Goal: Task Accomplishment & Management: Use online tool/utility

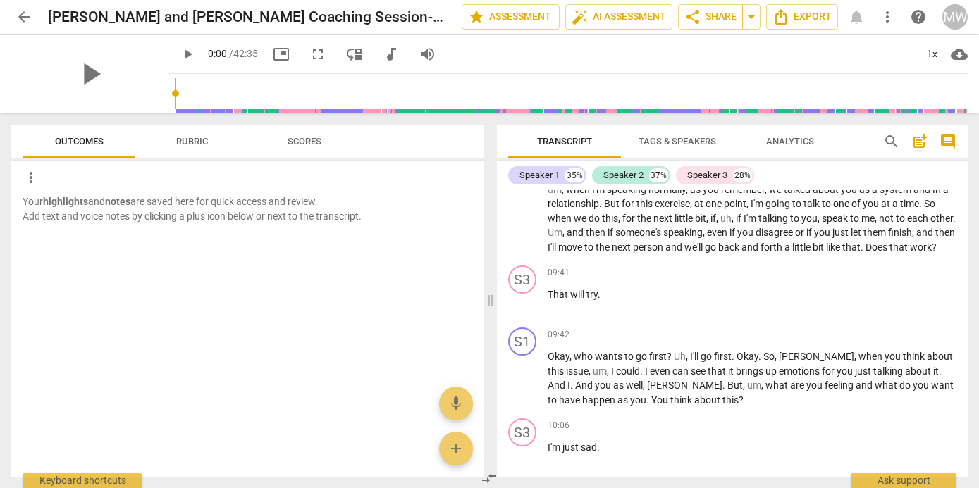
scroll to position [2384, 0]
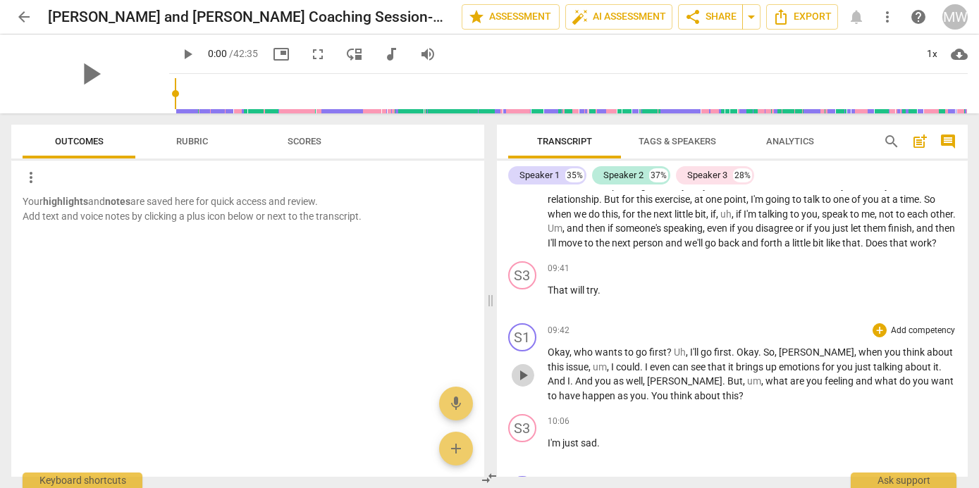
click at [521, 384] on span "play_arrow" at bounding box center [522, 375] width 17 height 17
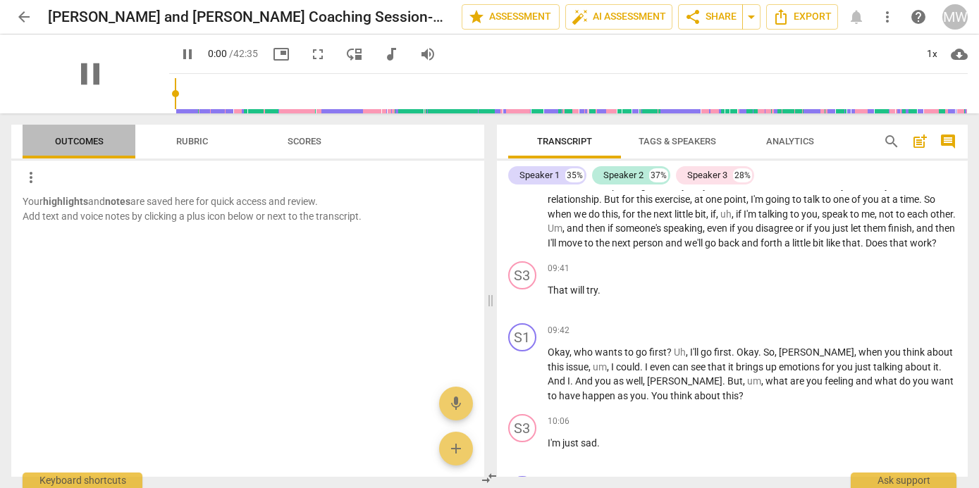
click at [93, 136] on span "Outcomes" at bounding box center [79, 141] width 49 height 11
click at [87, 78] on span "pause" at bounding box center [90, 74] width 37 height 37
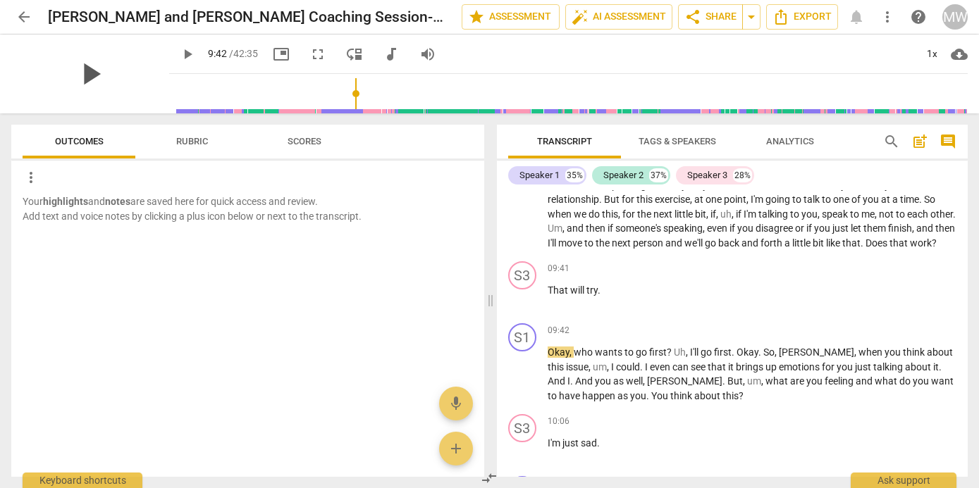
click at [87, 78] on span "play_arrow" at bounding box center [90, 74] width 37 height 37
click at [526, 384] on span "pause" at bounding box center [522, 375] width 17 height 17
click at [179, 55] on span "play_arrow" at bounding box center [187, 54] width 17 height 17
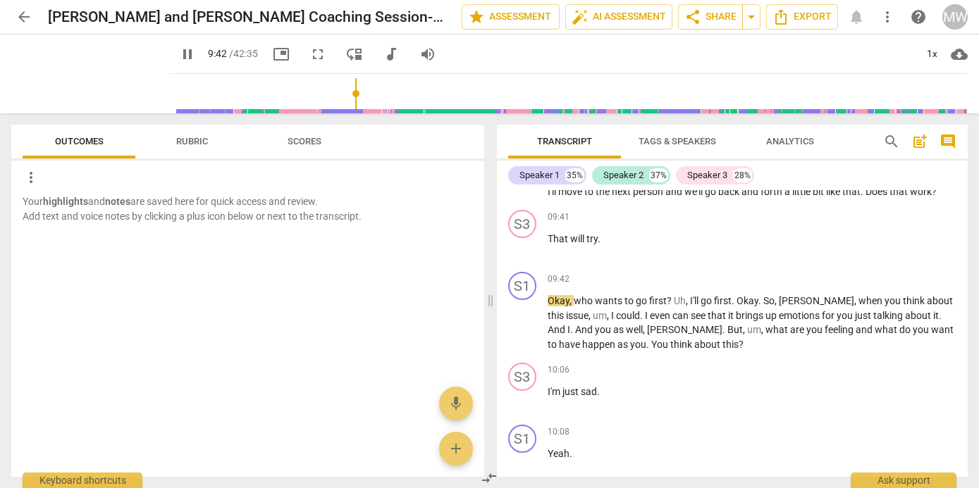
scroll to position [2444, 0]
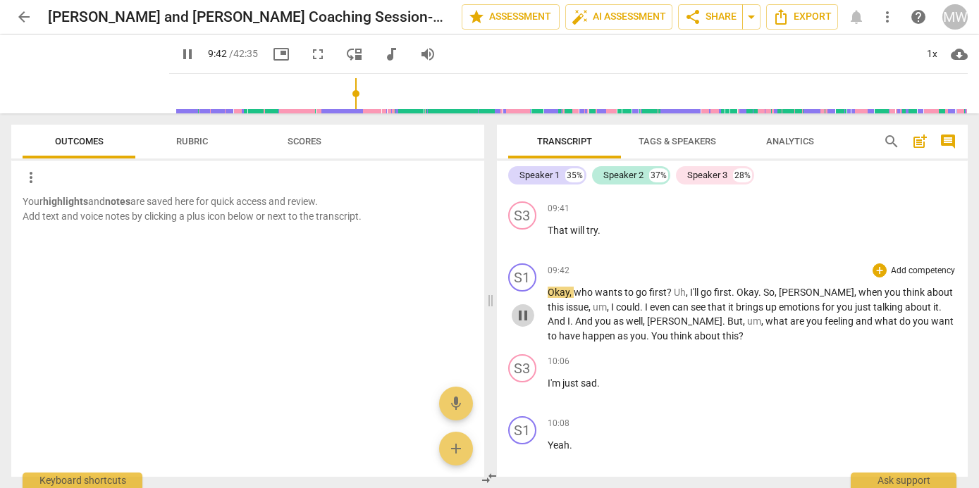
click at [523, 324] on span "pause" at bounding box center [522, 315] width 17 height 17
click at [526, 324] on span "play_arrow" at bounding box center [522, 315] width 17 height 17
click at [528, 324] on span "pause" at bounding box center [522, 315] width 17 height 17
click at [521, 324] on span "play_arrow" at bounding box center [522, 315] width 17 height 17
type input "582"
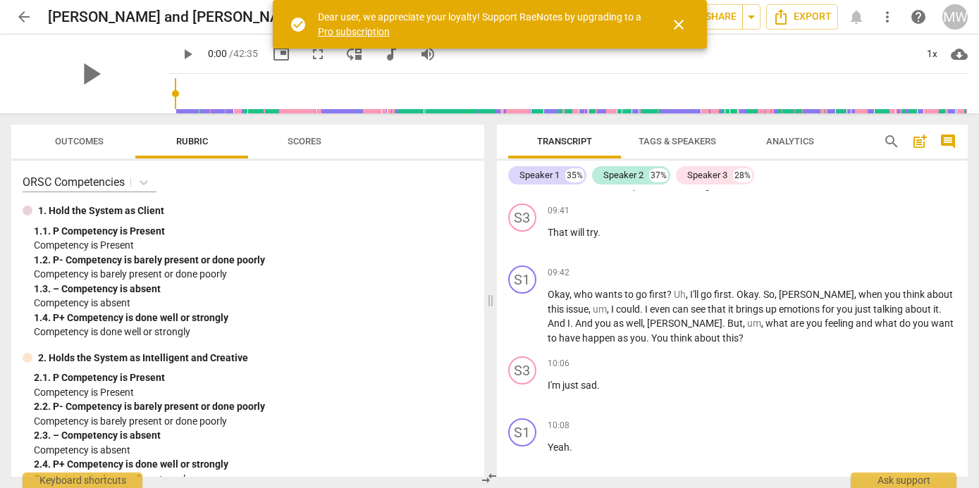
scroll to position [2429, 0]
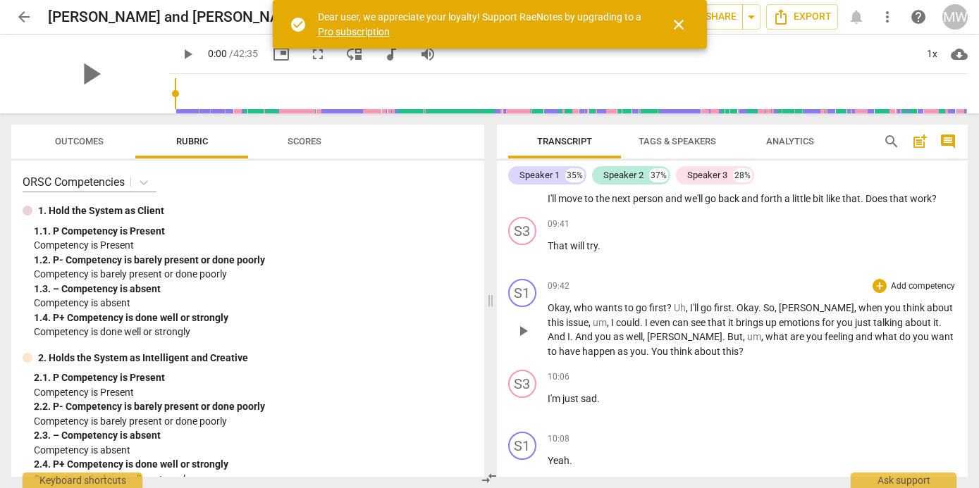
click at [521, 340] on span "play_arrow" at bounding box center [522, 331] width 17 height 17
click at [876, 293] on div "+" at bounding box center [879, 286] width 14 height 14
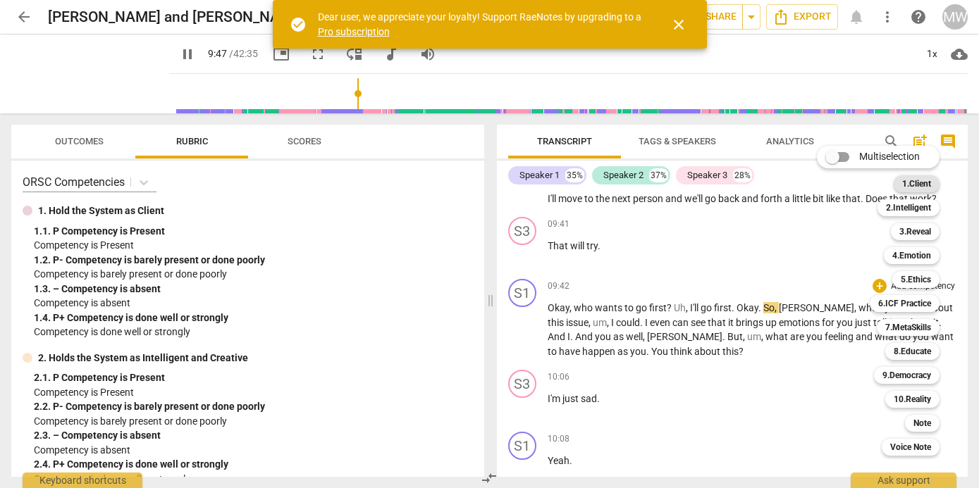
click at [907, 181] on b "1.Client" at bounding box center [916, 183] width 29 height 17
type input "588"
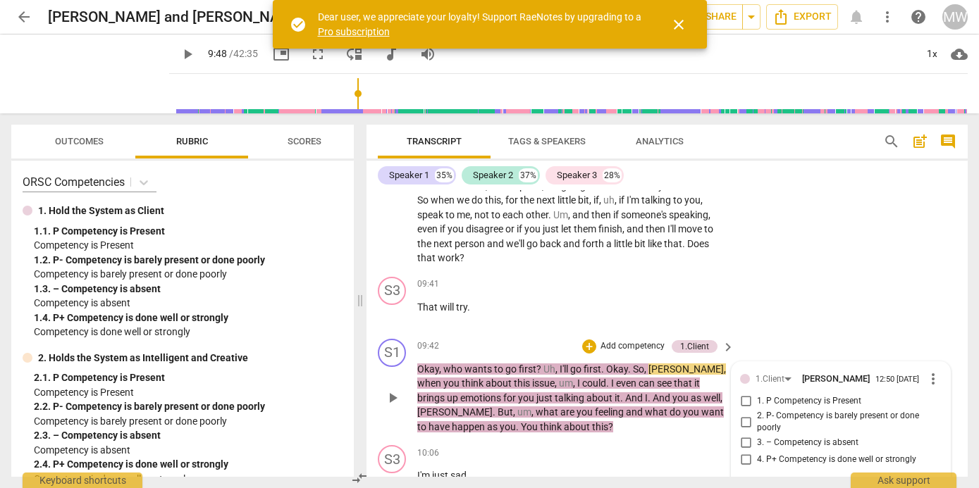
scroll to position [2942, 0]
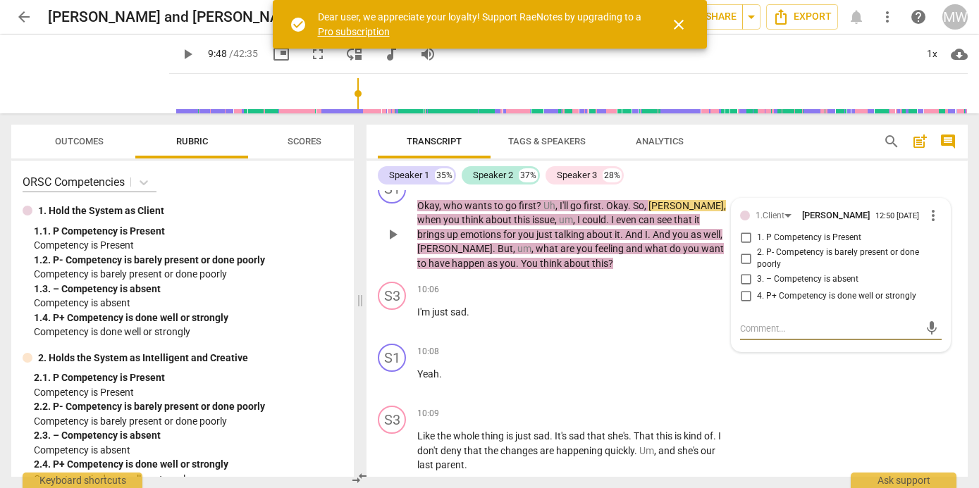
click at [740, 241] on input "1. P Competency is Present" at bounding box center [745, 238] width 23 height 17
checkbox input "true"
click at [740, 330] on textarea at bounding box center [829, 328] width 179 height 13
type textarea "w"
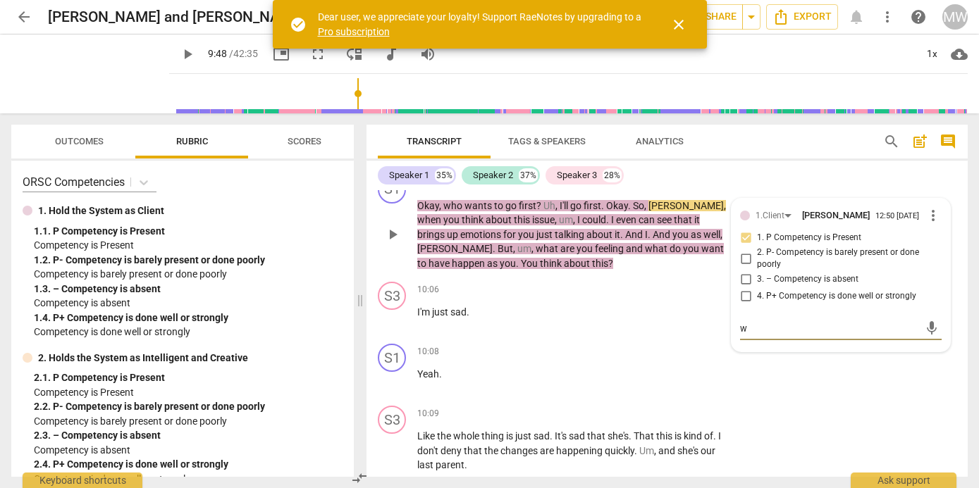
type textarea "wh"
type textarea "who"
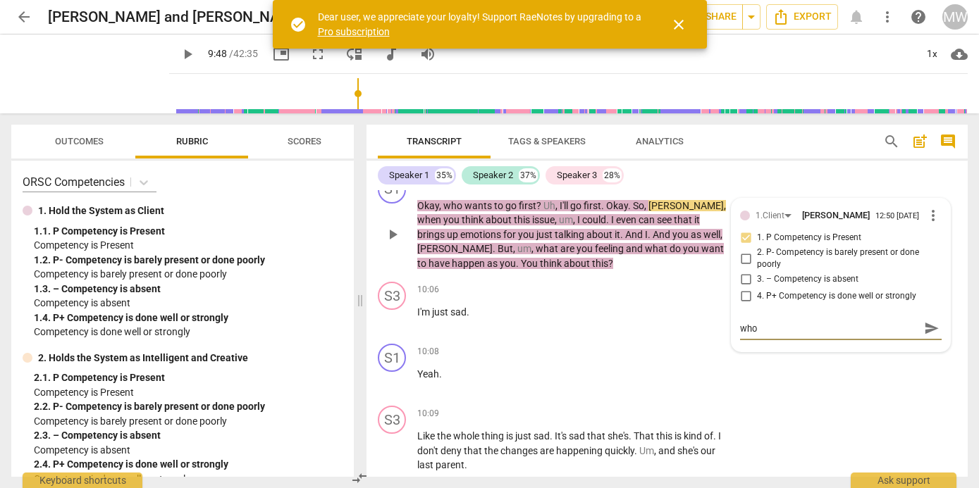
type textarea "who w"
type textarea "who wa"
type textarea "who wan"
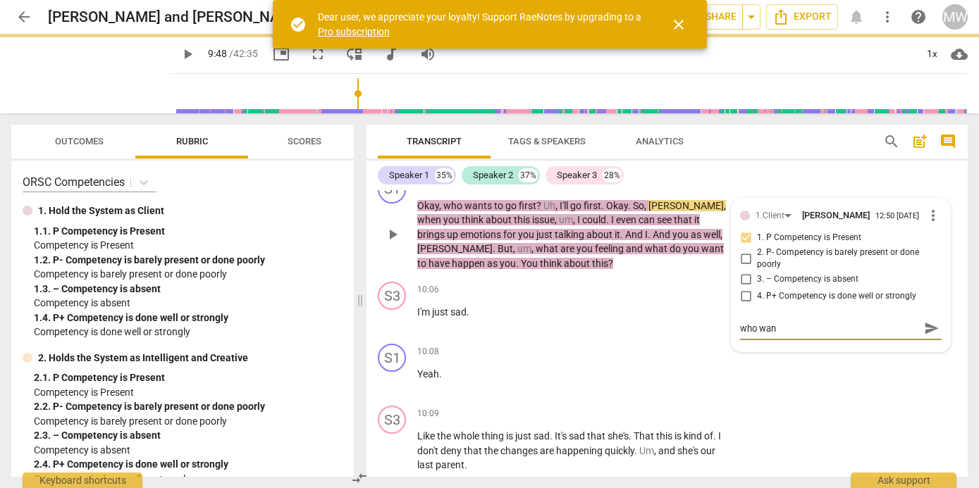
type textarea "who want"
type textarea "who wants"
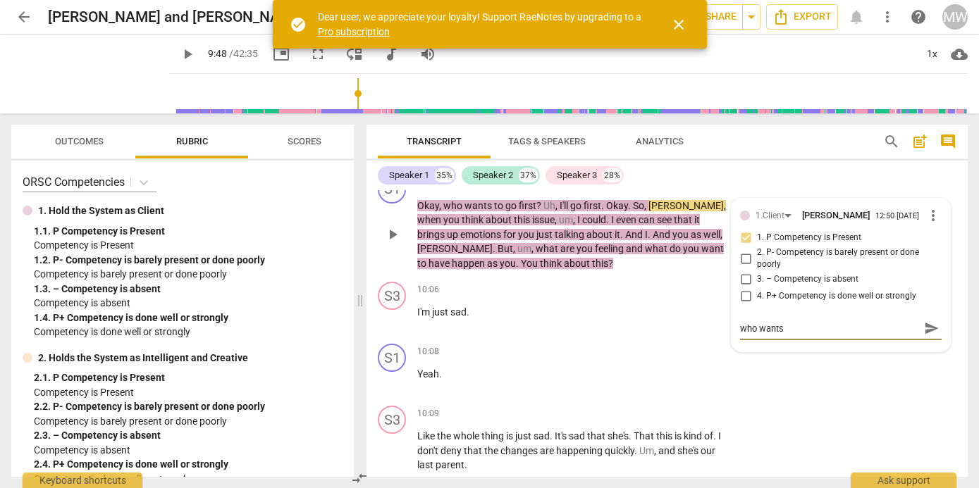
type textarea "who wants"
type textarea "who wants t"
type textarea "who wants to"
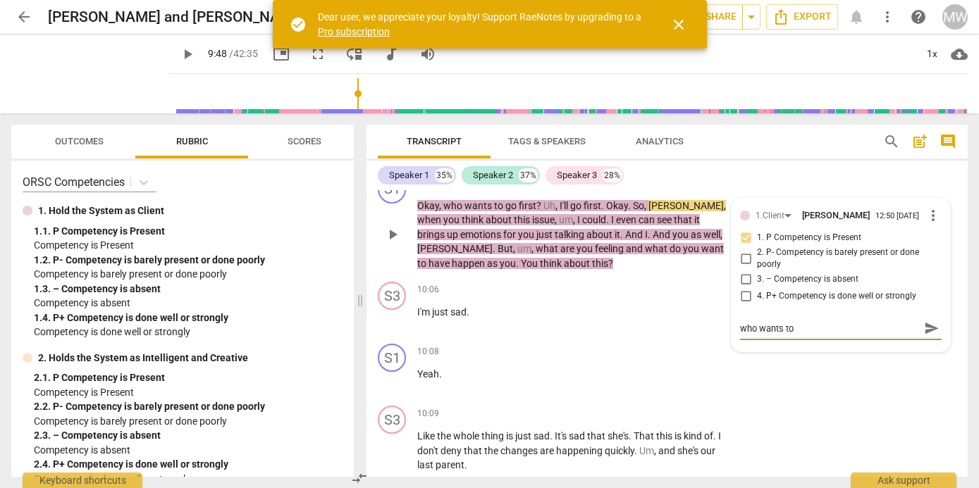
type textarea "who wants to"
type textarea "who wants to g"
type textarea "who wants to go"
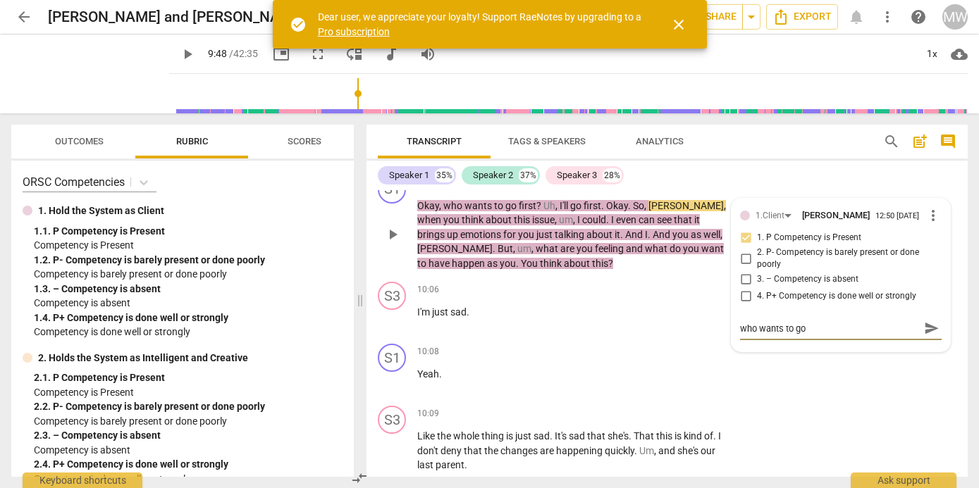
type textarea "who wants to go"
type textarea "who wants to go f"
type textarea "who wants to go fi"
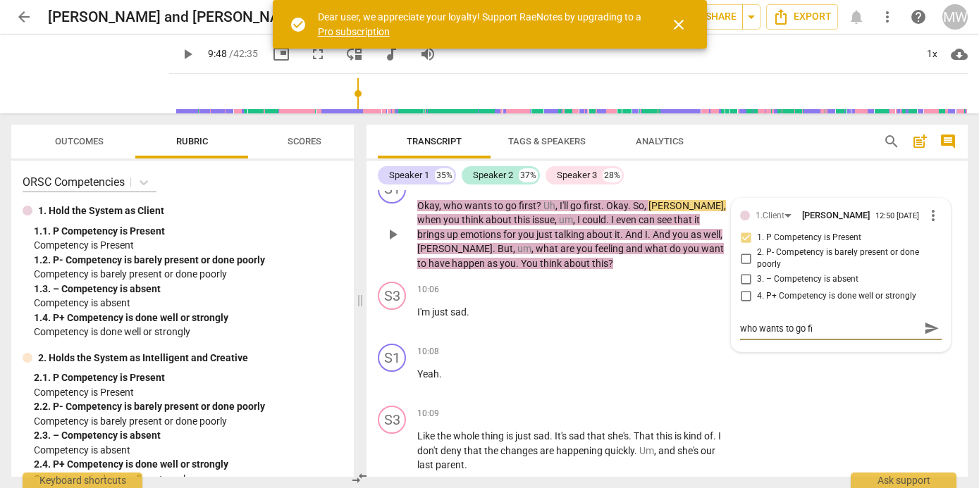
type textarea "who wants to go fir"
type textarea "who wants to go firs"
type textarea "who wants to go first"
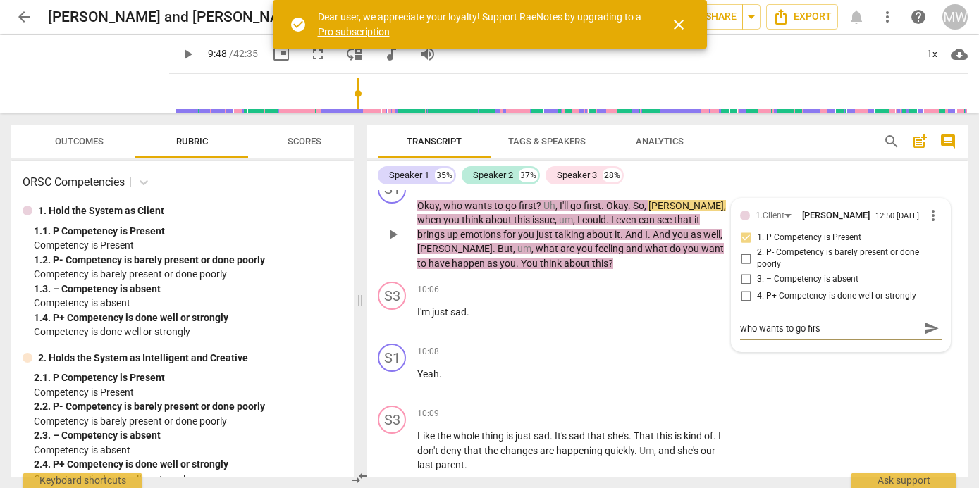
type textarea "who wants to go first"
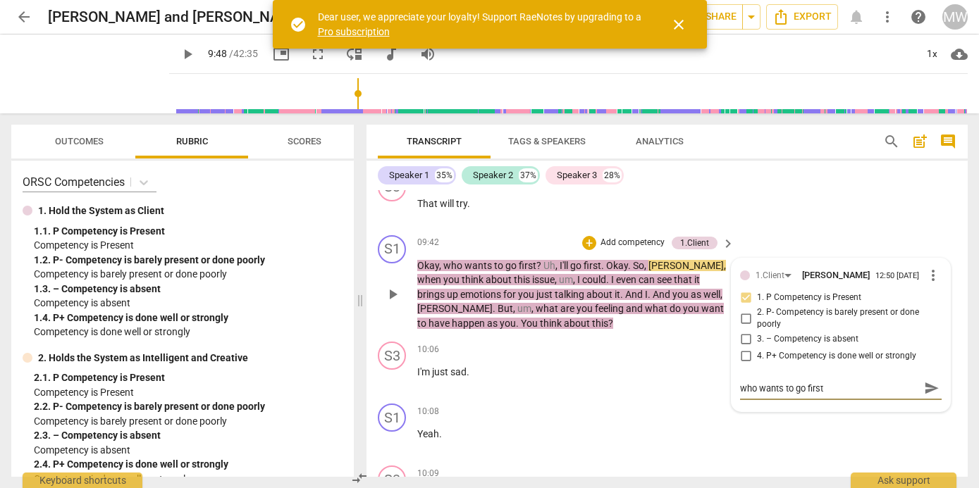
scroll to position [2883, 0]
type textarea "who wants to go first"
click at [584, 240] on div "+" at bounding box center [589, 242] width 14 height 14
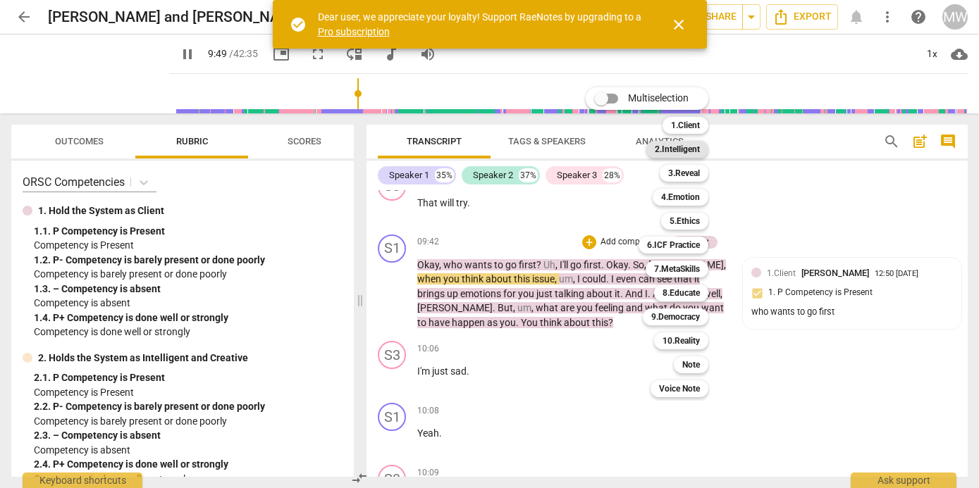
click at [691, 144] on b "2.Intelligent" at bounding box center [677, 149] width 45 height 17
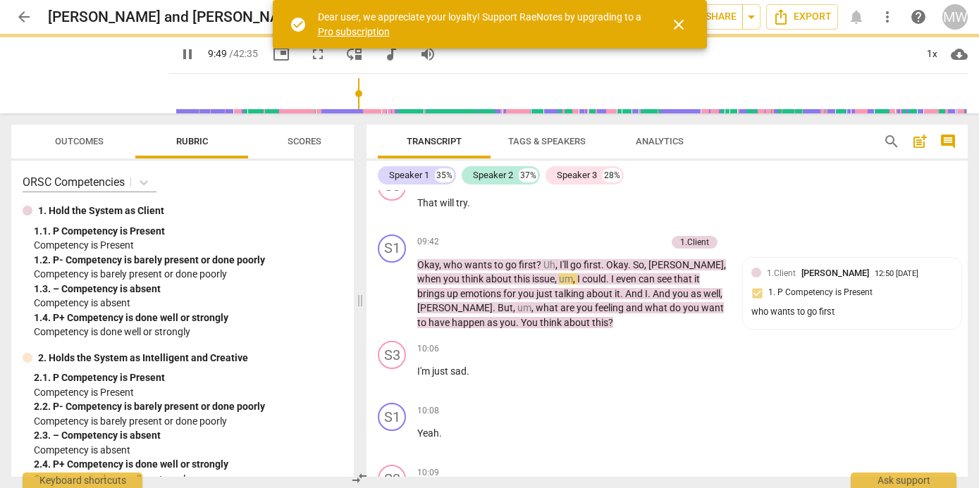
type input "590"
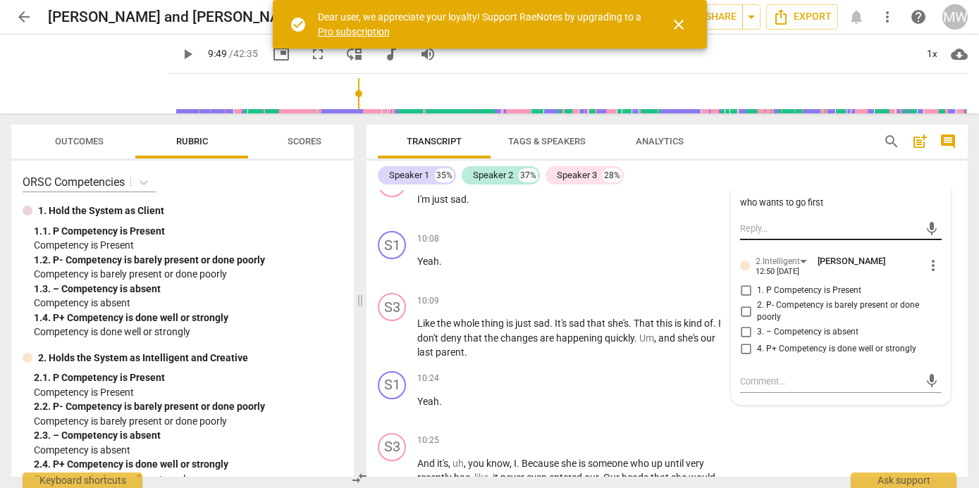
scroll to position [3077, 0]
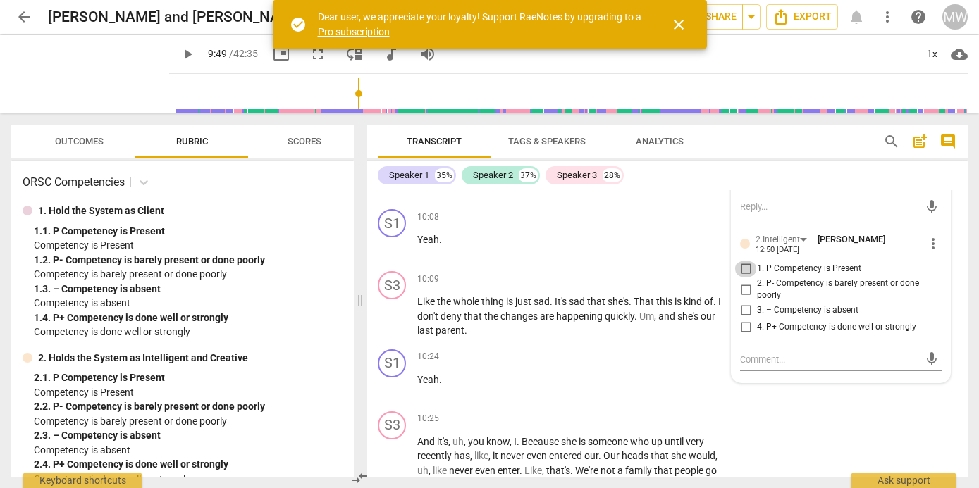
click at [742, 275] on input "1. P Competency is Present" at bounding box center [745, 269] width 23 height 17
checkbox input "true"
click at [754, 366] on textarea at bounding box center [829, 359] width 179 height 13
type textarea "w"
type textarea "wh"
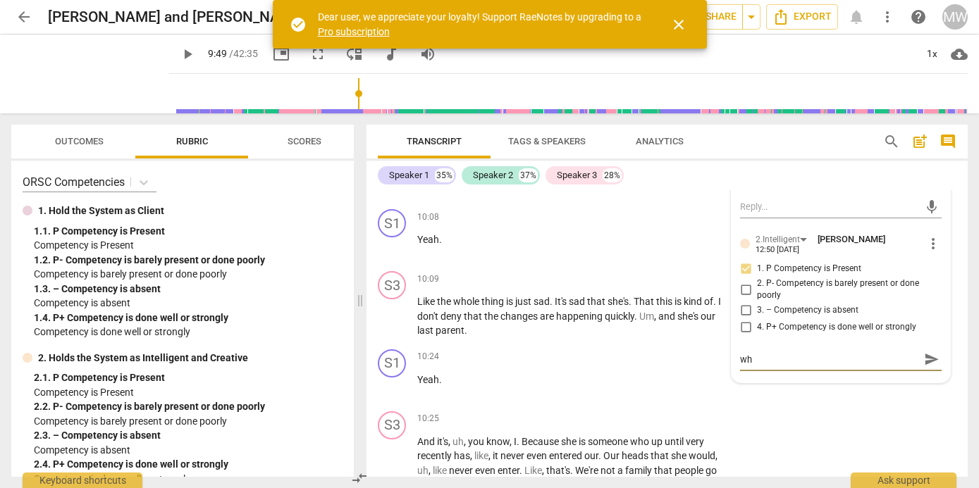
type textarea "who"
type textarea "who w"
type textarea "who wa"
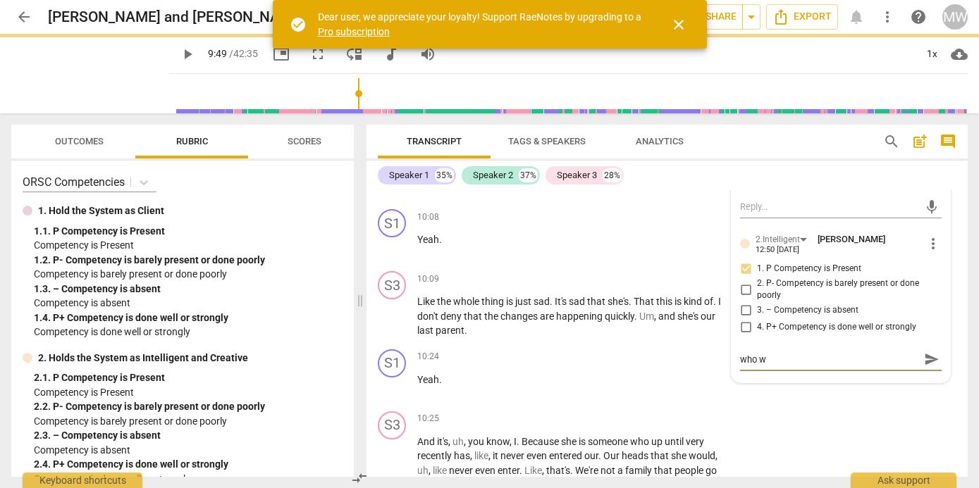
type textarea "who wa"
type textarea "who wan"
type textarea "who want"
type textarea "who wants"
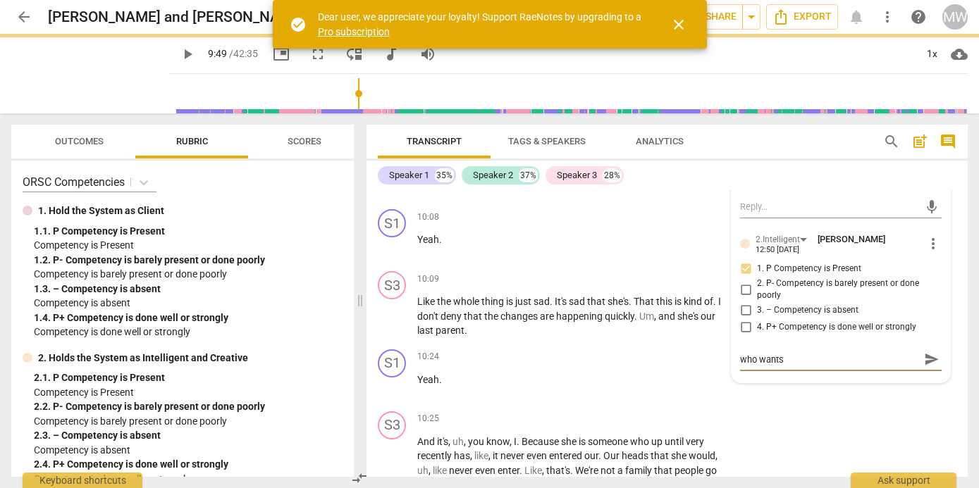
type textarea "who wants"
type textarea "who wants t"
type textarea "who wants to"
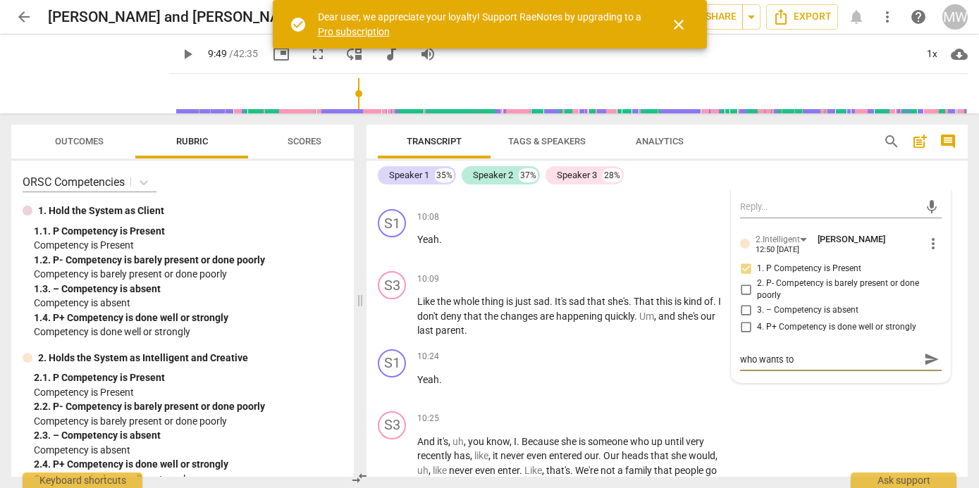
type textarea "who wants to"
type textarea "who wants to g"
type textarea "who wants to go"
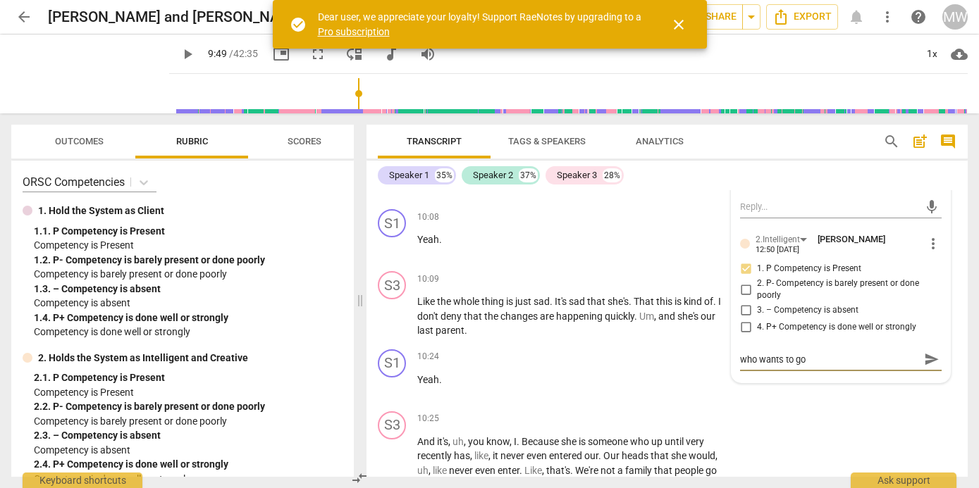
type textarea "who wants to go"
type textarea "who wants to go f"
type textarea "who wants to go fi"
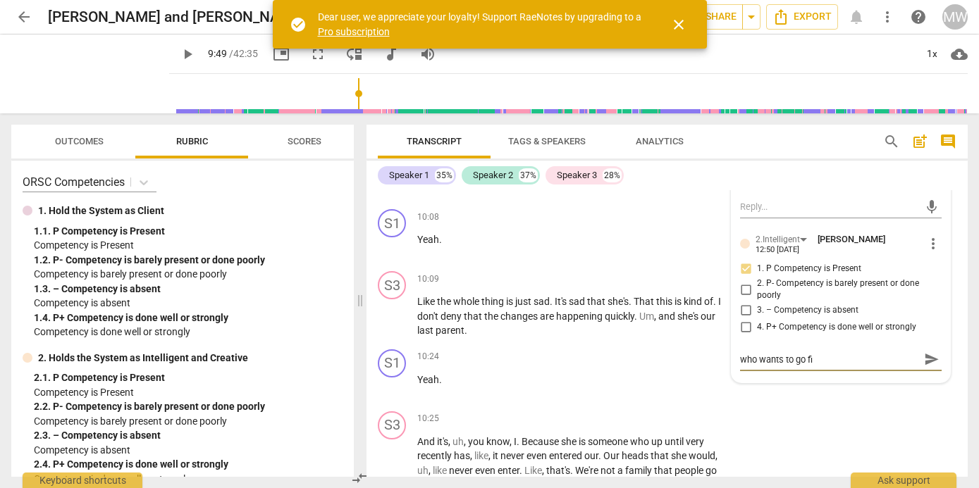
type textarea "who wants to go fir"
type textarea "who wants to go firs"
type textarea "who wants to go first"
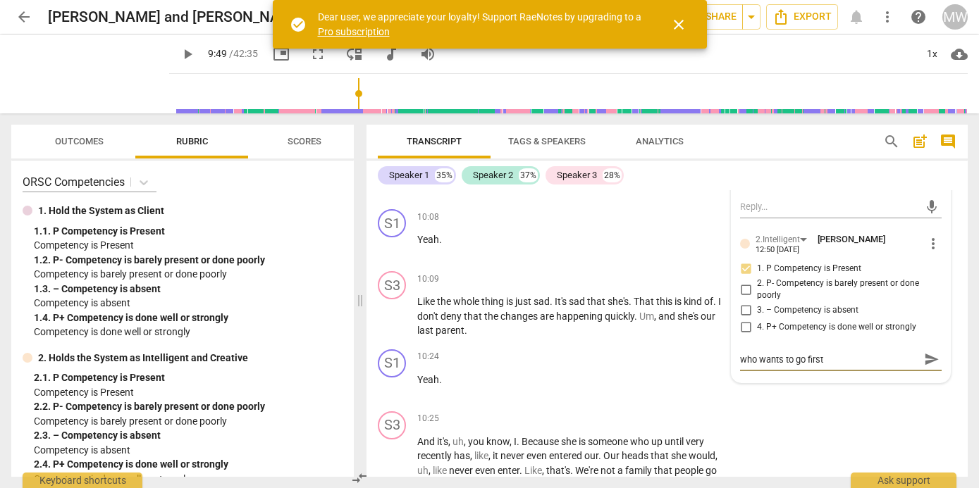
type textarea "who wants to go first"
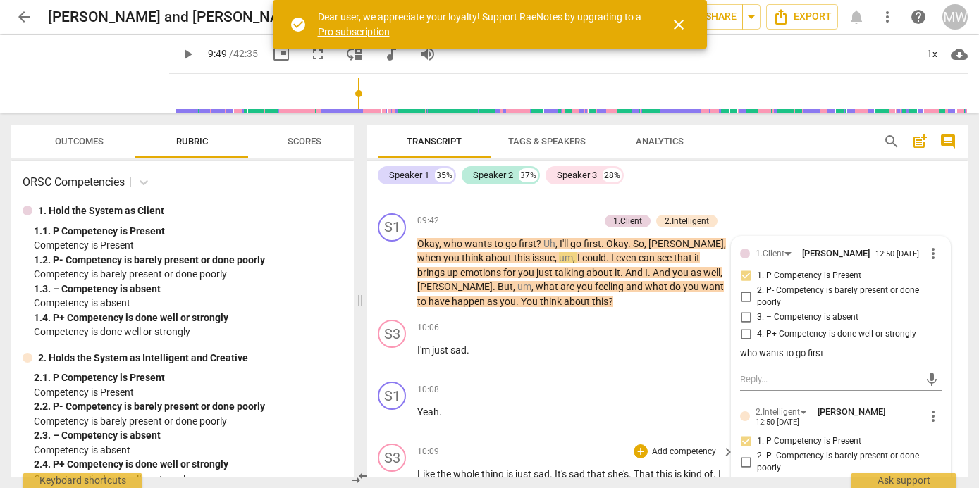
scroll to position [2893, 0]
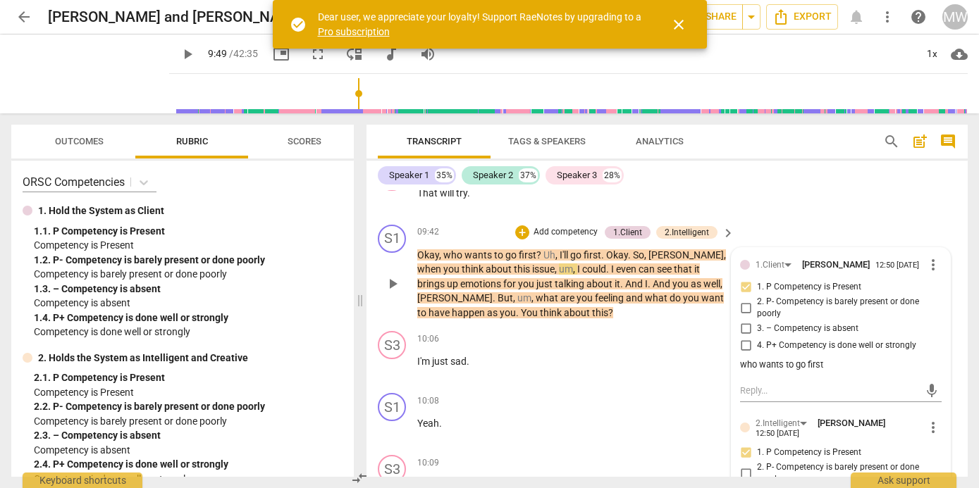
type textarea "who wants to go first"
click at [392, 283] on span "play_arrow" at bounding box center [392, 283] width 17 height 17
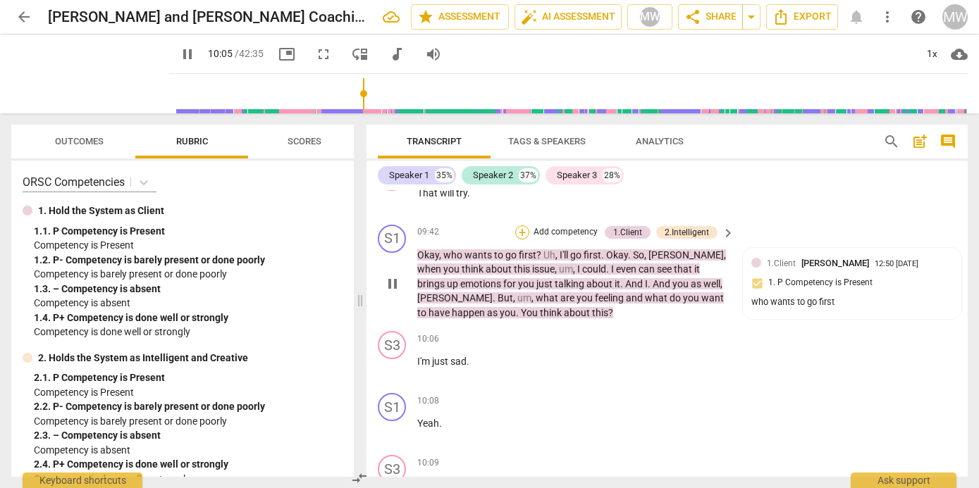
click at [519, 233] on div "+" at bounding box center [522, 232] width 14 height 14
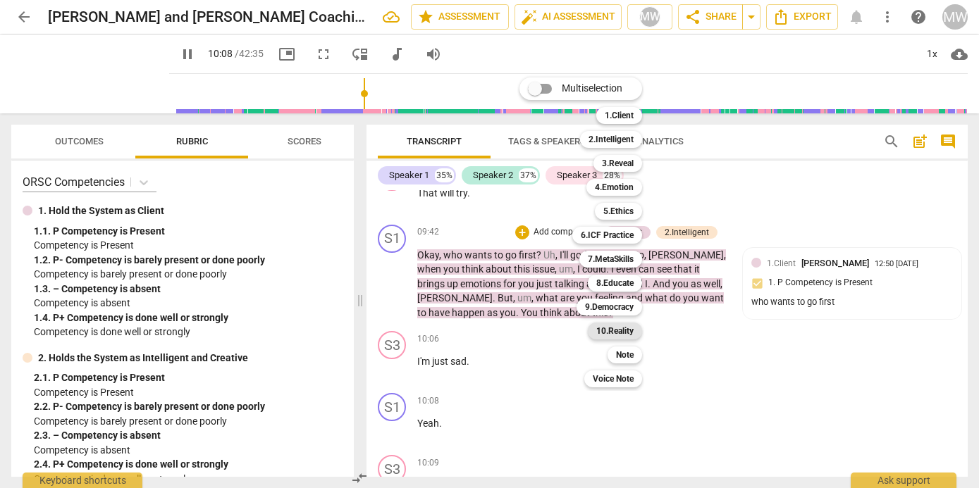
click at [625, 333] on b "10.Reality" at bounding box center [614, 331] width 37 height 17
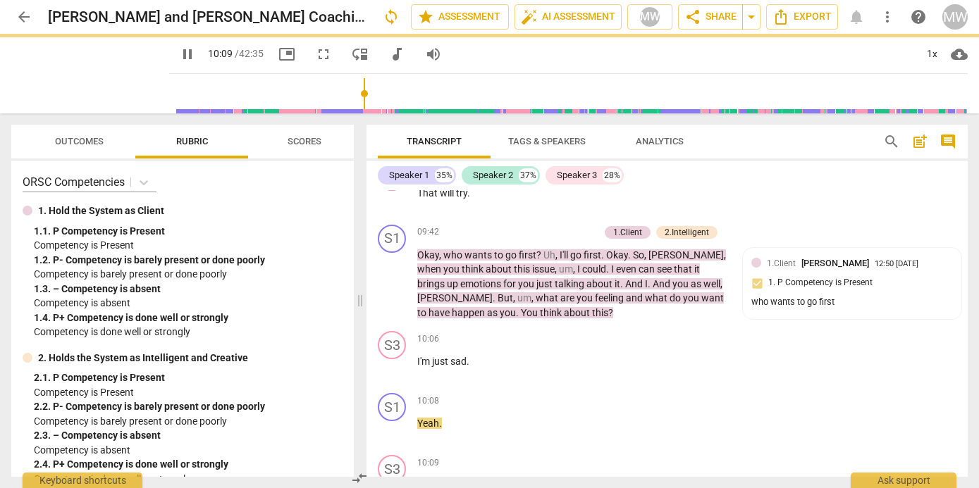
type input "609"
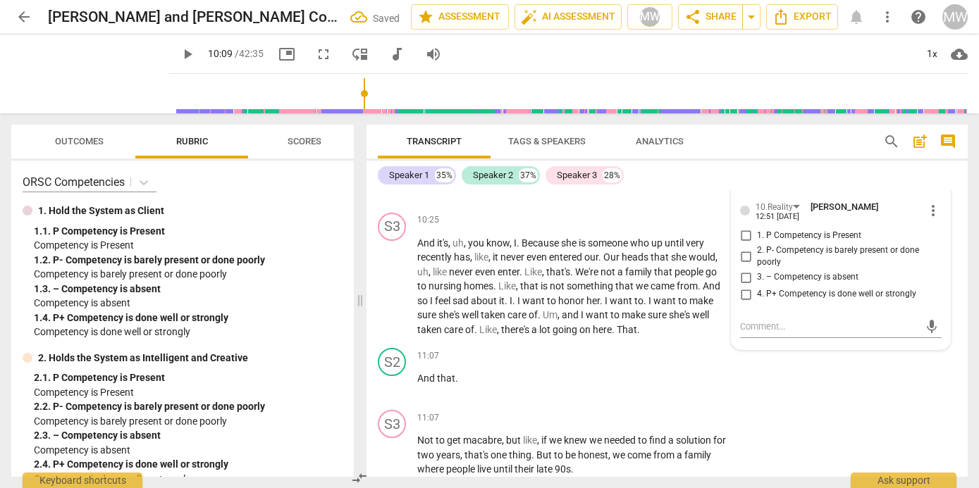
scroll to position [3263, 0]
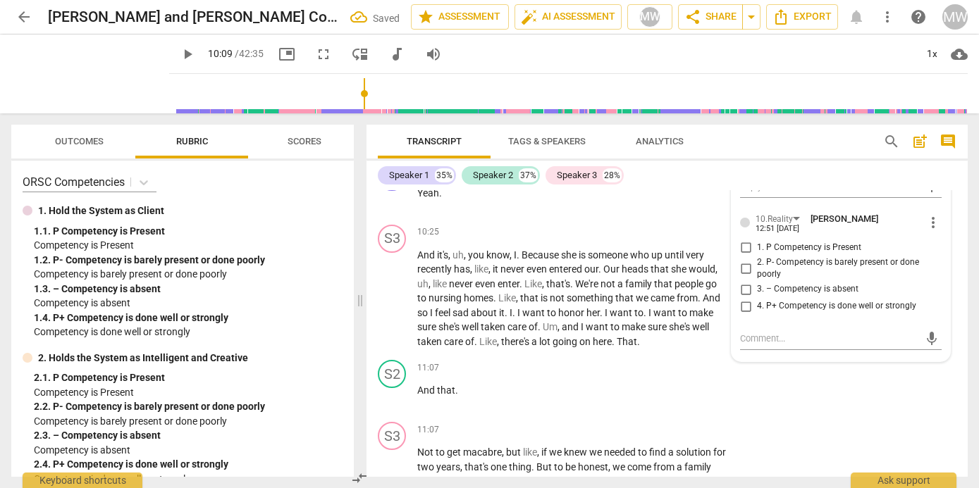
click at [741, 255] on input "1. P Competency is Present" at bounding box center [745, 248] width 23 height 17
checkbox input "true"
click at [751, 341] on textarea at bounding box center [829, 338] width 179 height 13
type textarea "D"
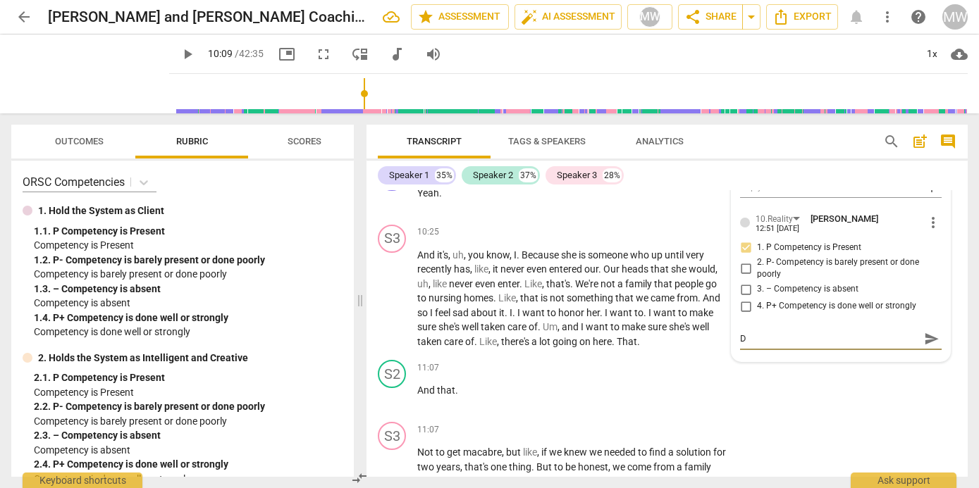
type textarea "Dr"
type textarea "Dre"
type textarea "Drem"
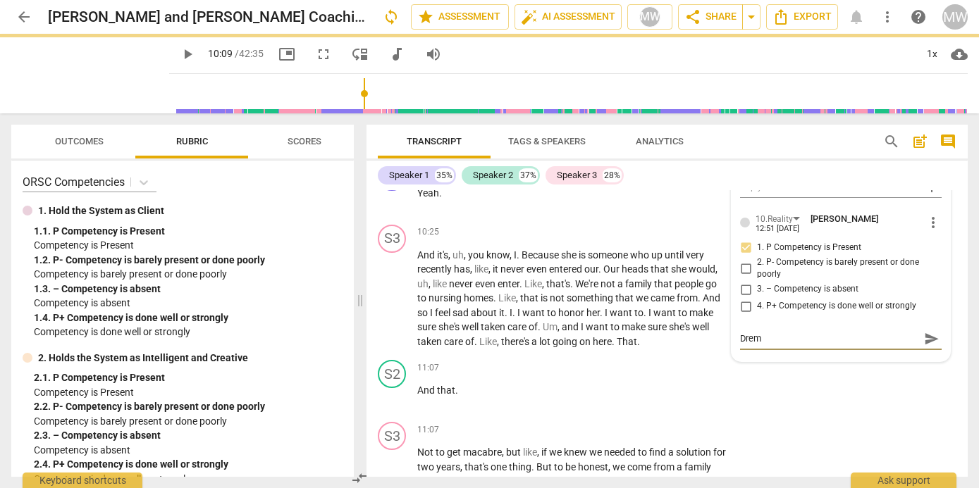
type textarea "Dremi"
type textarea "Dremin"
type textarea "Dreming"
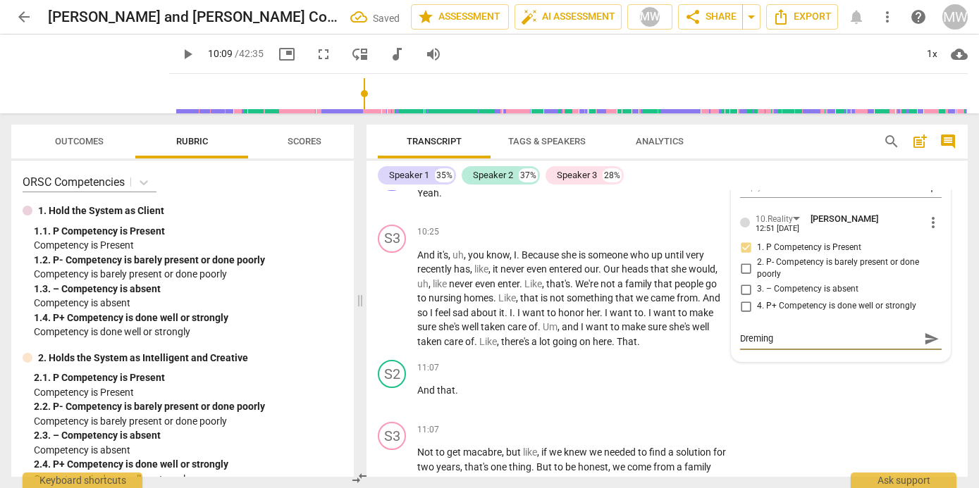
type textarea "Dreming"
type textarea "Dreming ."
type textarea "Dreming"
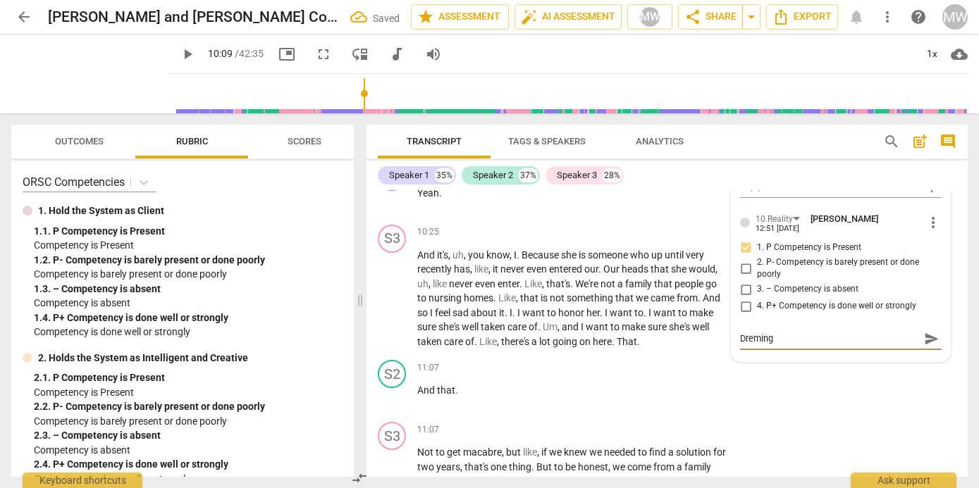
type textarea "Dreming"
type textarea "Dremin"
type textarea "Dremi"
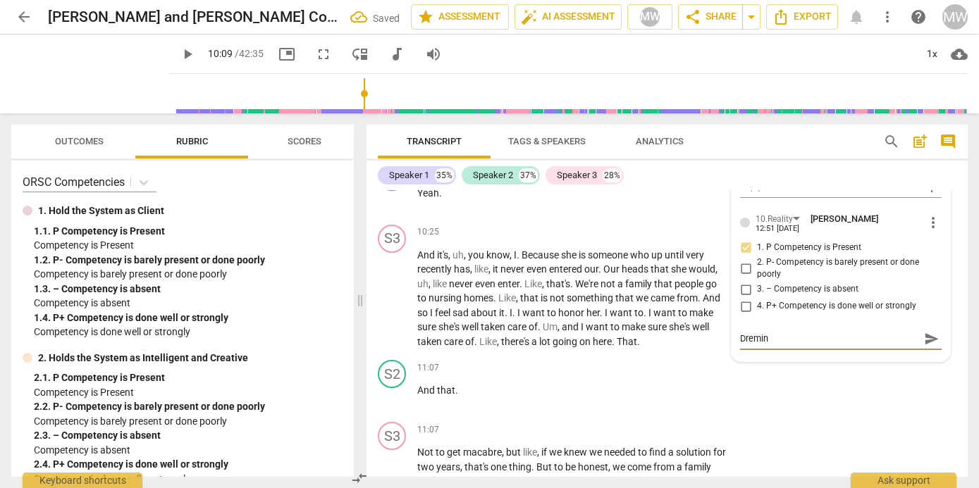
type textarea "Dremi"
type textarea "Drem"
type textarea "Dre"
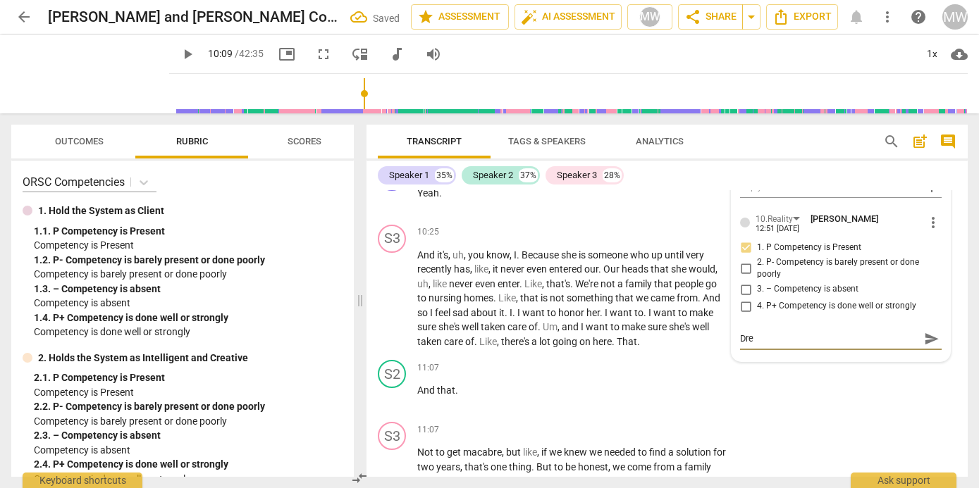
type textarea "Drea"
type textarea "Dream"
type textarea "Dreami"
type textarea "Dreamin"
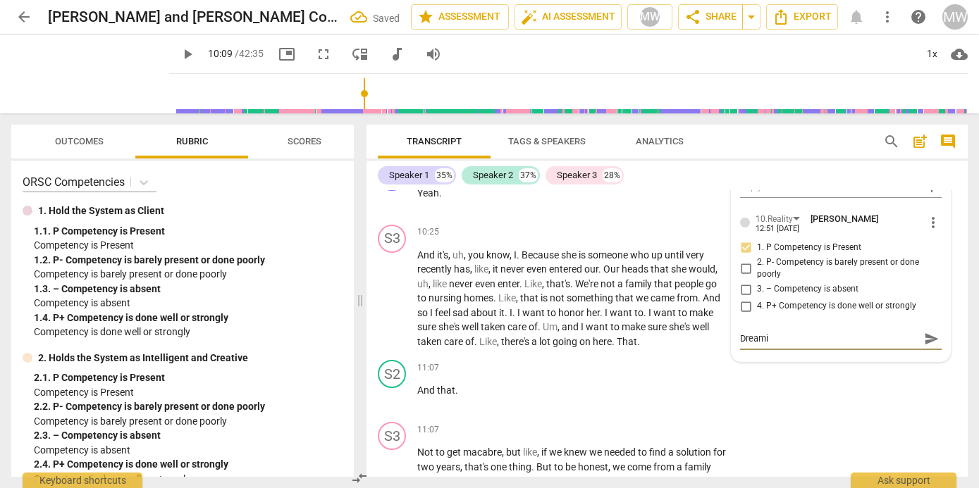
type textarea "Dreamin"
type textarea "Dreaming"
type textarea "Dreaming:"
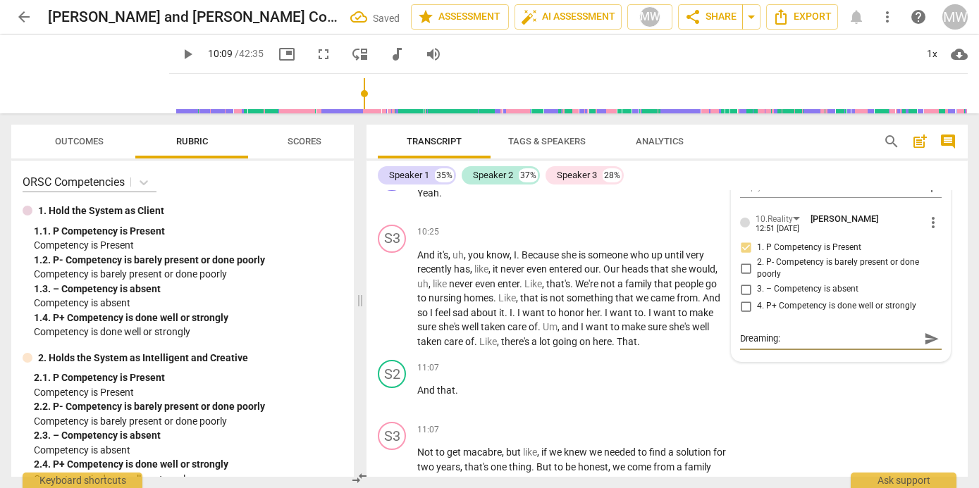
type textarea "Dreaming:"
type textarea "Dreaming: w"
type textarea "Dreaming: wh"
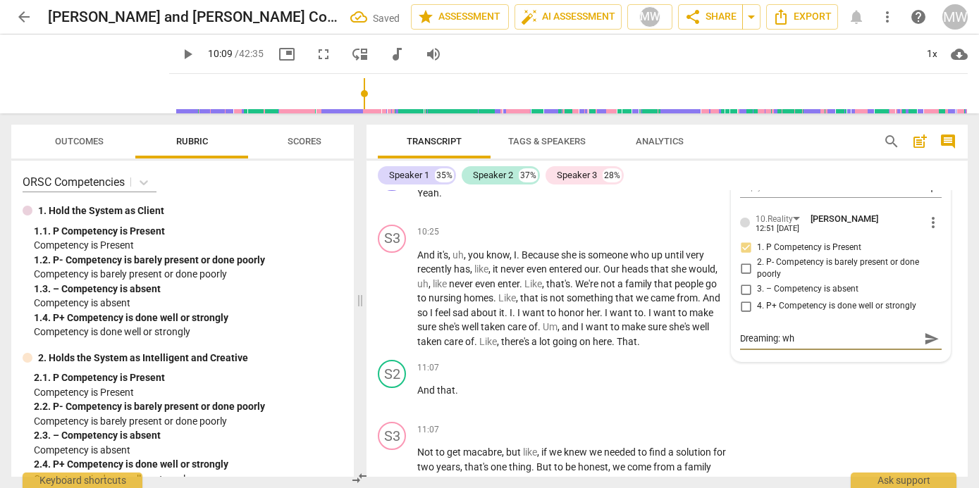
type textarea "Dreaming: wha"
type textarea "Dreaming: what"
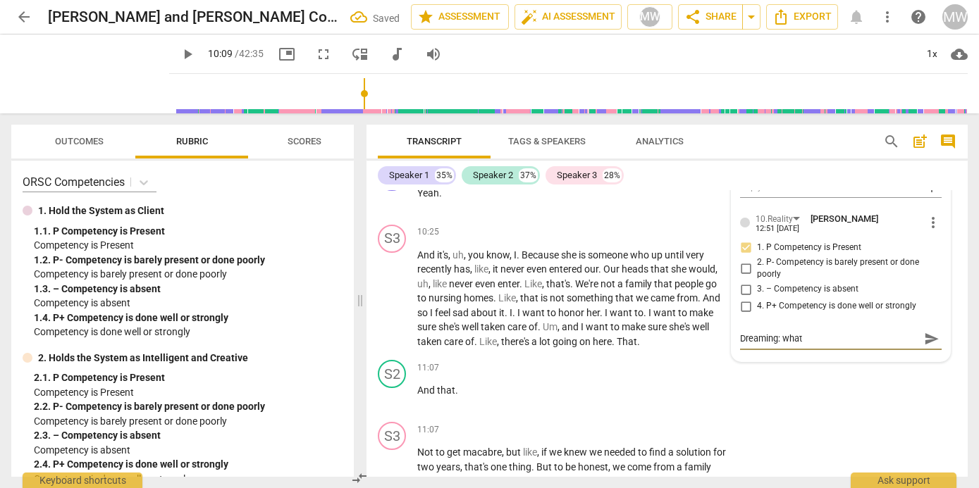
type textarea "Dreaming: what d"
type textarea "Dreaming: what do"
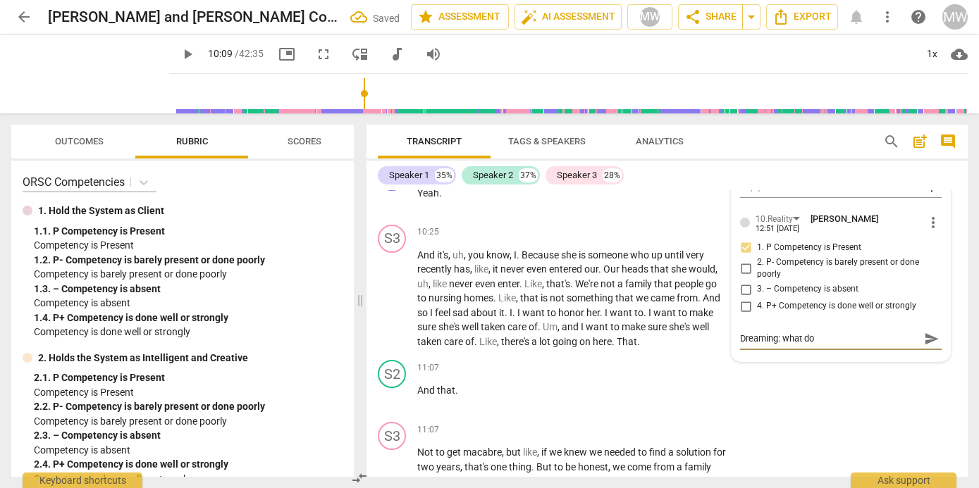
type textarea "Dreaming: what do y"
type textarea "Dreaming: what do yo"
type textarea "Dreaming: what do you"
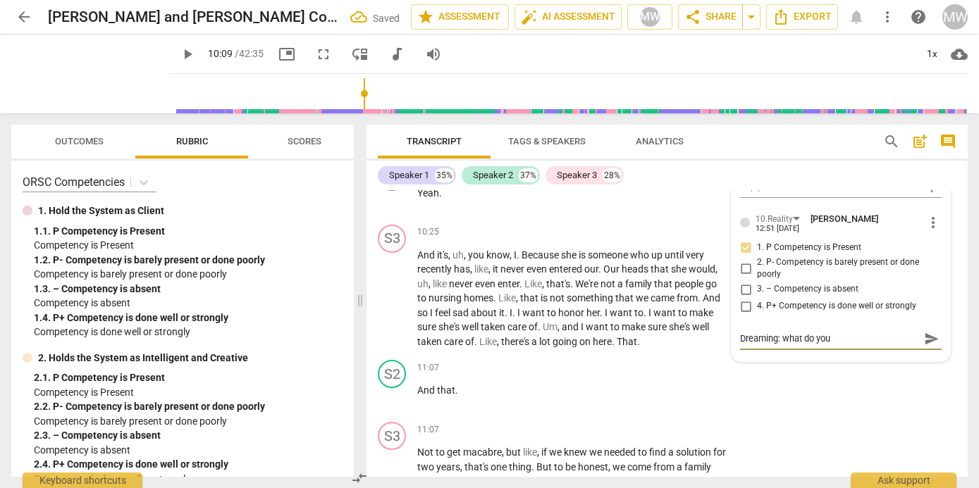
type textarea "Dreaming: what do you"
type textarea "Dreaming: what do you w"
type textarea "Dreaming: what do you wa"
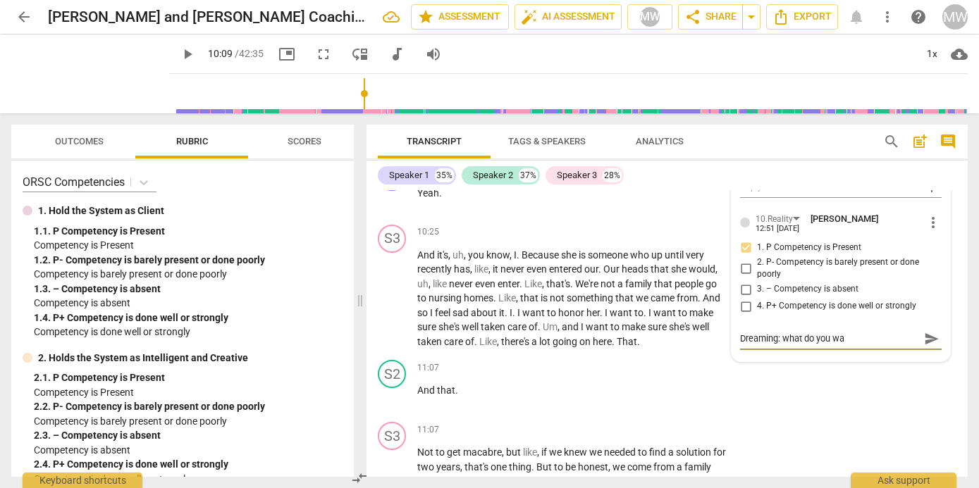
type textarea "Dreaming: what do you wan"
type textarea "Dreaming: what do you want"
type textarea "Dreaming: what do you wantt"
type textarea "Dreaming: what do you wantto"
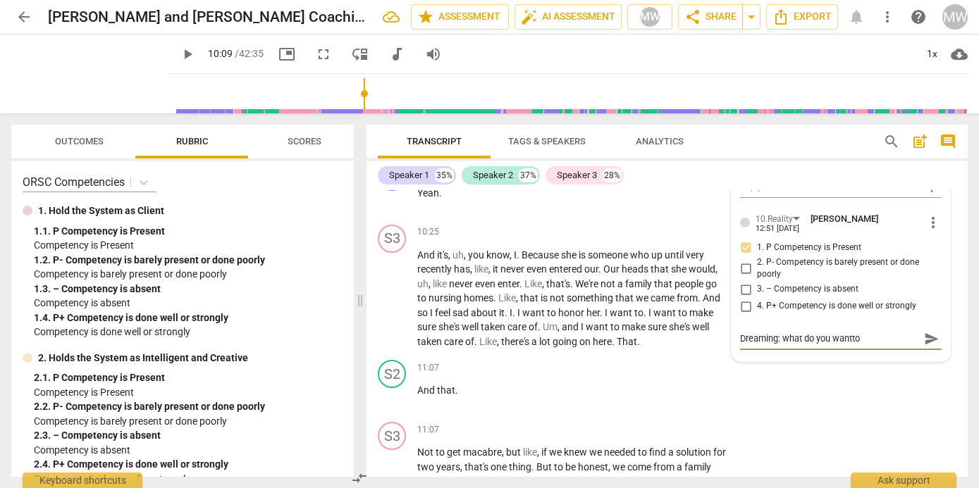
type textarea "Dreaming: what do you wantto"
type textarea "Dreaming: what do you wantt"
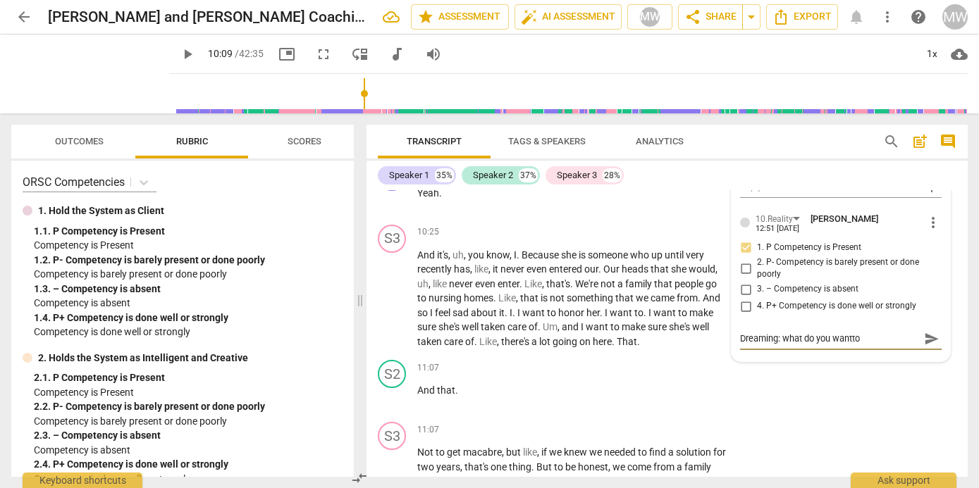
type textarea "Dreaming: what do you wantt"
type textarea "Dreaming: what do you want"
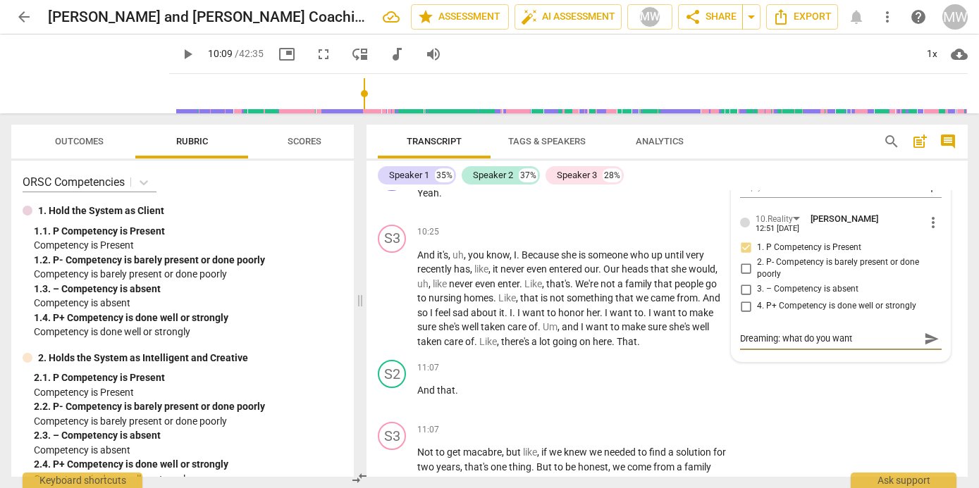
type textarea "Dreaming: what do you want t"
type textarea "Dreaming: what do you want to"
type textarea "Dreaming: what do you want to h"
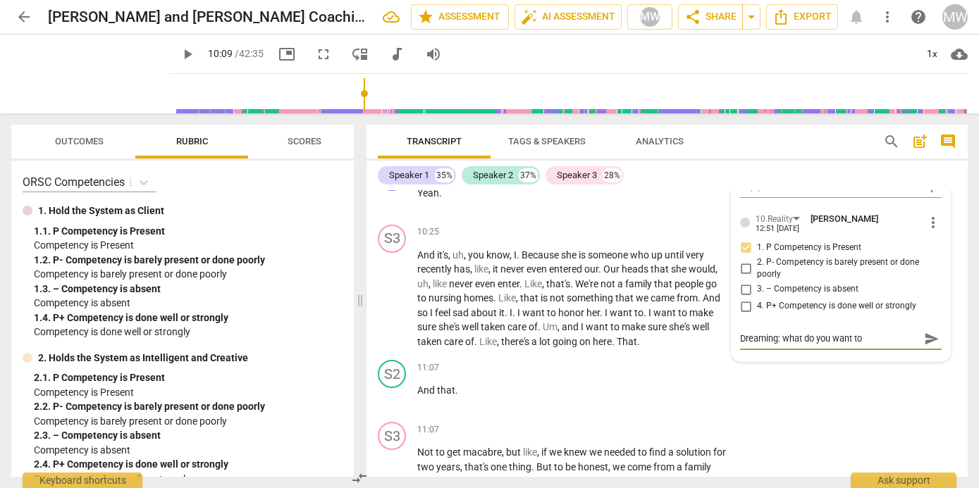
type textarea "Dreaming: what do you want to h"
type textarea "Dreaming: what do you want to ha"
type textarea "Dreaming: what do you want to hav"
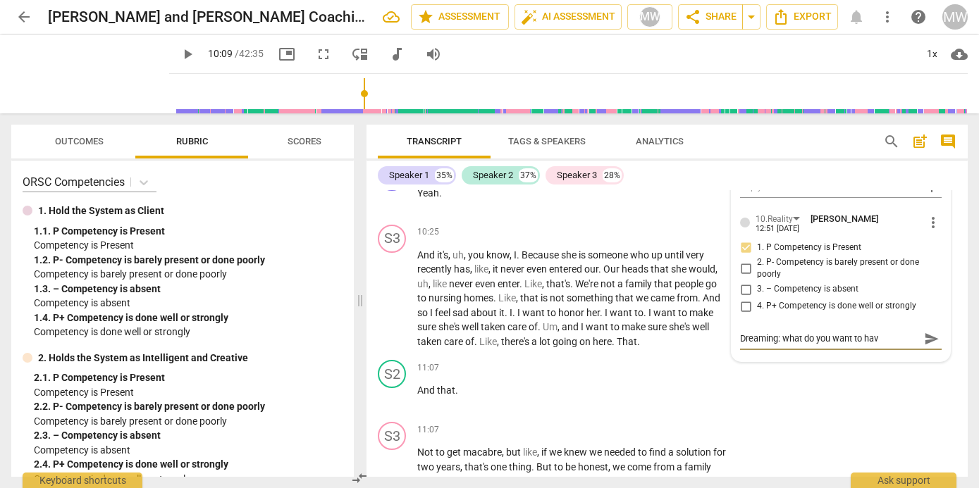
type textarea "Dreaming: what do you want to hav"
type textarea "Dreaming: what do you want to hav h"
type textarea "Dreaming: what do you want to hav ha"
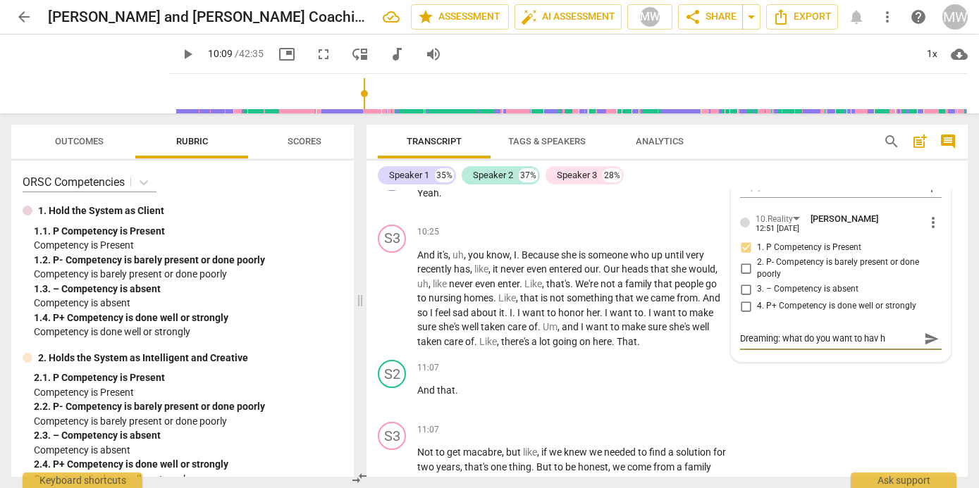
type textarea "Dreaming: what do you want to hav ha"
type textarea "Dreaming: what do you want to hav hap"
type textarea "Dreaming: what do you want to hav happ"
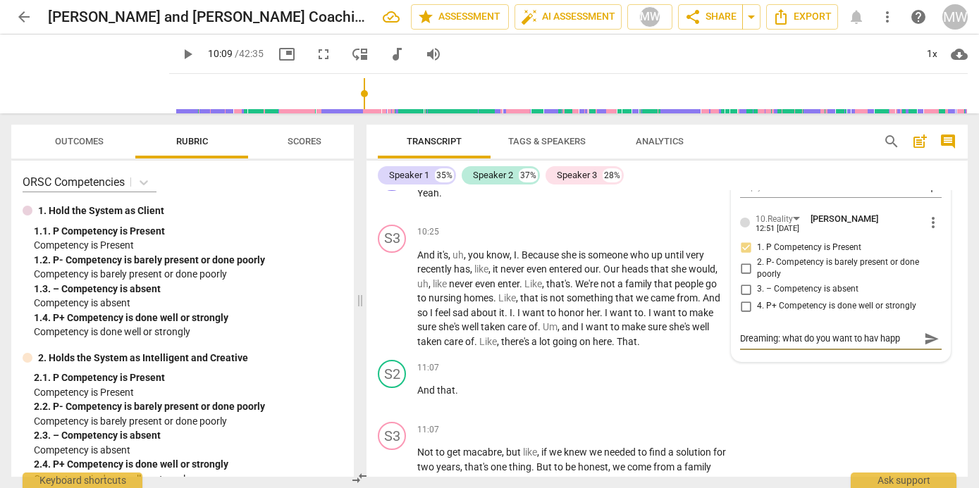
type textarea "Dreaming: what do you want to hav hap"
type textarea "Dreaming: what do you want to hav ha"
type textarea "Dreaming: what do you want to hav h"
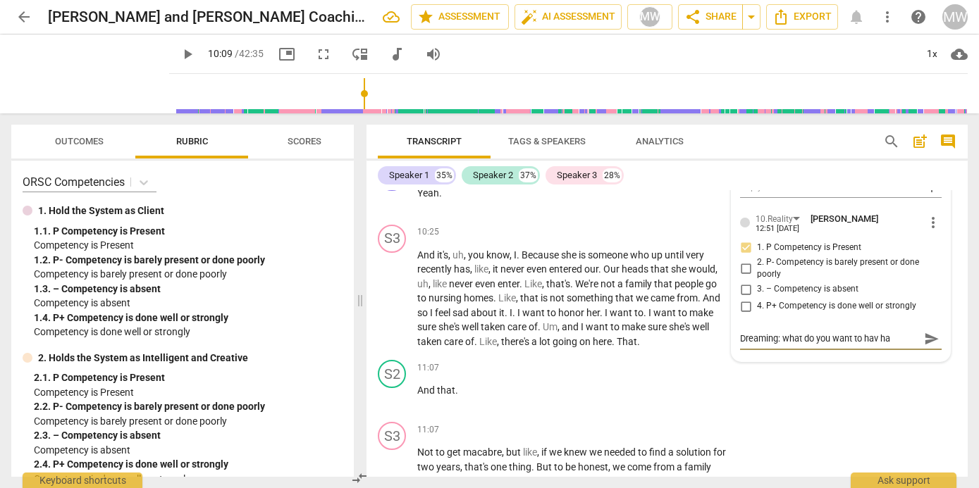
type textarea "Dreaming: what do you want to hav h"
type textarea "Dreaming: what do you want to hav"
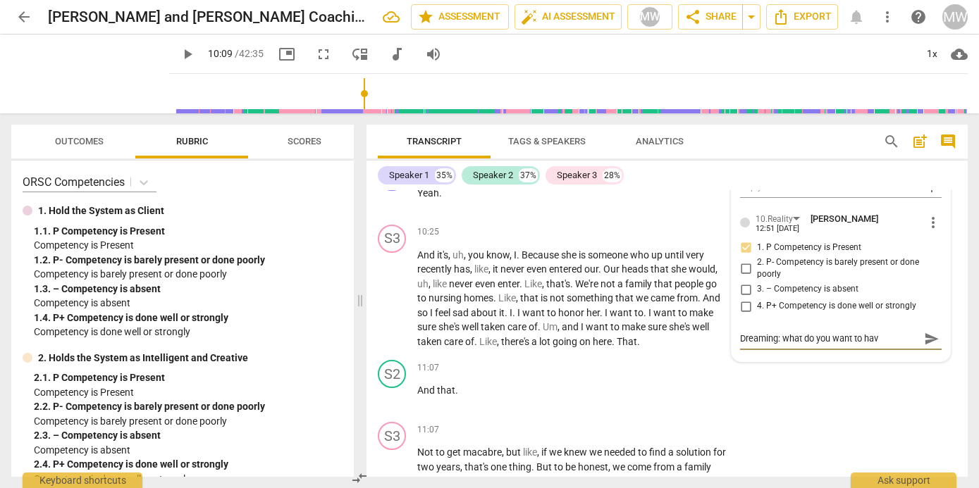
type textarea "Dreaming: what do you want to have"
type textarea "Dreaming: what do you want to have h"
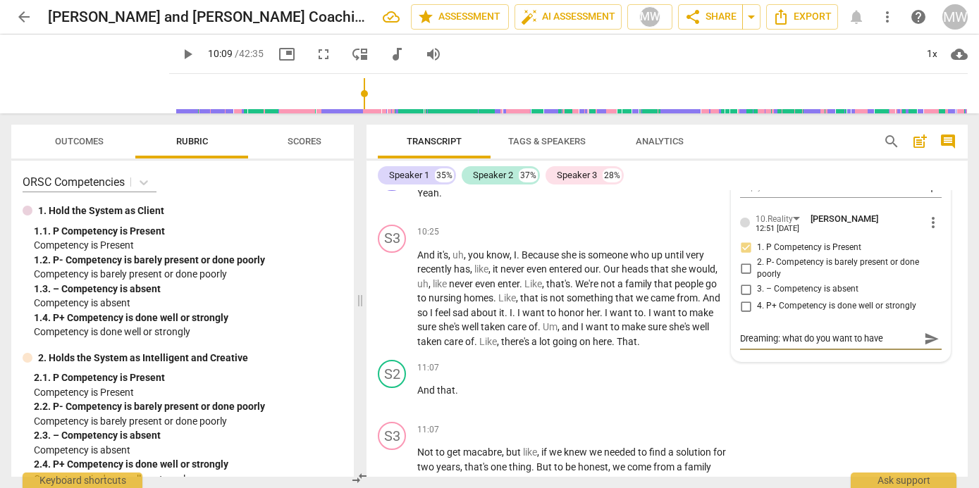
type textarea "Dreaming: what do you want to have h"
type textarea "Dreaming: what do you want to have ha"
type textarea "Dreaming: what do you want to have hap"
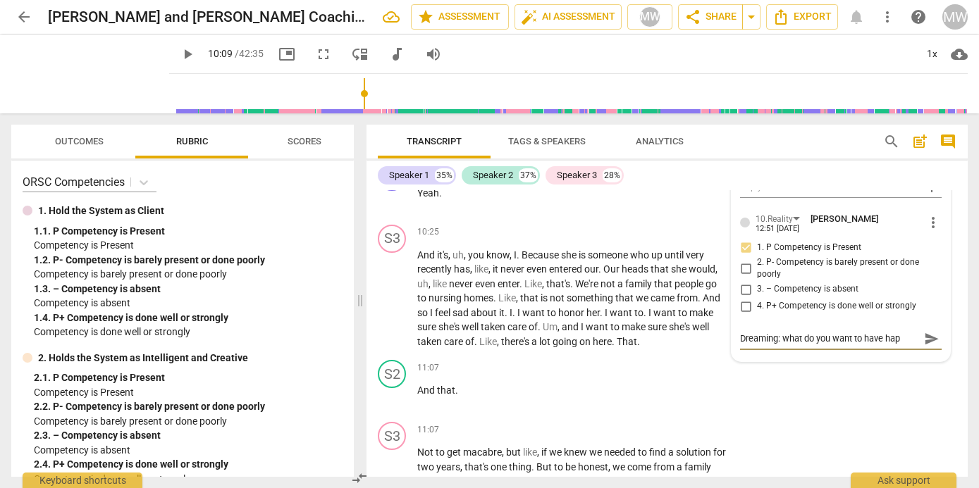
type textarea "Dreaming: what do you want to have happ"
type textarea "Dreaming: what do you want to have [PERSON_NAME]"
type textarea "Dreaming: what do you want to have happen"
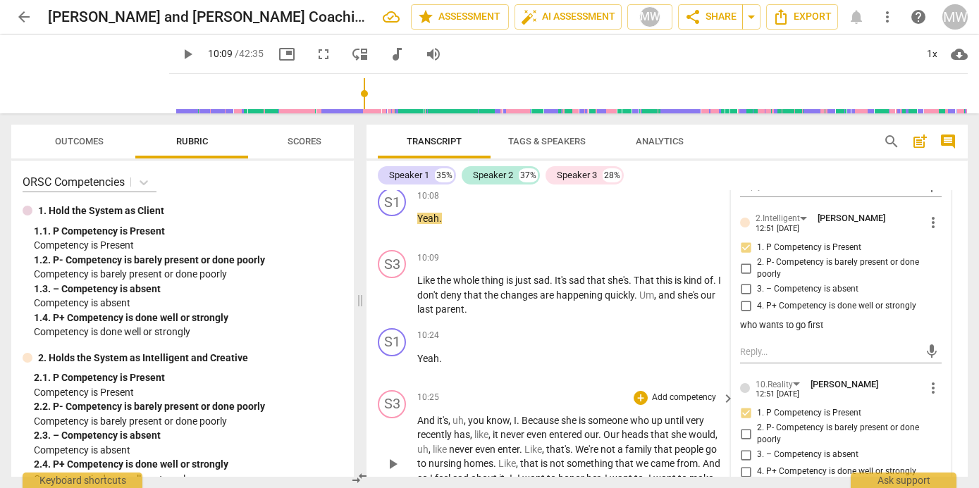
scroll to position [3093, 0]
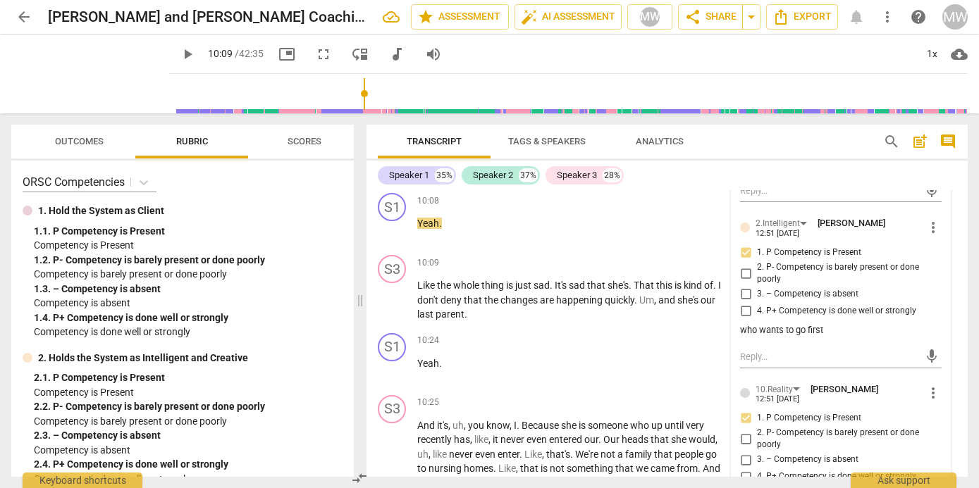
click at [929, 233] on span "more_vert" at bounding box center [932, 227] width 17 height 17
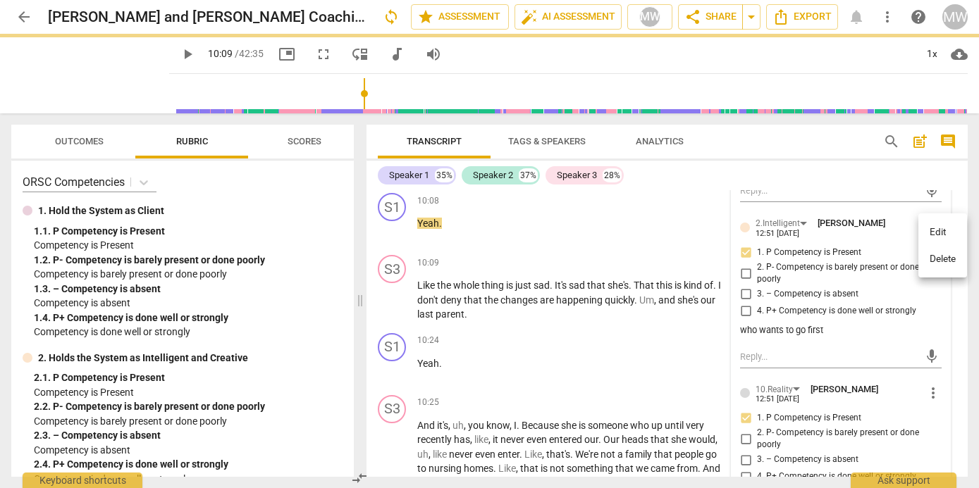
scroll to position [0, 0]
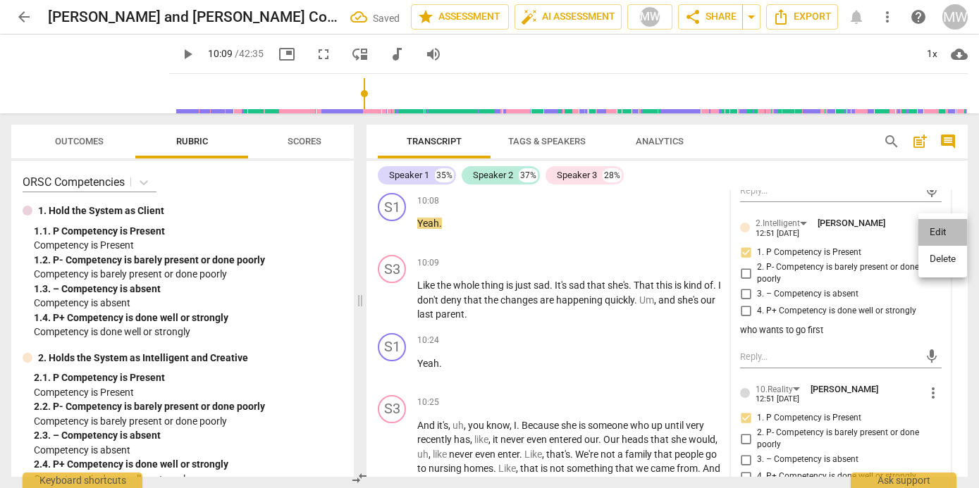
click at [931, 230] on li "Edit" at bounding box center [942, 232] width 49 height 27
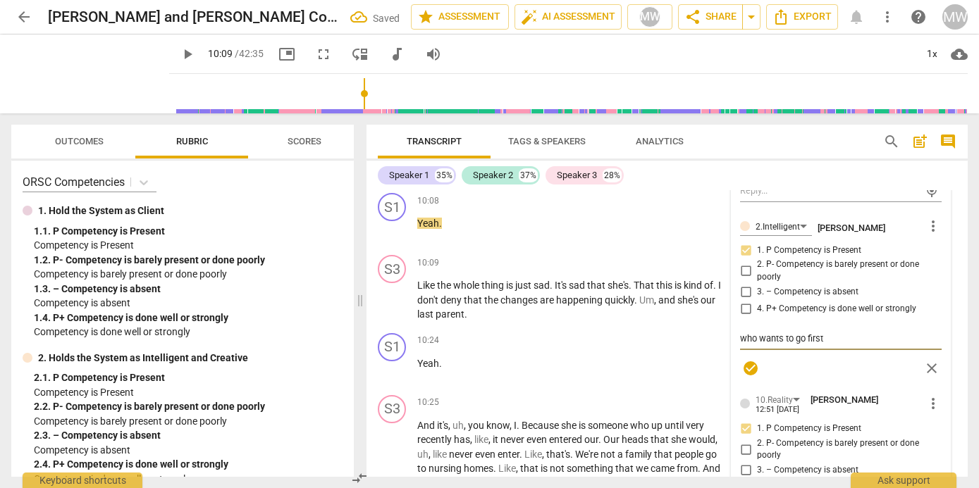
click at [838, 344] on textarea "who wants to go first" at bounding box center [841, 338] width 202 height 13
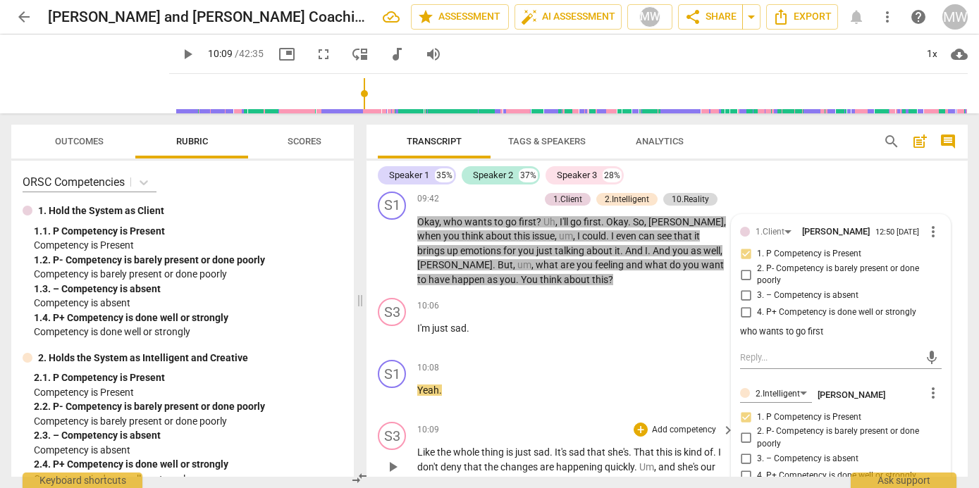
scroll to position [2913, 0]
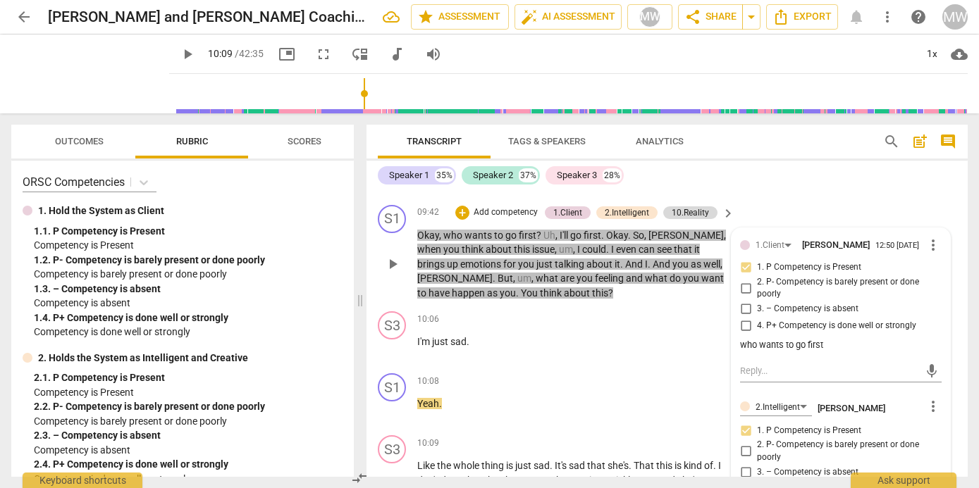
click at [500, 208] on p "Add competency" at bounding box center [505, 212] width 67 height 13
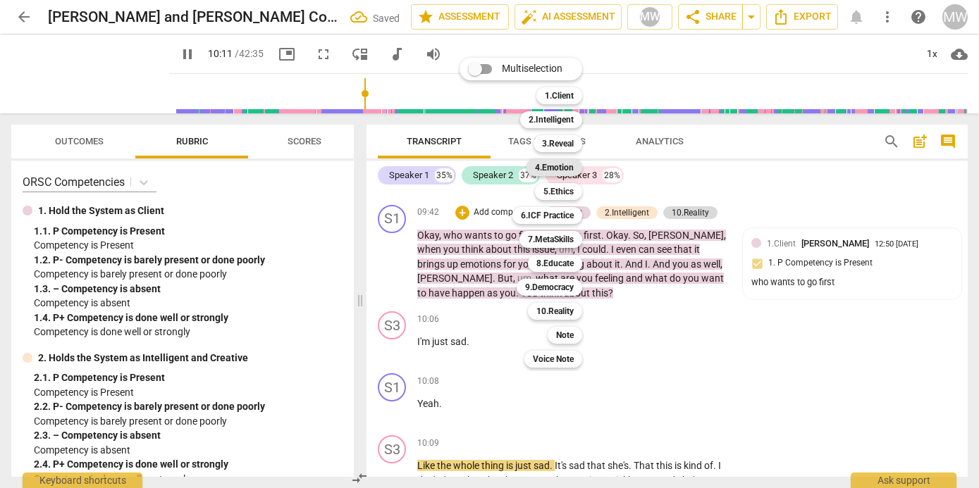
click at [569, 168] on b "4.Emotion" at bounding box center [554, 167] width 39 height 17
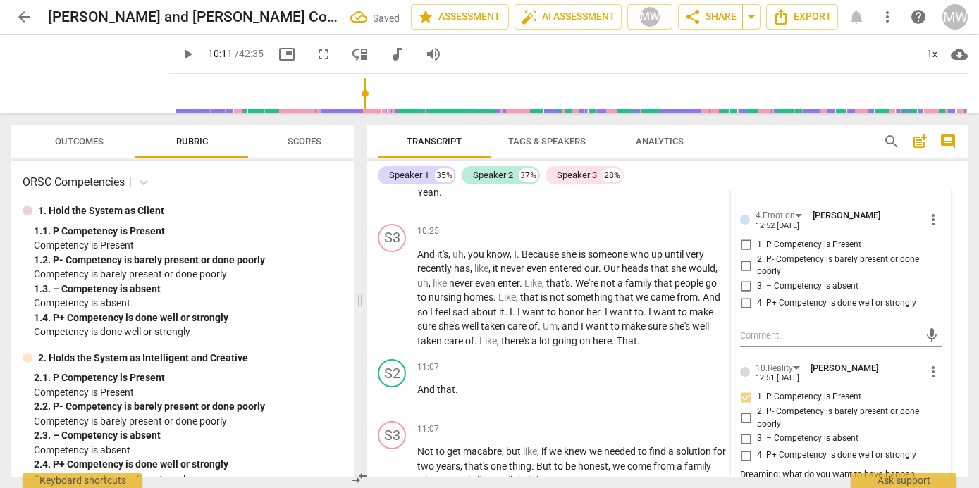
scroll to position [3280, 0]
click at [740, 225] on div at bounding box center [745, 220] width 10 height 10
click at [740, 249] on input "1. P Competency is Present" at bounding box center [745, 245] width 23 height 17
click at [758, 332] on div "mic" at bounding box center [841, 336] width 202 height 23
click at [759, 342] on textarea at bounding box center [829, 335] width 179 height 13
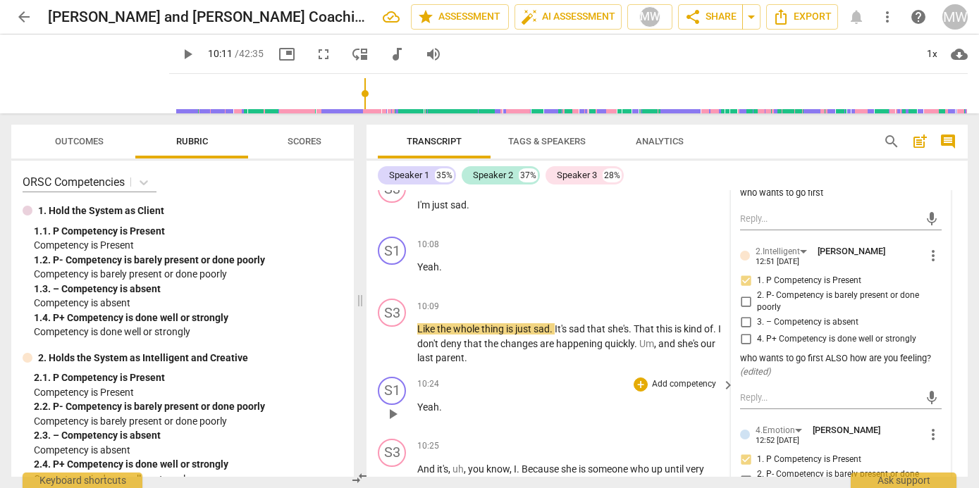
scroll to position [3068, 0]
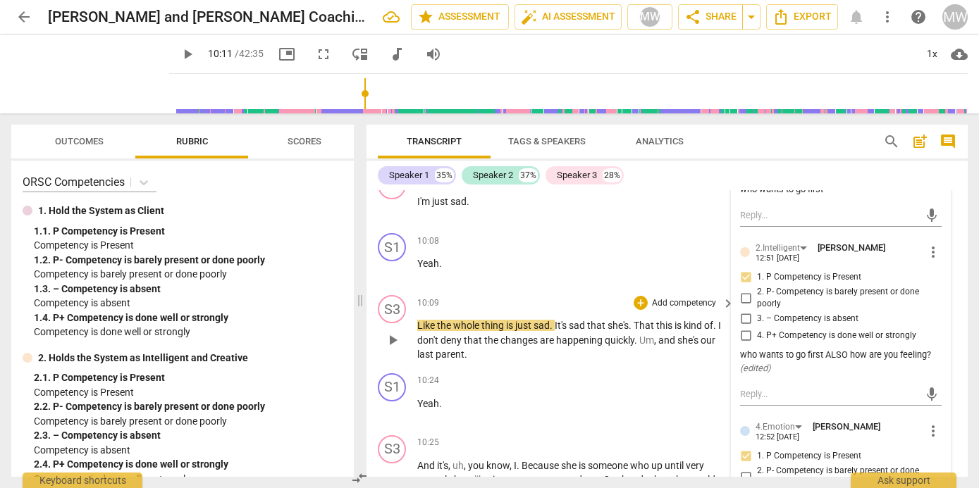
click at [389, 338] on span "play_arrow" at bounding box center [392, 340] width 17 height 17
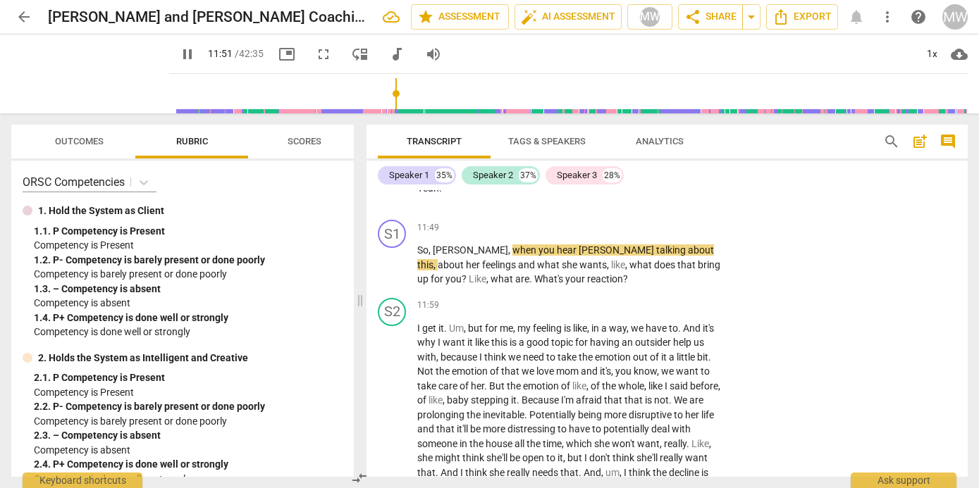
scroll to position [3947, 0]
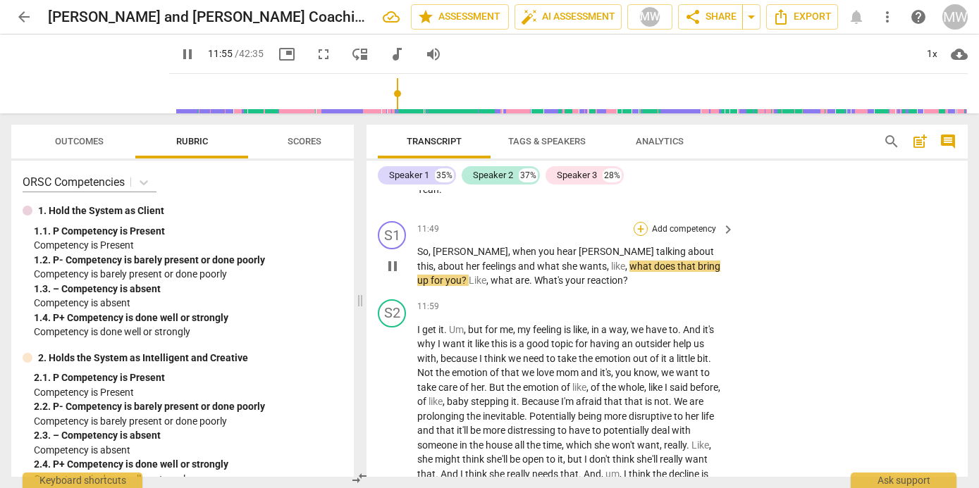
click at [637, 225] on div "+" at bounding box center [640, 229] width 14 height 14
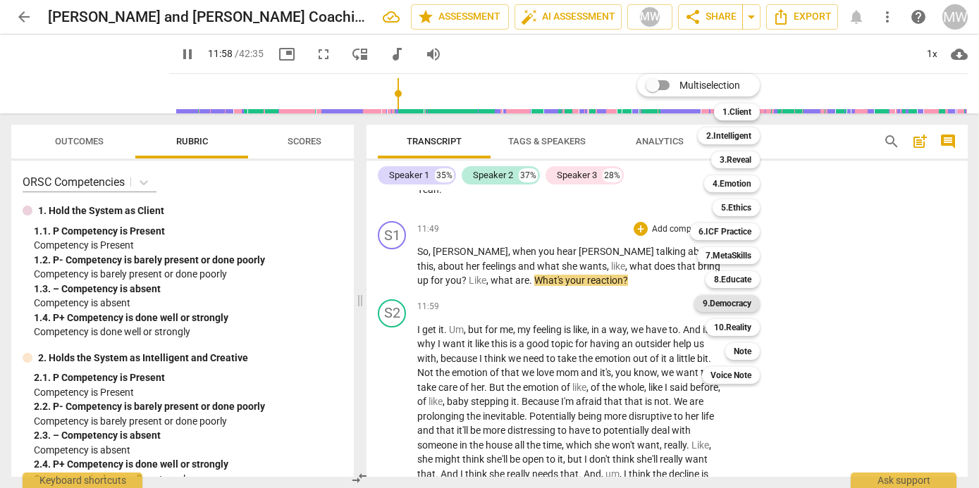
click at [720, 300] on b "9.Democracy" at bounding box center [726, 303] width 49 height 17
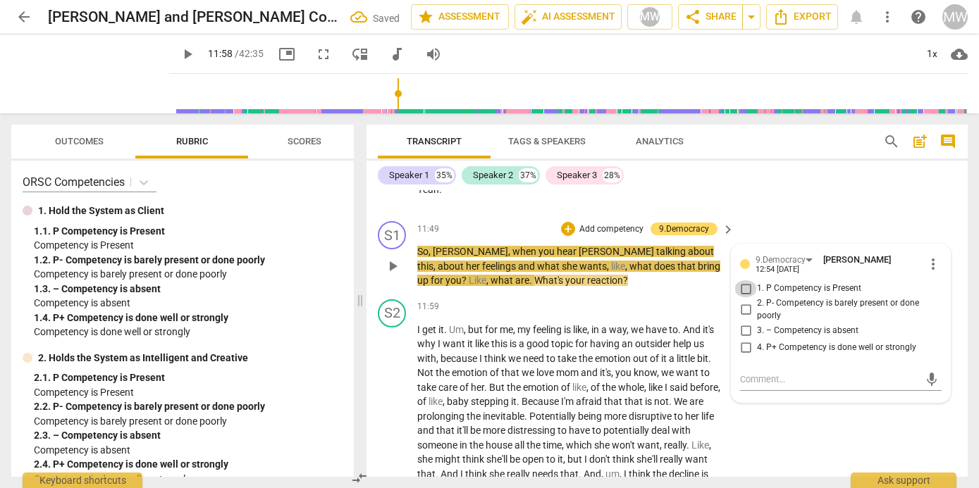
click at [742, 290] on input "1. P Competency is Present" at bounding box center [745, 288] width 23 height 17
click at [740, 383] on textarea at bounding box center [829, 379] width 179 height 13
click at [392, 267] on span "play_arrow" at bounding box center [392, 266] width 17 height 17
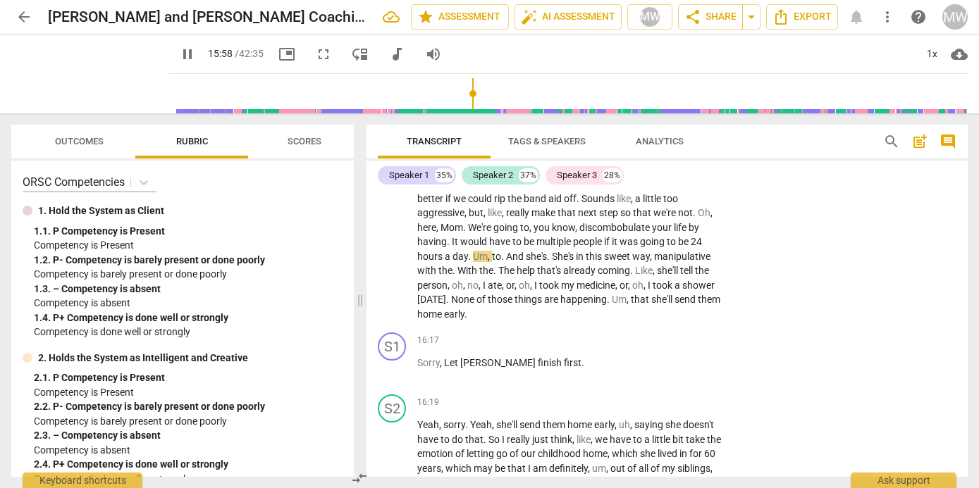
scroll to position [5096, 0]
click at [639, 347] on div "+" at bounding box center [640, 341] width 14 height 14
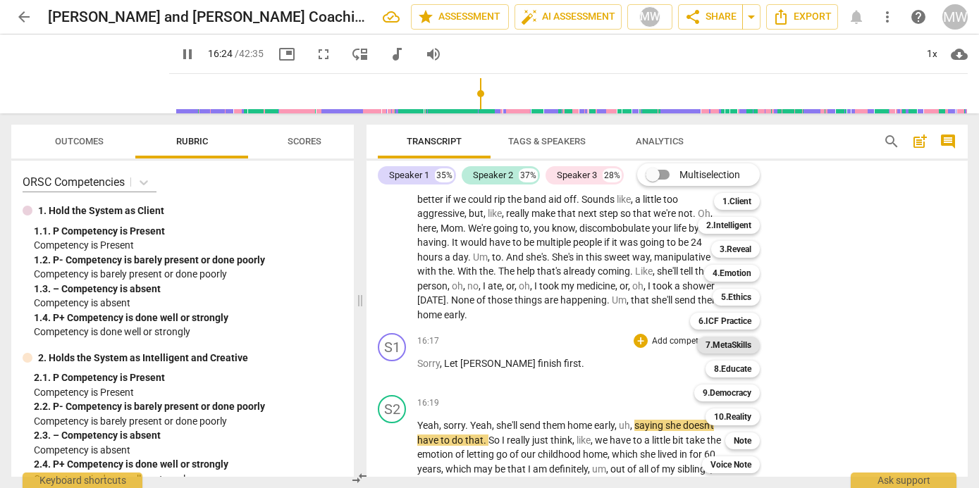
click at [721, 341] on b "7.MetaSkills" at bounding box center [728, 345] width 46 height 17
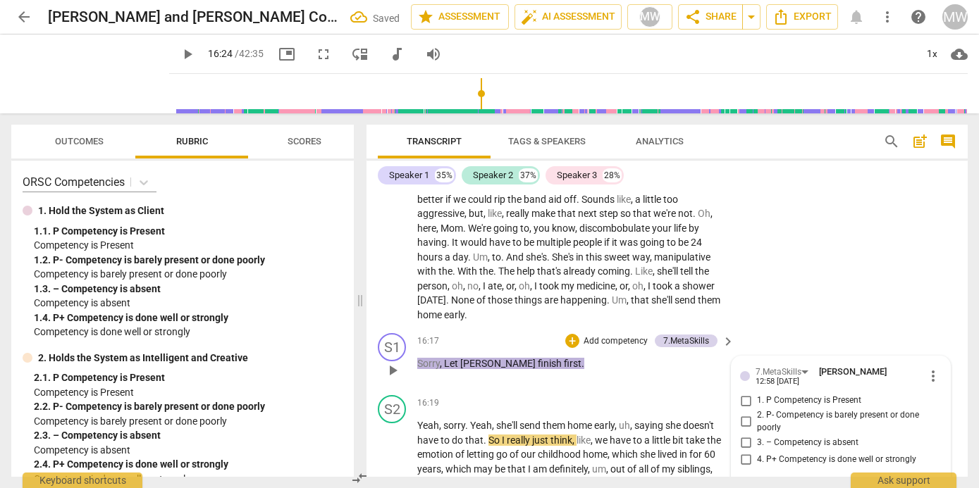
scroll to position [5254, 0]
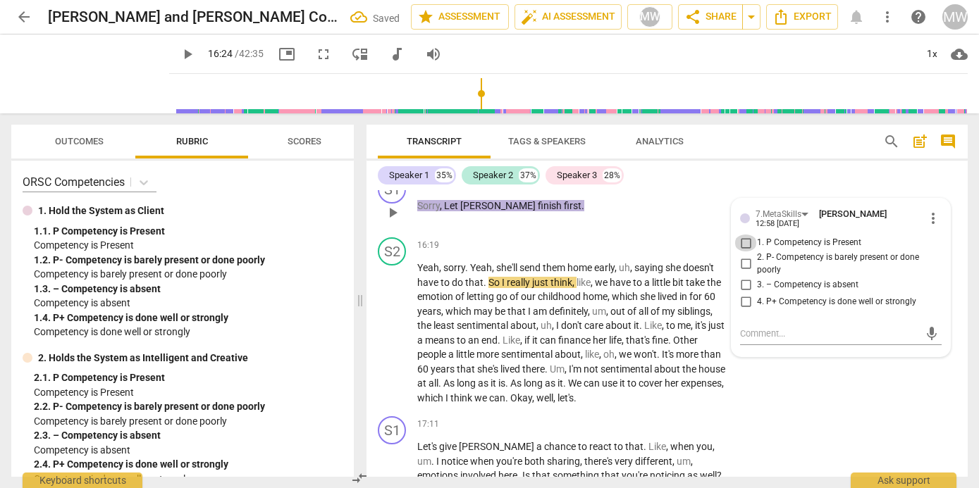
click at [747, 240] on input "1. P Competency is Present" at bounding box center [745, 243] width 23 height 17
click at [746, 335] on textarea at bounding box center [829, 333] width 179 height 13
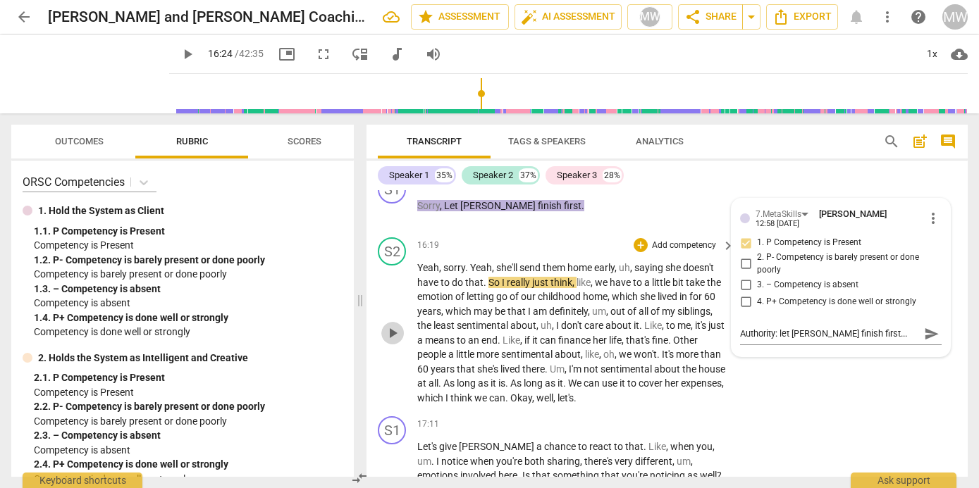
click at [390, 335] on span "play_arrow" at bounding box center [392, 333] width 17 height 17
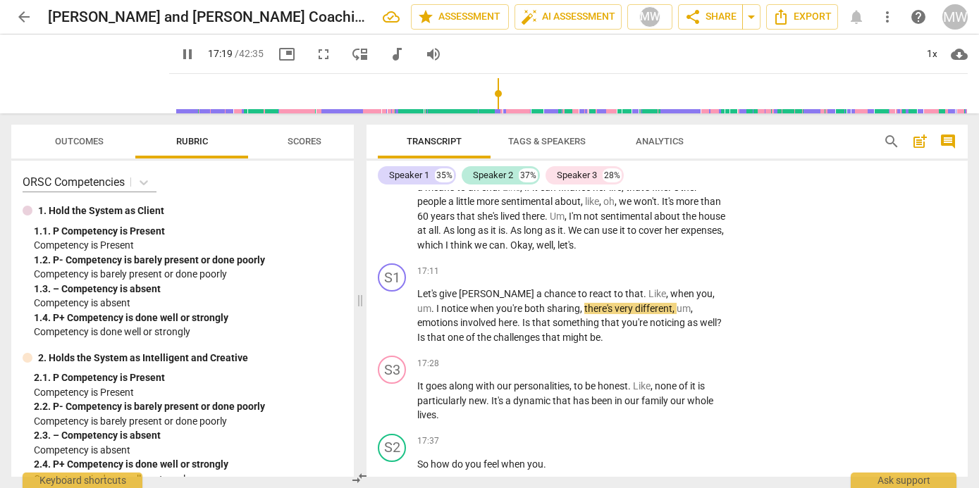
scroll to position [5407, 0]
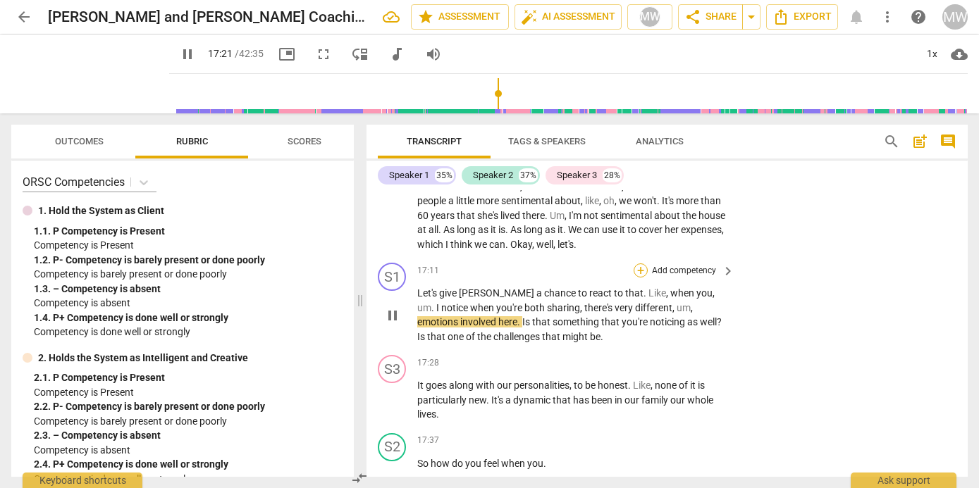
click at [636, 267] on div "+" at bounding box center [640, 271] width 14 height 14
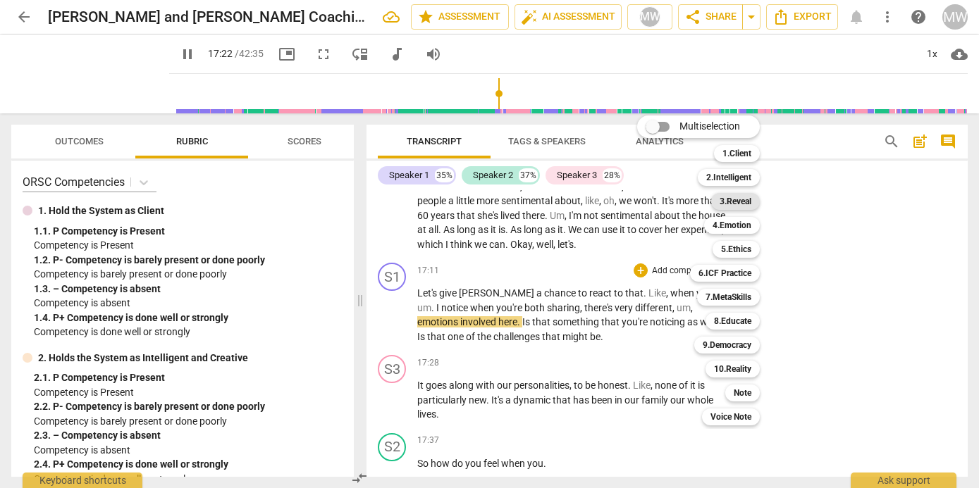
click at [733, 198] on b "3.Reveal" at bounding box center [735, 201] width 32 height 17
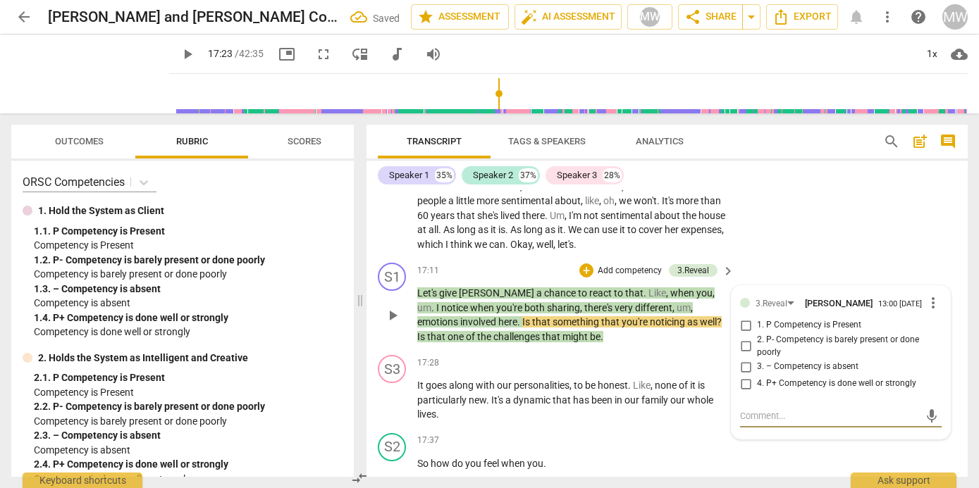
click at [745, 330] on input "1. P Competency is Present" at bounding box center [745, 325] width 23 height 17
click at [742, 421] on textarea at bounding box center [829, 415] width 179 height 13
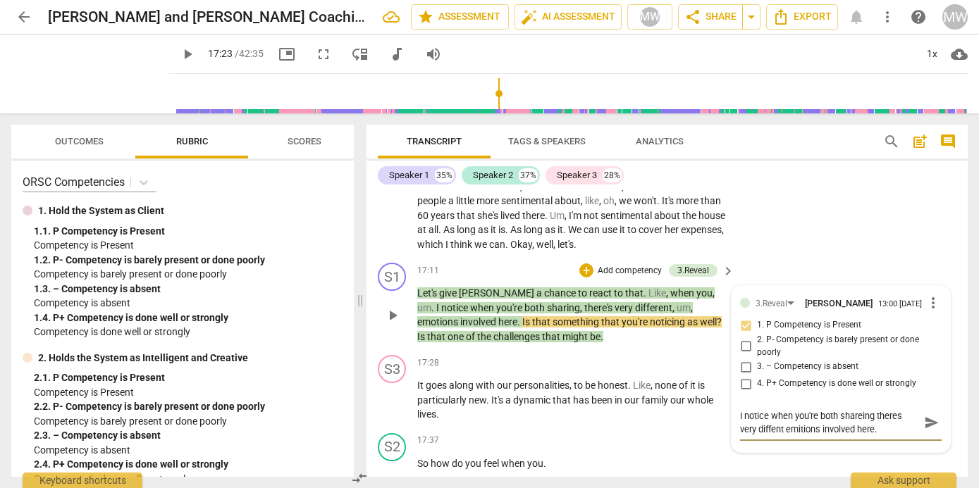
click at [776, 434] on textarea "I notice when you're both shareing theres very diffent emitions involved here." at bounding box center [829, 422] width 179 height 27
click at [392, 314] on span "play_arrow" at bounding box center [392, 315] width 17 height 17
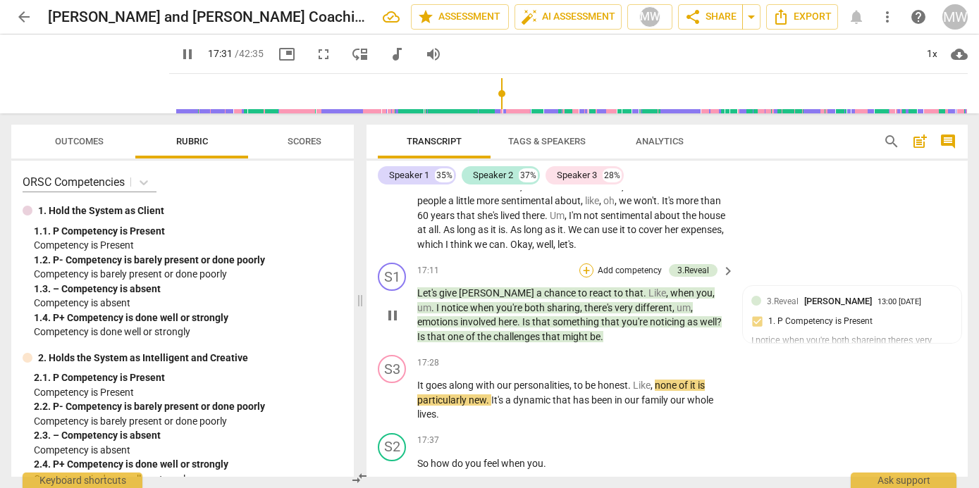
click at [586, 271] on div "+" at bounding box center [586, 271] width 14 height 14
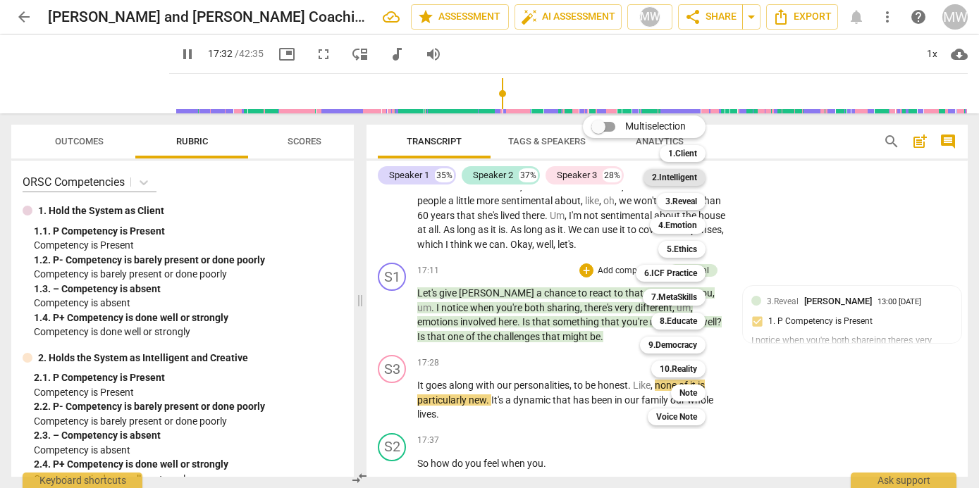
click at [675, 171] on b "2.Intelligent" at bounding box center [674, 177] width 45 height 17
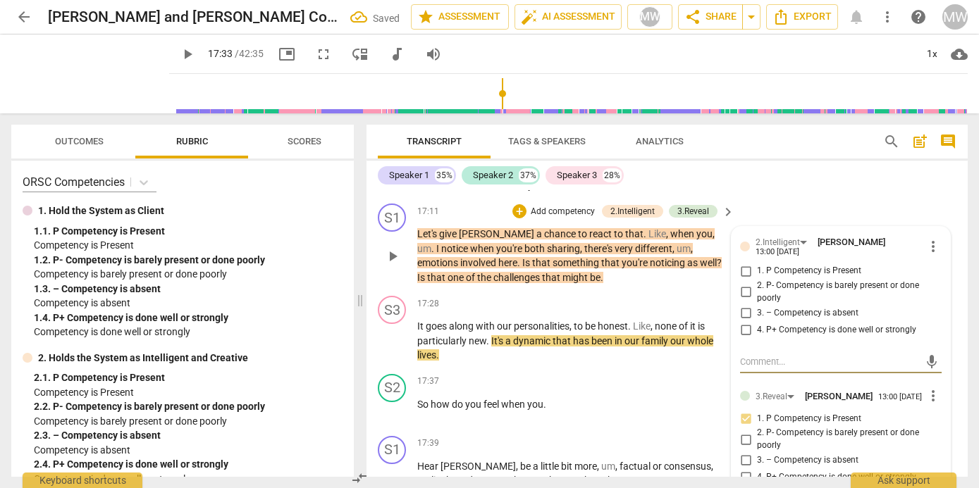
scroll to position [5474, 0]
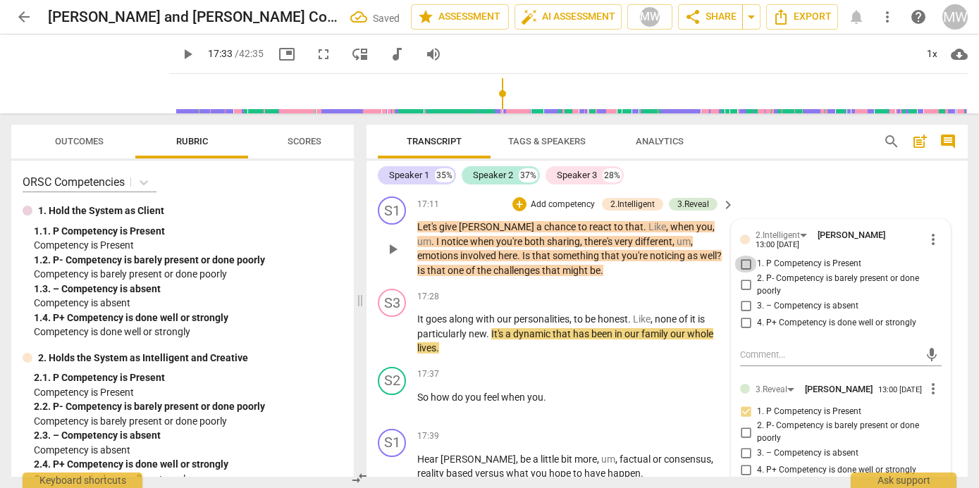
click at [744, 264] on input "1. P Competency is Present" at bounding box center [745, 264] width 23 height 17
click at [745, 353] on textarea at bounding box center [829, 354] width 179 height 13
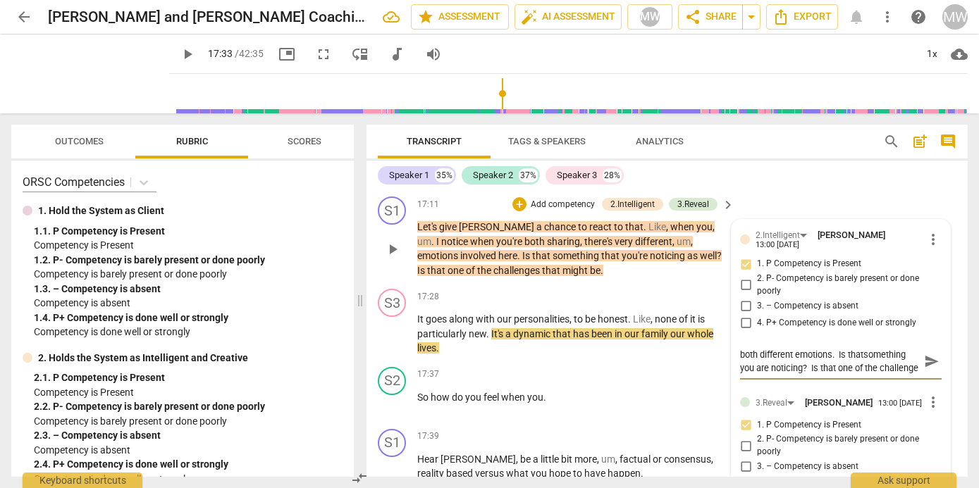
scroll to position [12, 0]
click at [397, 247] on span "play_arrow" at bounding box center [392, 249] width 17 height 17
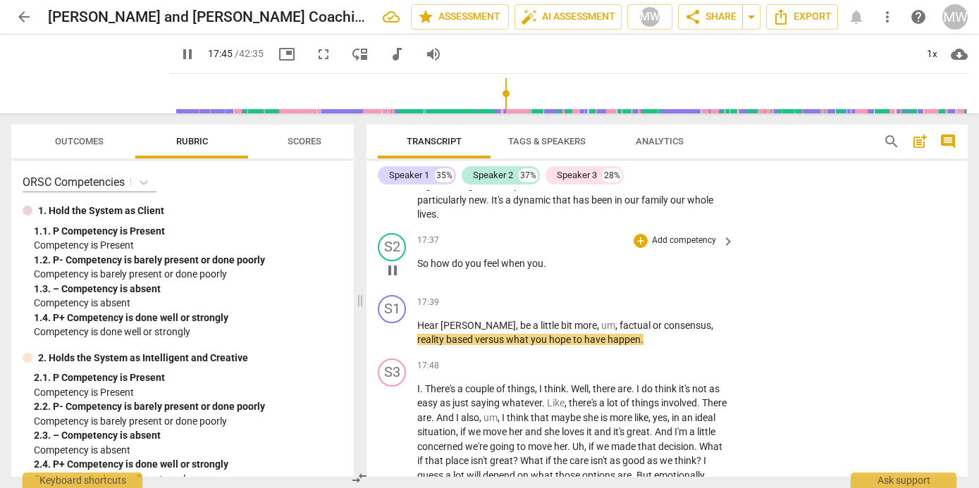
scroll to position [5615, 0]
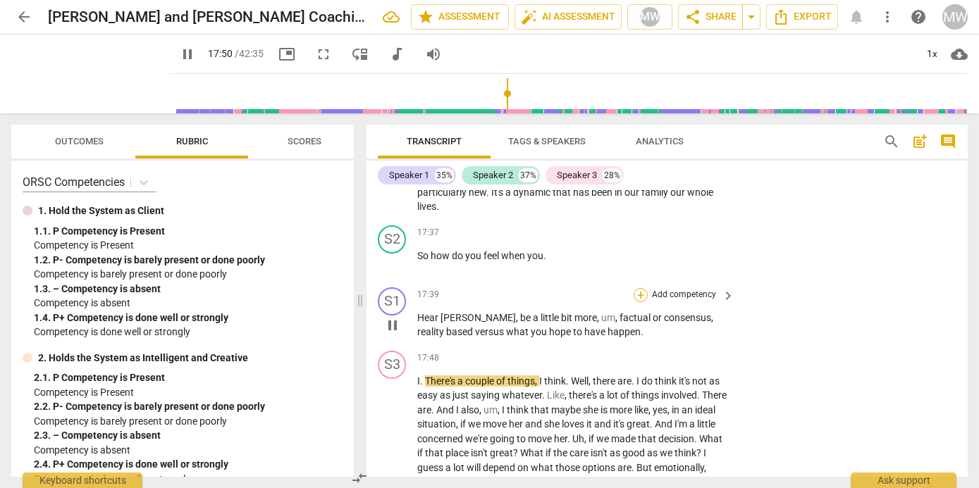
click at [634, 292] on div "+" at bounding box center [640, 295] width 14 height 14
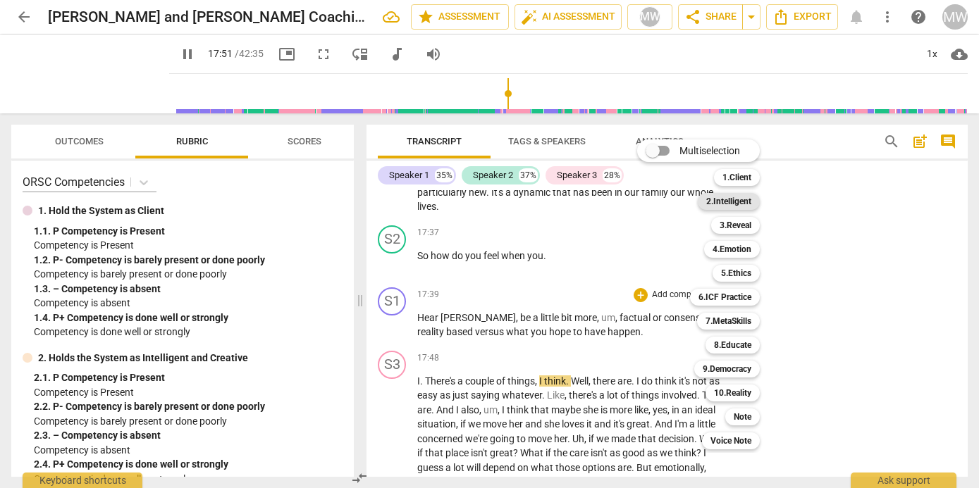
click at [726, 205] on b "2.Intelligent" at bounding box center [728, 201] width 45 height 17
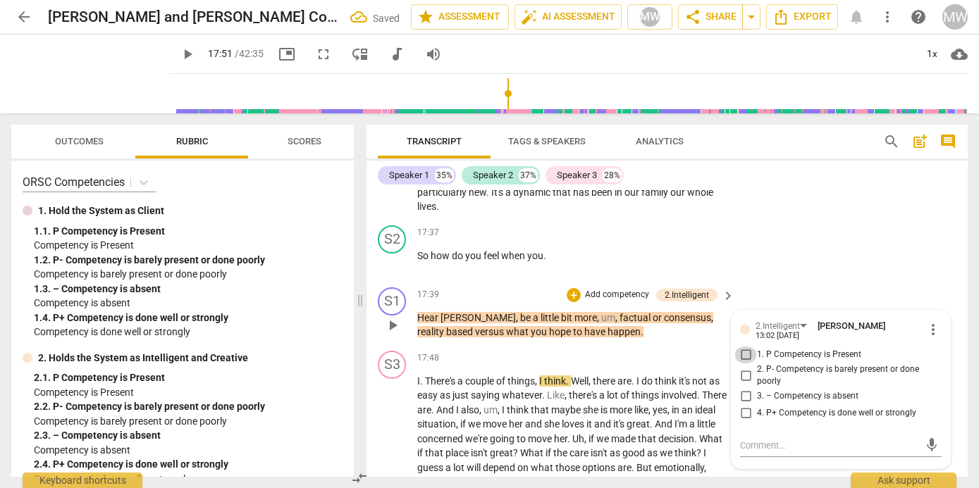
click at [745, 354] on input "1. P Competency is Present" at bounding box center [745, 355] width 23 height 17
click at [742, 445] on textarea at bounding box center [829, 445] width 179 height 13
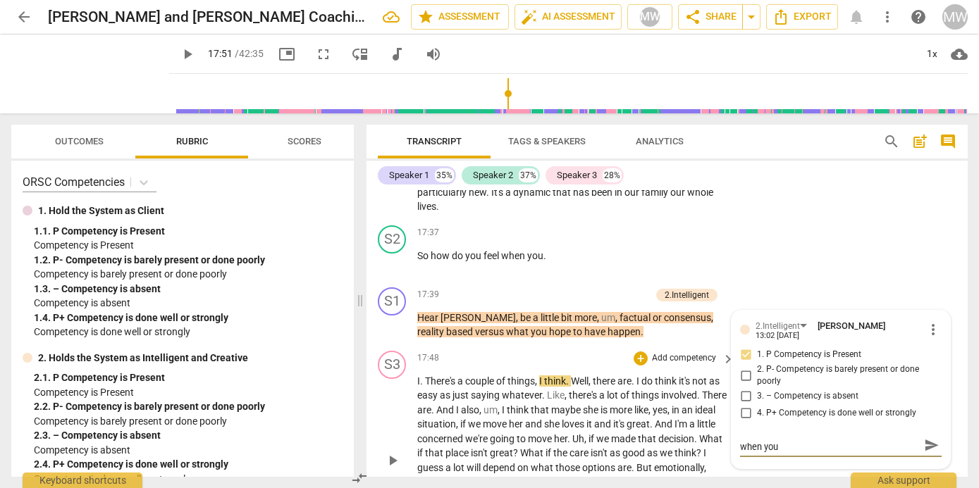
scroll to position [0, 0]
click at [394, 460] on span "play_arrow" at bounding box center [392, 460] width 17 height 17
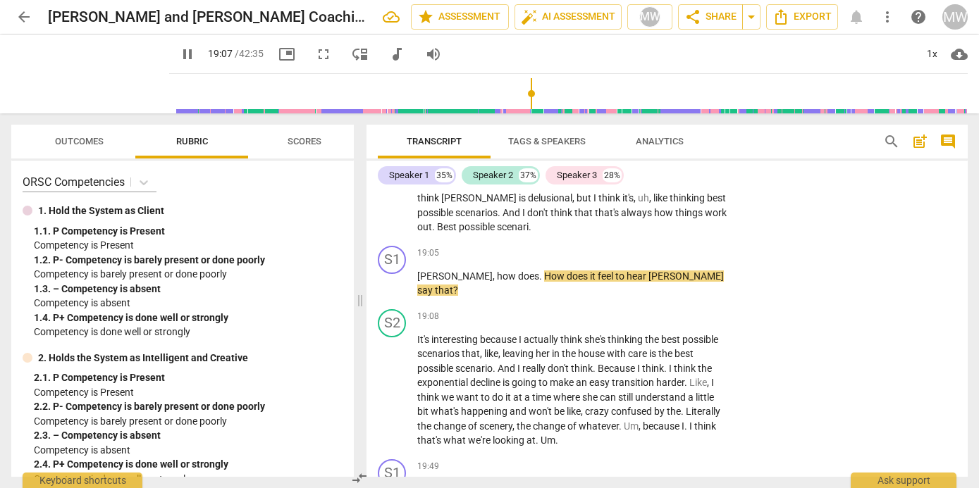
scroll to position [5922, 0]
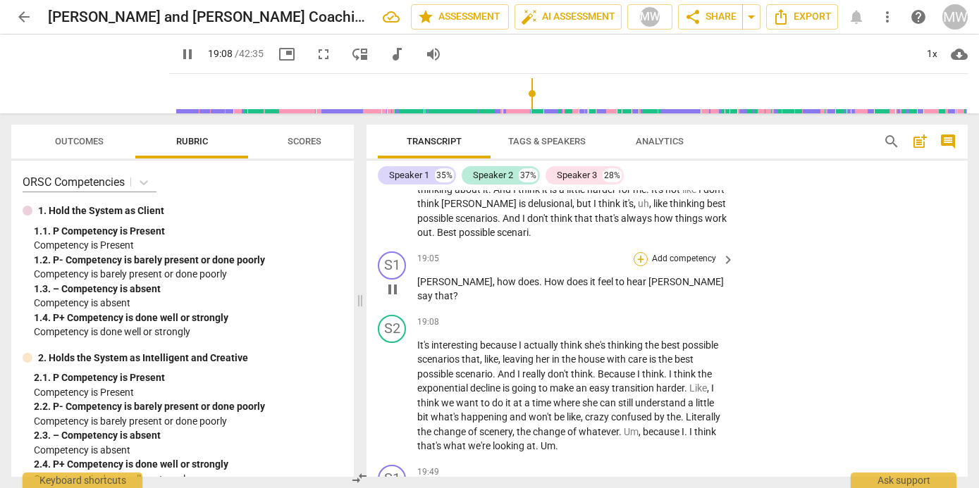
click at [639, 257] on div "+" at bounding box center [640, 259] width 14 height 14
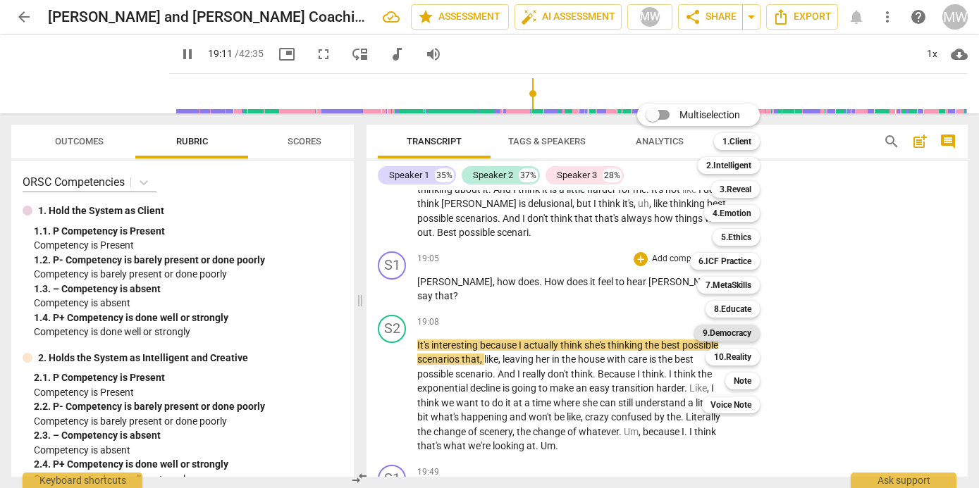
click at [726, 330] on b "9.Democracy" at bounding box center [726, 333] width 49 height 17
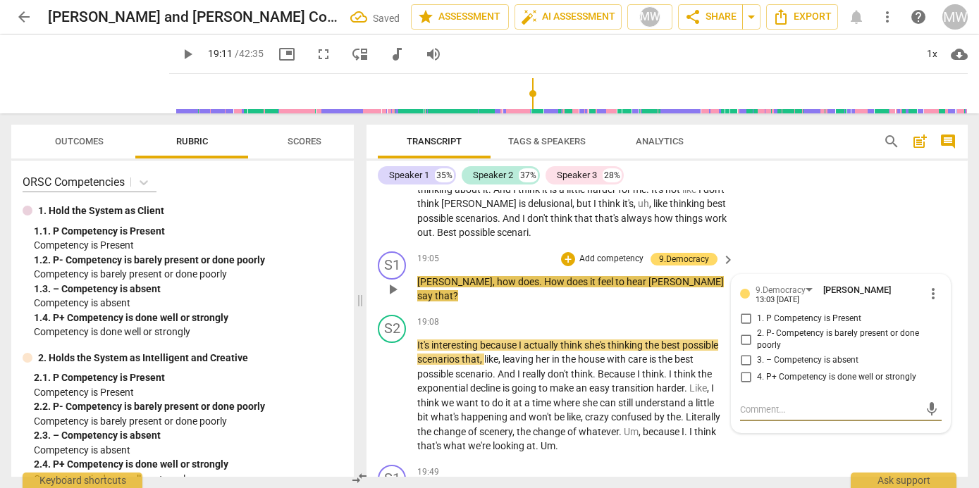
click at [743, 321] on input "1. P Competency is Present" at bounding box center [745, 319] width 23 height 17
click at [743, 414] on textarea at bounding box center [829, 409] width 179 height 13
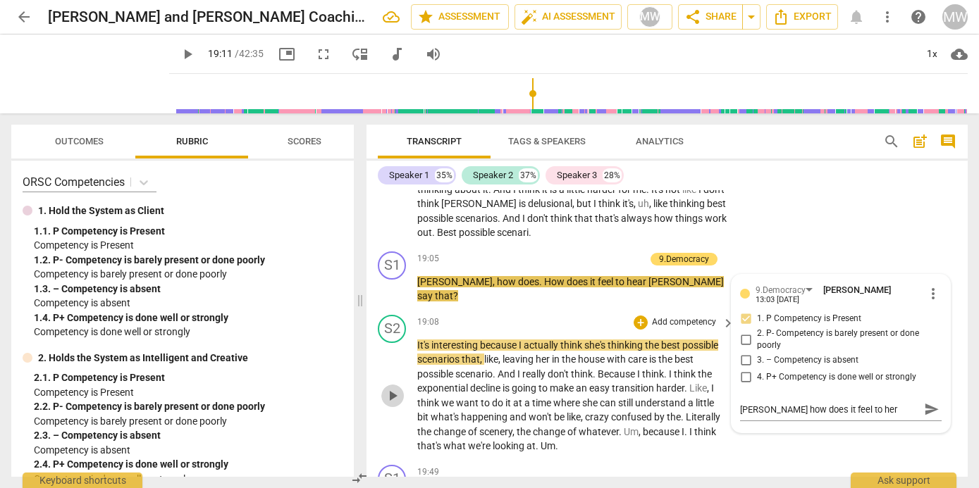
click at [390, 392] on span "play_arrow" at bounding box center [392, 396] width 17 height 17
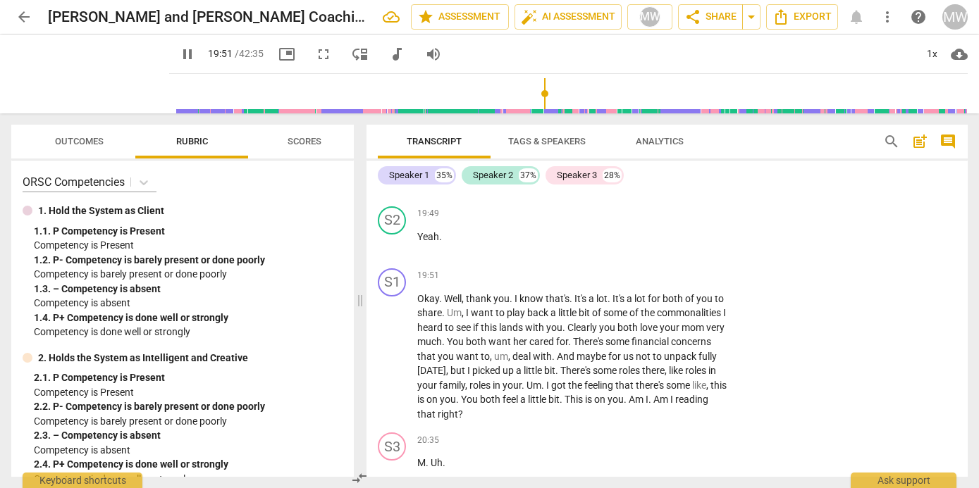
scroll to position [6244, 0]
click at [392, 352] on span "pause" at bounding box center [392, 355] width 17 height 17
click at [390, 353] on span "play_arrow" at bounding box center [392, 355] width 17 height 17
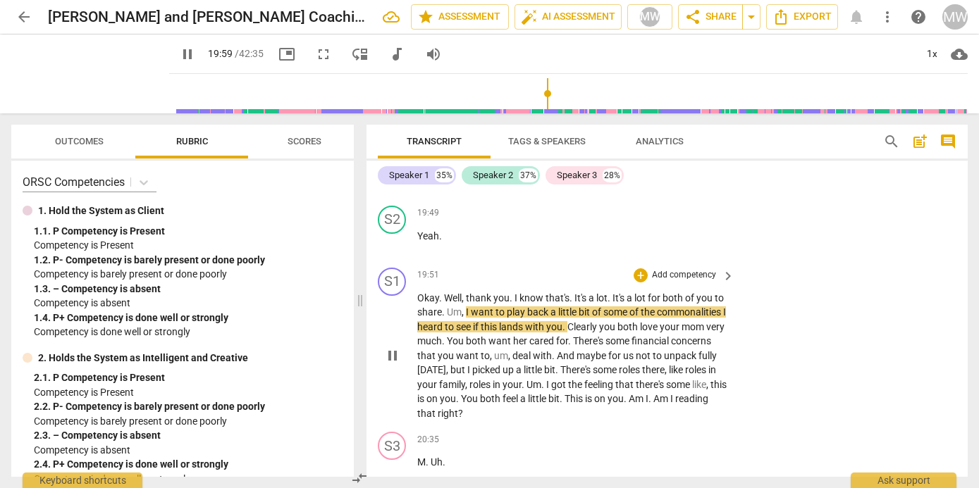
scroll to position [6256, 0]
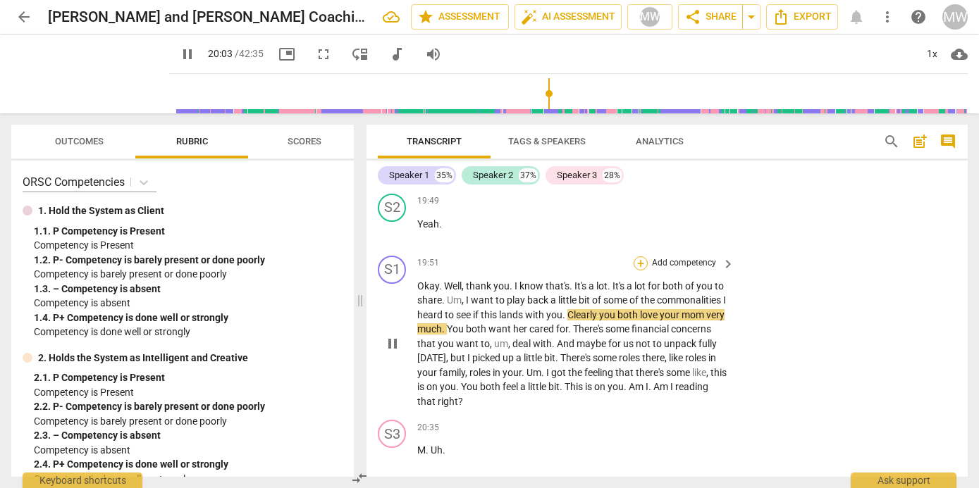
click at [638, 258] on div "+" at bounding box center [640, 263] width 14 height 14
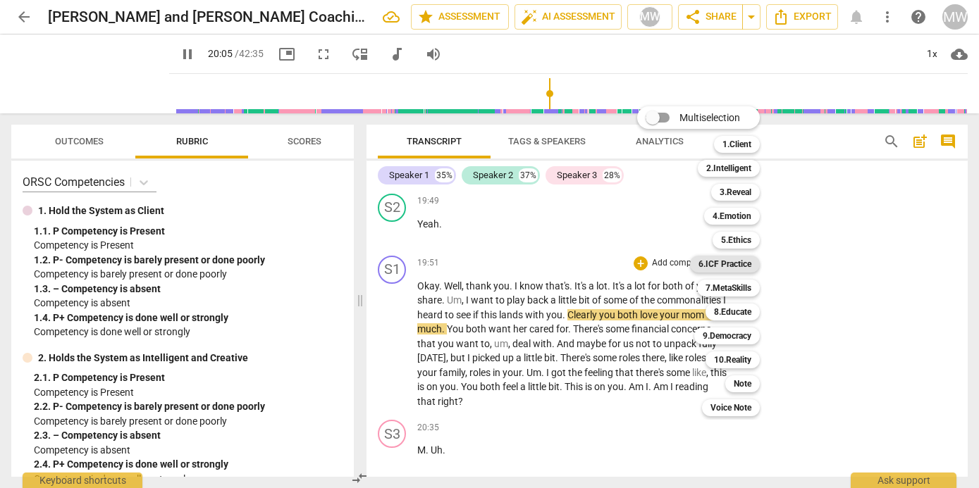
click at [718, 258] on b "6.ICF Practice" at bounding box center [724, 264] width 53 height 17
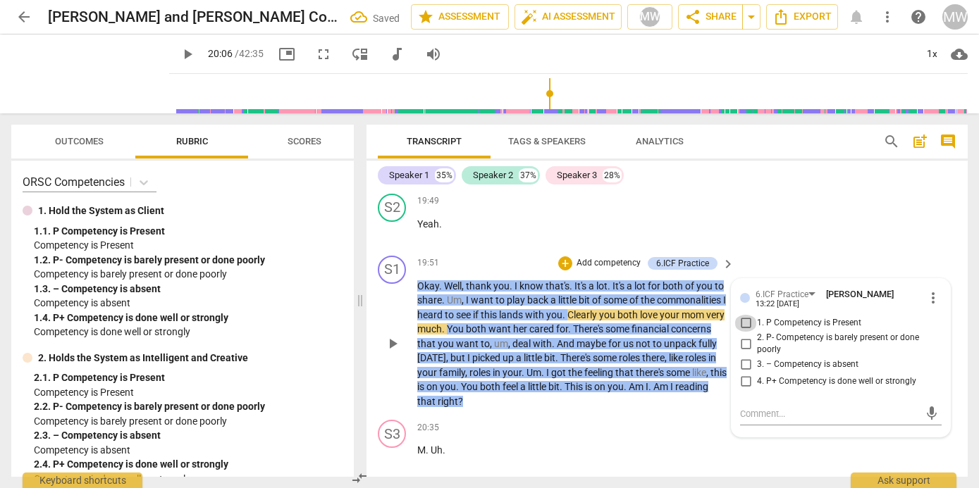
click at [743, 318] on input "1. P Competency is Present" at bounding box center [745, 323] width 23 height 17
click at [748, 403] on div "mic" at bounding box center [841, 414] width 202 height 23
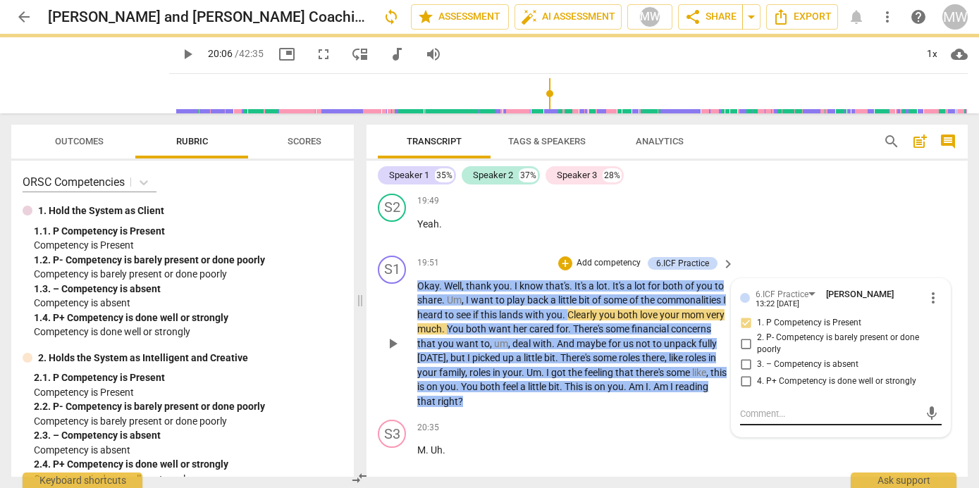
click at [741, 407] on textarea at bounding box center [829, 413] width 179 height 13
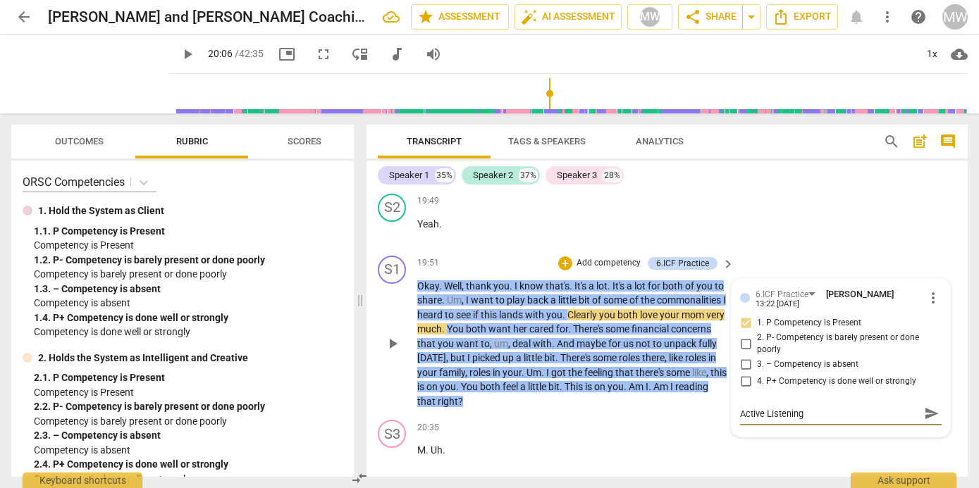
click at [390, 340] on span "play_arrow" at bounding box center [392, 343] width 17 height 17
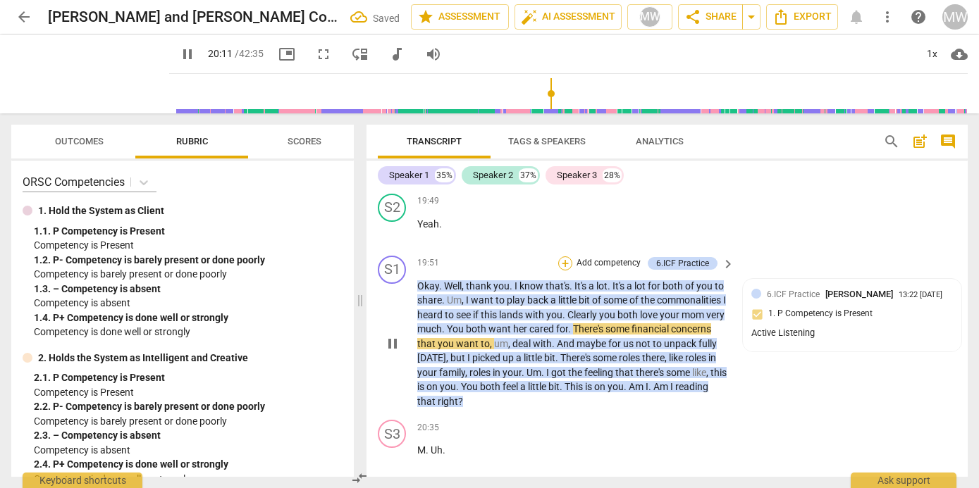
click at [566, 259] on div "+" at bounding box center [565, 263] width 14 height 14
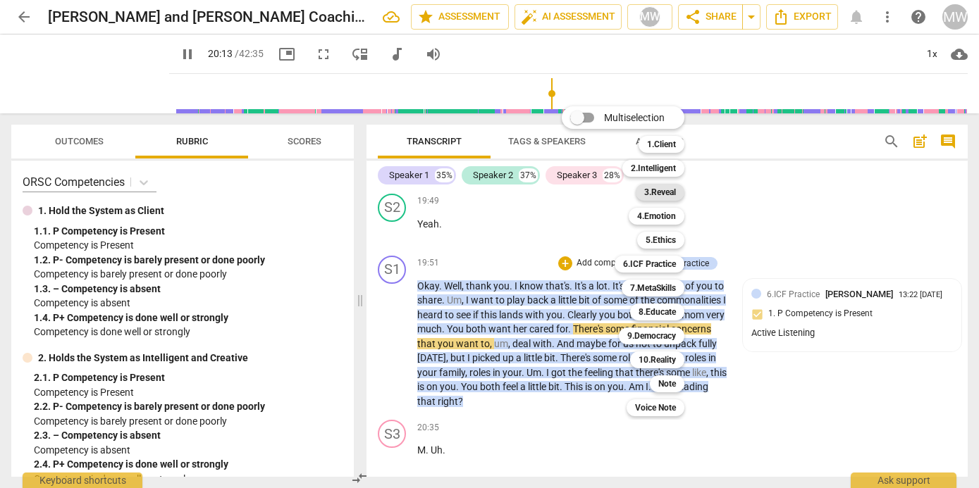
click at [667, 194] on b "3.Reveal" at bounding box center [660, 192] width 32 height 17
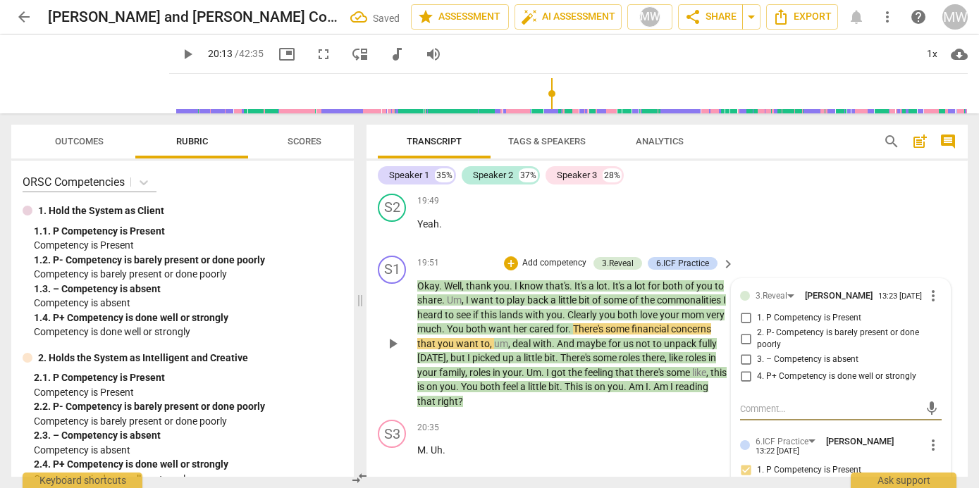
click at [739, 316] on input "1. P Competency is Present" at bounding box center [745, 318] width 23 height 17
click at [748, 416] on textarea at bounding box center [829, 408] width 179 height 13
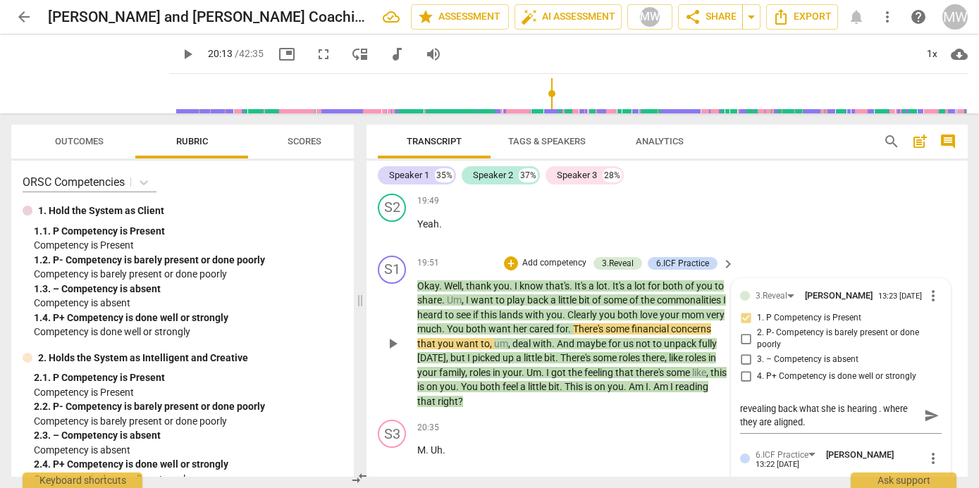
click at [521, 257] on p "Add competency" at bounding box center [554, 263] width 67 height 13
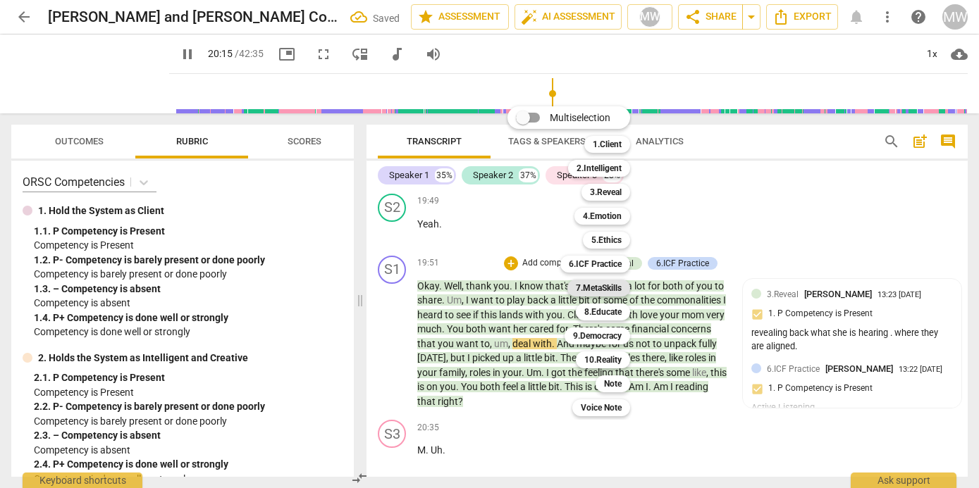
click at [612, 289] on b "7.MetaSkills" at bounding box center [599, 288] width 46 height 17
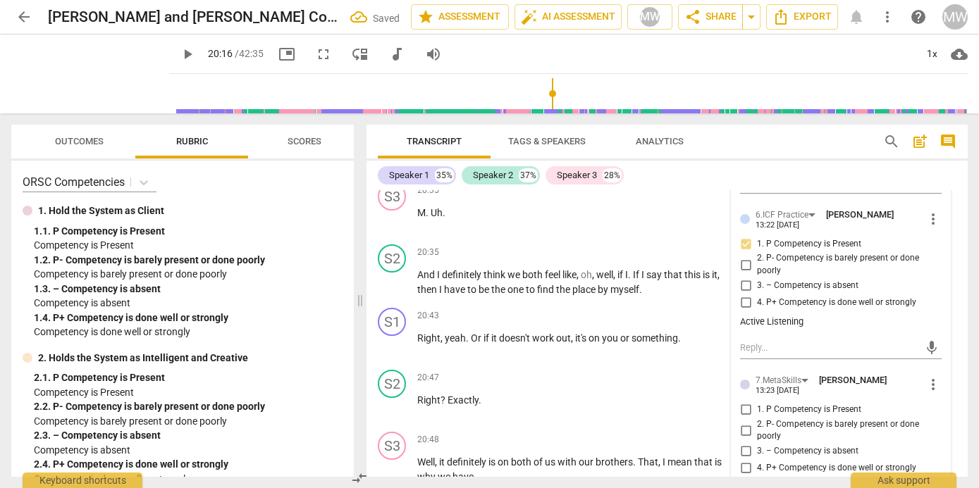
scroll to position [6517, 0]
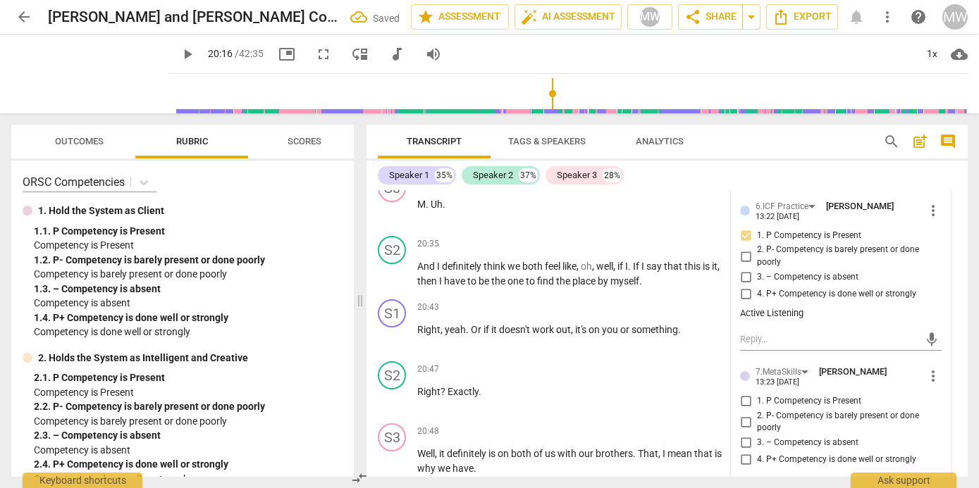
click at [740, 378] on div at bounding box center [745, 376] width 10 height 10
click at [744, 402] on input "1. P Competency is Present" at bounding box center [745, 401] width 23 height 17
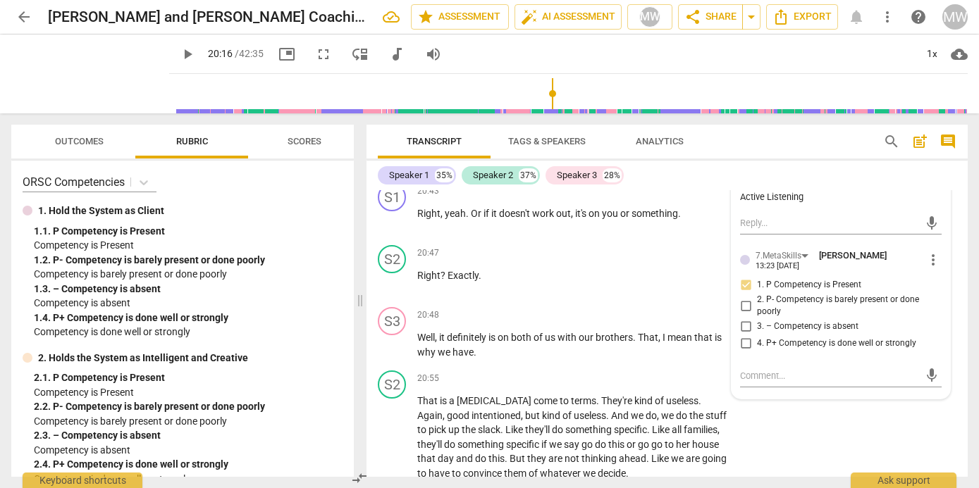
scroll to position [6636, 0]
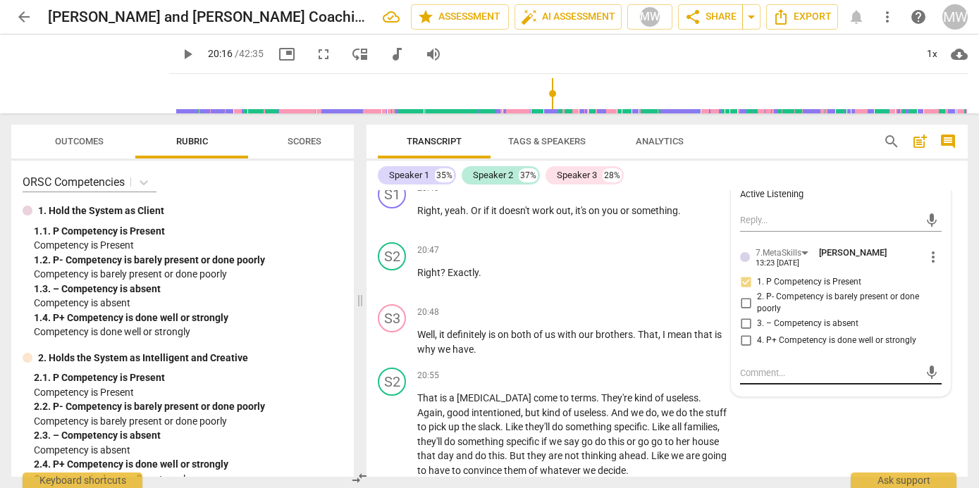
click at [749, 369] on textarea at bounding box center [829, 372] width 179 height 13
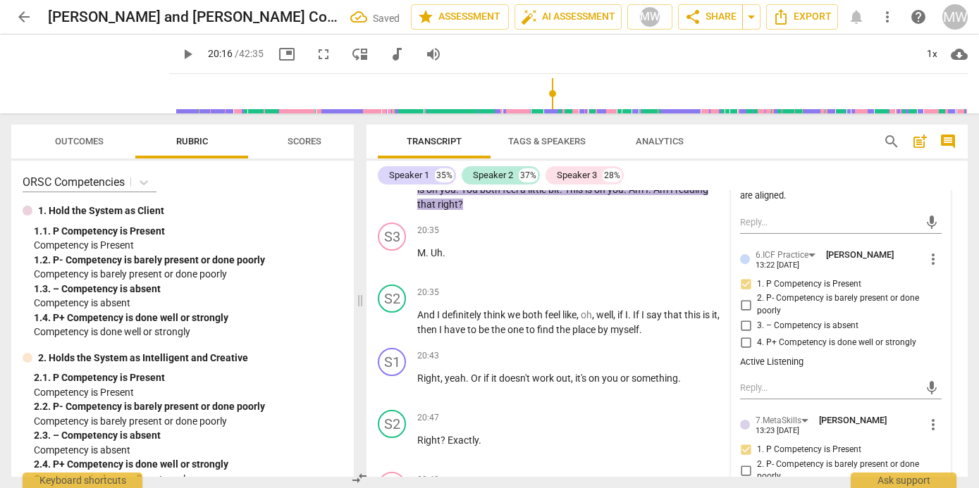
scroll to position [6296, 0]
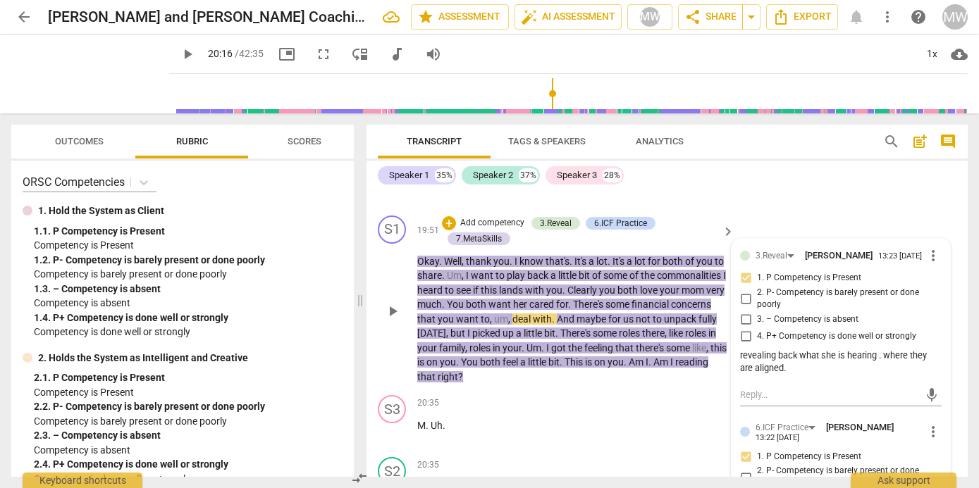
click at [390, 309] on span "play_arrow" at bounding box center [392, 311] width 17 height 17
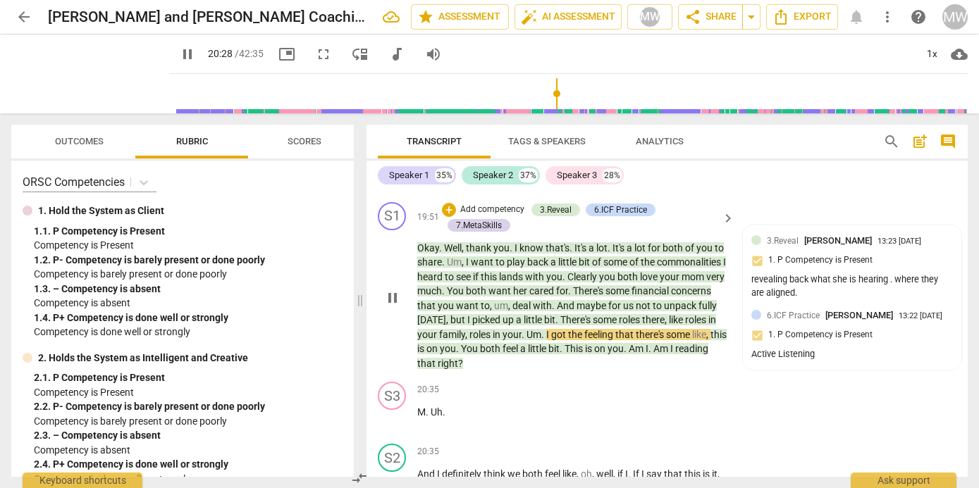
scroll to position [6311, 0]
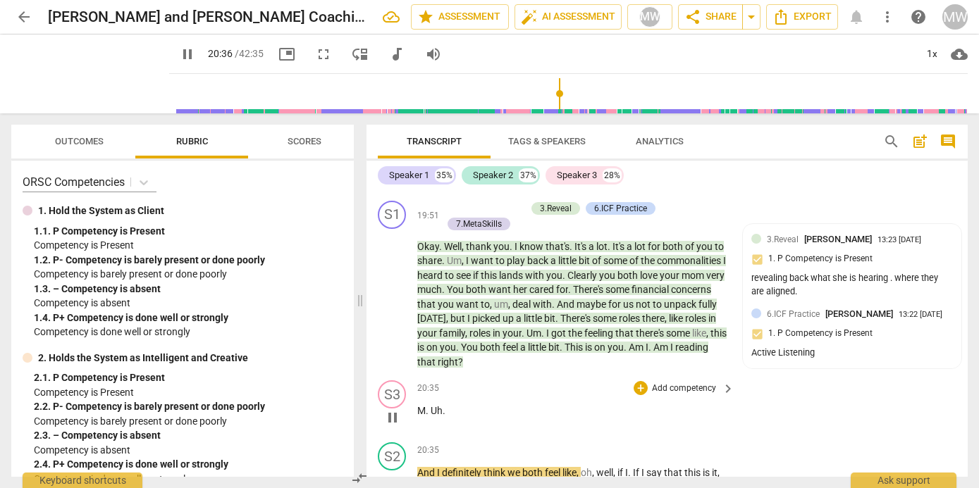
click at [395, 416] on span "pause" at bounding box center [392, 417] width 17 height 17
click at [396, 416] on span "play_arrow" at bounding box center [392, 417] width 17 height 17
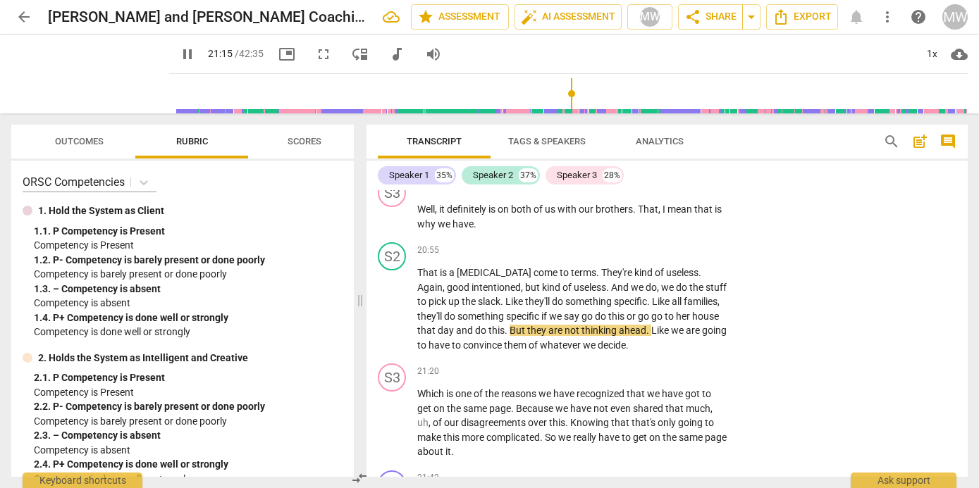
scroll to position [6764, 0]
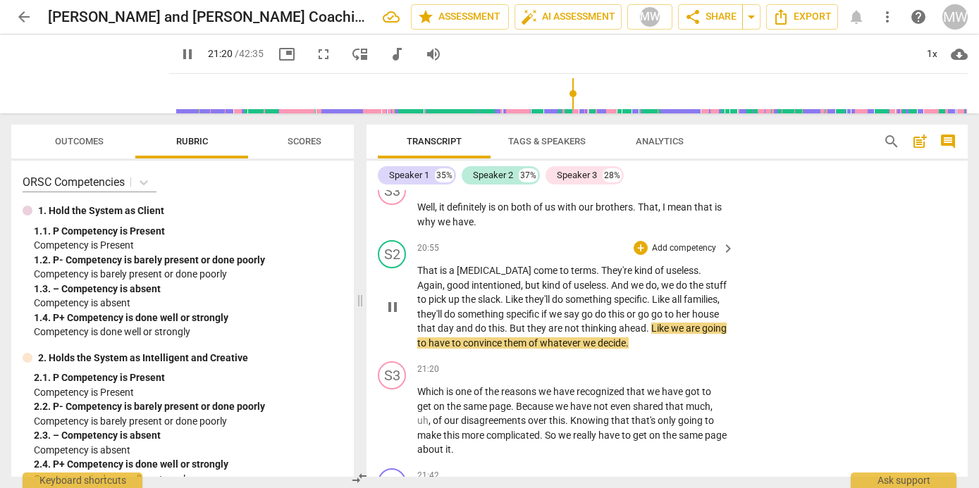
click at [392, 304] on span "pause" at bounding box center [392, 307] width 17 height 17
click at [393, 306] on span "play_arrow" at bounding box center [392, 307] width 17 height 17
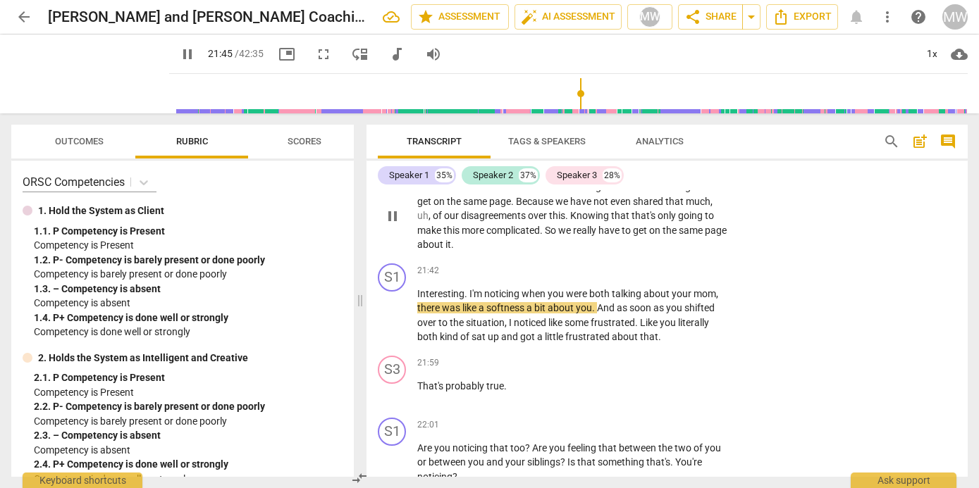
scroll to position [6968, 0]
click at [639, 267] on div "+" at bounding box center [640, 272] width 14 height 14
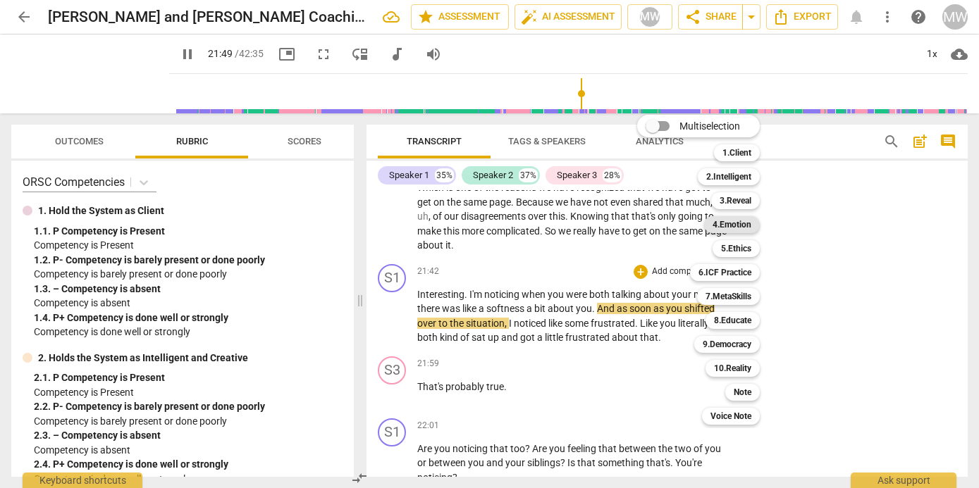
click at [724, 223] on b "4.Emotion" at bounding box center [731, 224] width 39 height 17
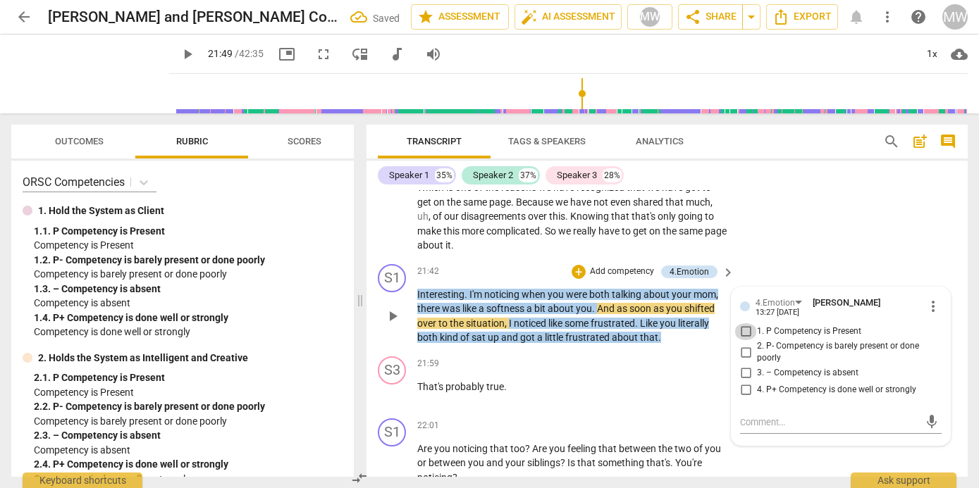
click at [745, 328] on input "1. P Competency is Present" at bounding box center [745, 331] width 23 height 17
click at [745, 420] on textarea at bounding box center [829, 422] width 179 height 13
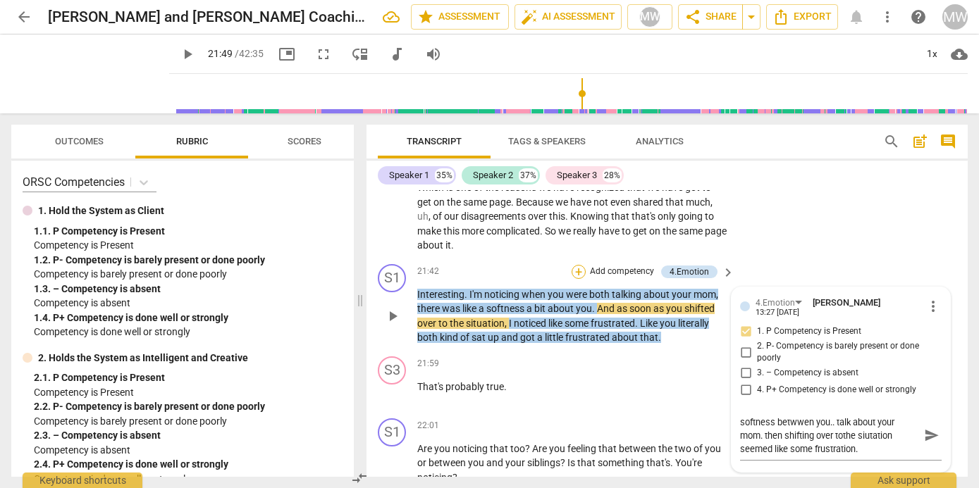
click at [580, 268] on div "+" at bounding box center [578, 272] width 14 height 14
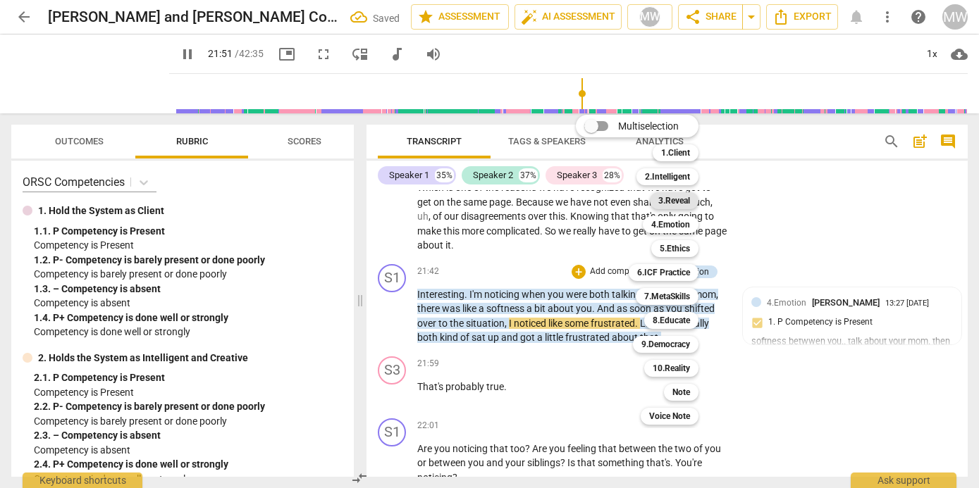
click at [679, 197] on b "3.Reveal" at bounding box center [674, 200] width 32 height 17
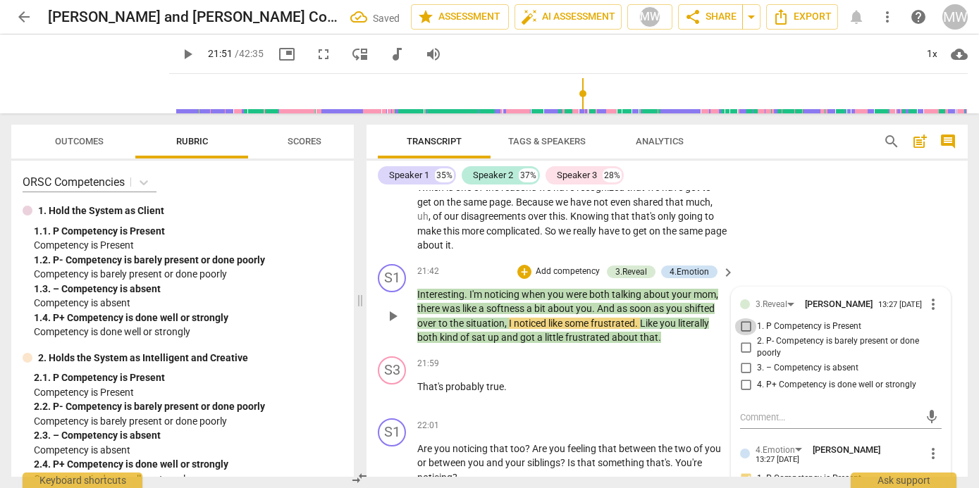
click at [740, 328] on input "1. P Competency is Present" at bounding box center [745, 326] width 23 height 17
click at [745, 416] on textarea at bounding box center [829, 417] width 179 height 13
click at [538, 266] on p "Add competency" at bounding box center [567, 272] width 67 height 13
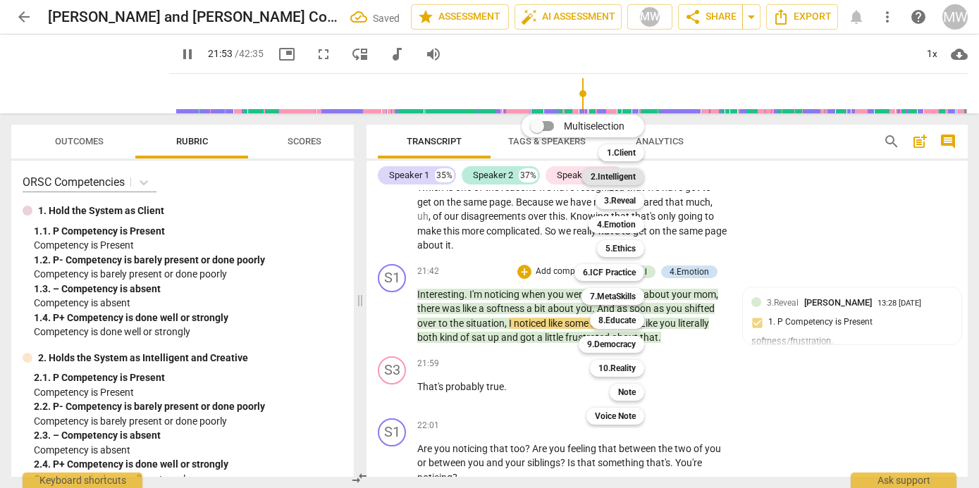
click at [613, 175] on b "2.Intelligent" at bounding box center [612, 176] width 45 height 17
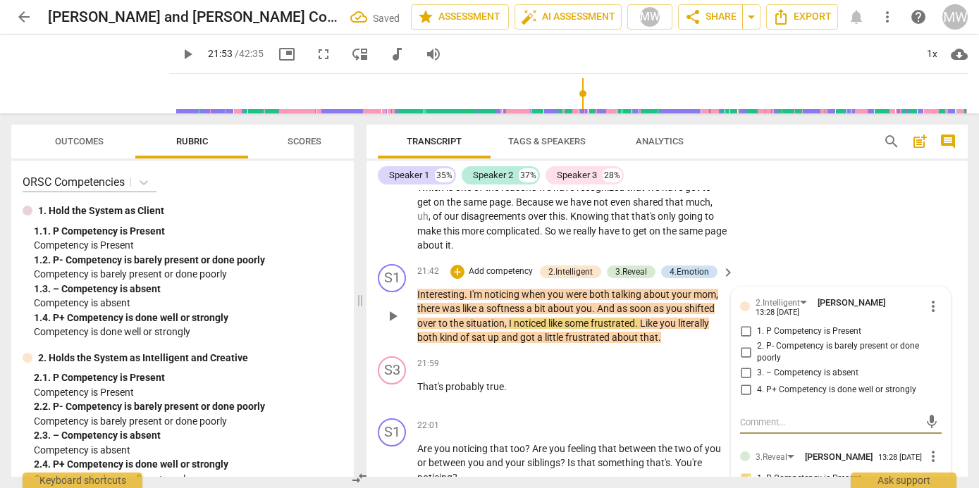
click at [741, 330] on input "1. P Competency is Present" at bounding box center [745, 331] width 23 height 17
click at [741, 419] on textarea at bounding box center [829, 422] width 179 height 13
click at [495, 269] on p "Add competency" at bounding box center [500, 272] width 67 height 13
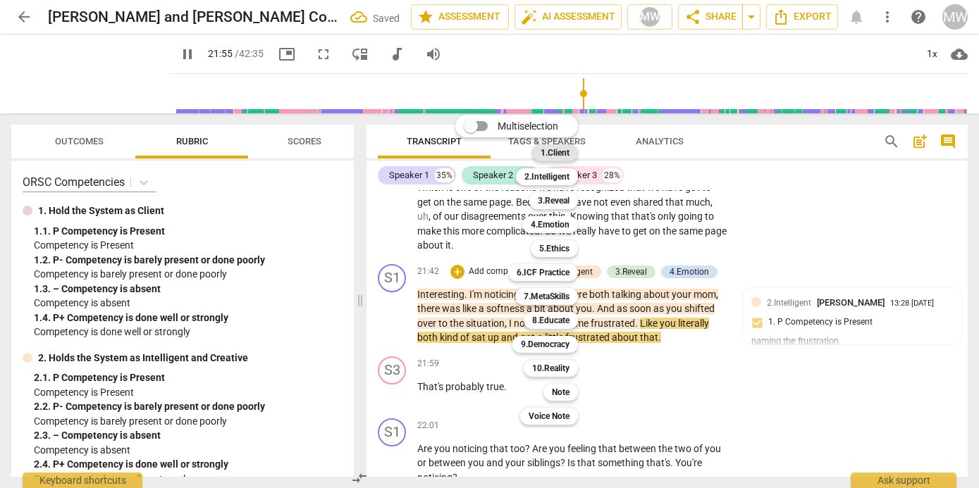
click at [557, 154] on b "1.Client" at bounding box center [554, 152] width 29 height 17
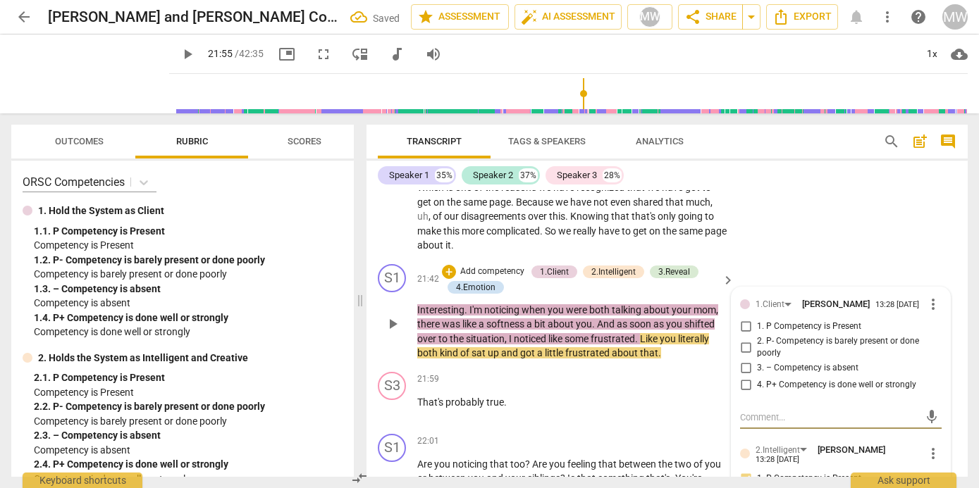
click at [739, 330] on input "1. P Competency is Present" at bounding box center [745, 326] width 23 height 17
click at [763, 424] on textarea at bounding box center [829, 417] width 179 height 13
click at [388, 323] on span "play_arrow" at bounding box center [392, 324] width 17 height 17
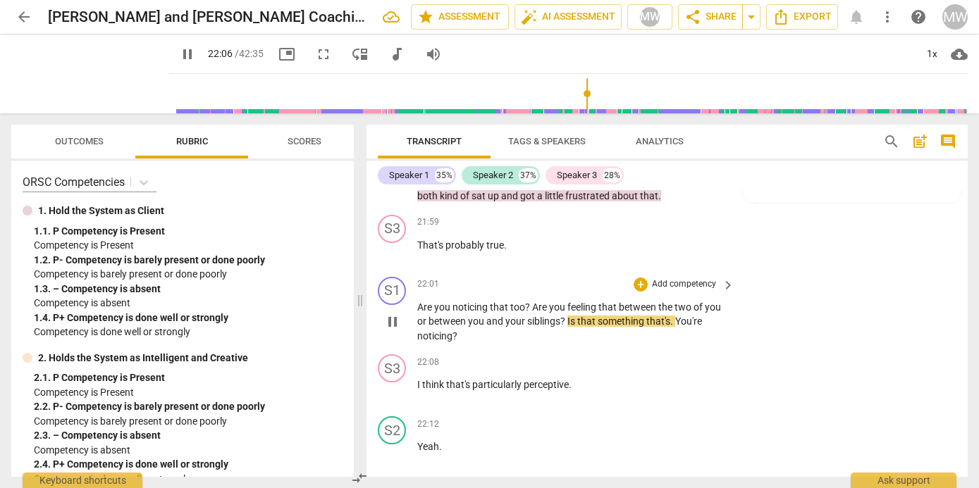
scroll to position [7127, 0]
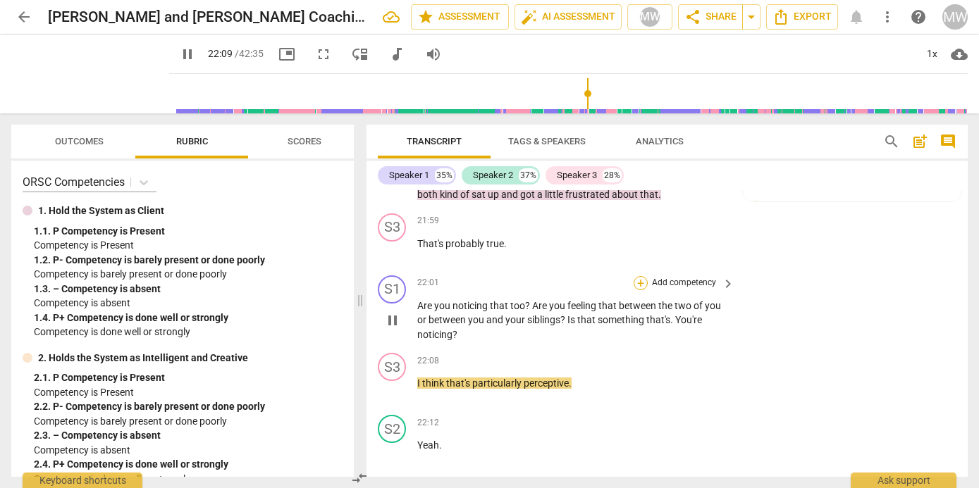
click at [638, 278] on div "+" at bounding box center [640, 283] width 14 height 14
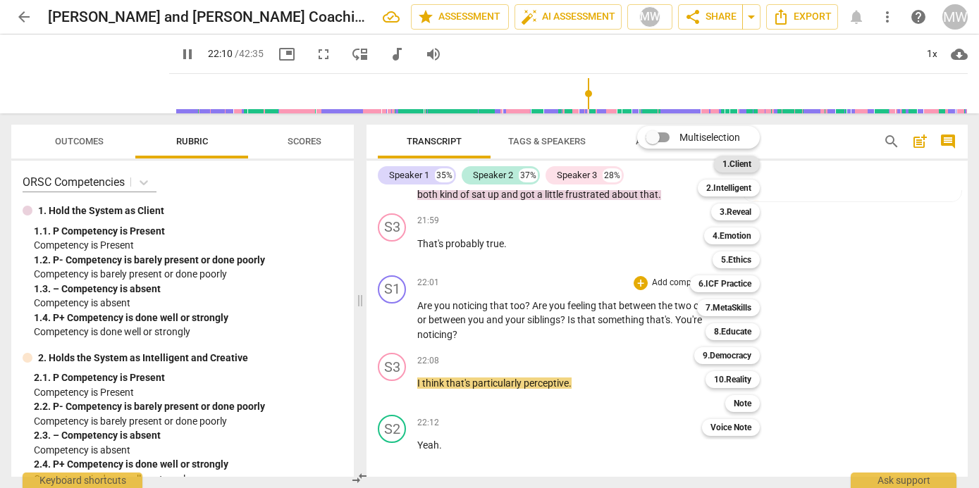
click at [732, 161] on b "1.Client" at bounding box center [736, 164] width 29 height 17
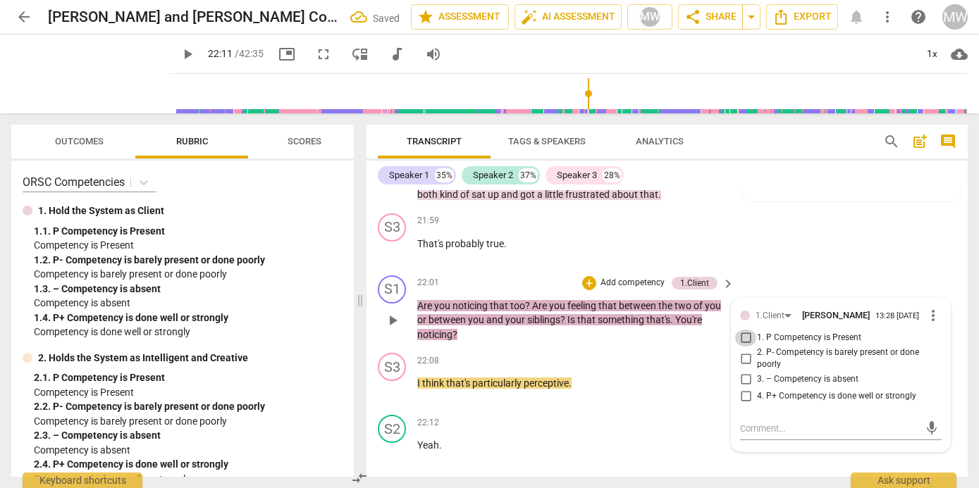
click at [743, 340] on input "1. P Competency is Present" at bounding box center [745, 338] width 23 height 17
click at [740, 433] on textarea at bounding box center [829, 428] width 179 height 13
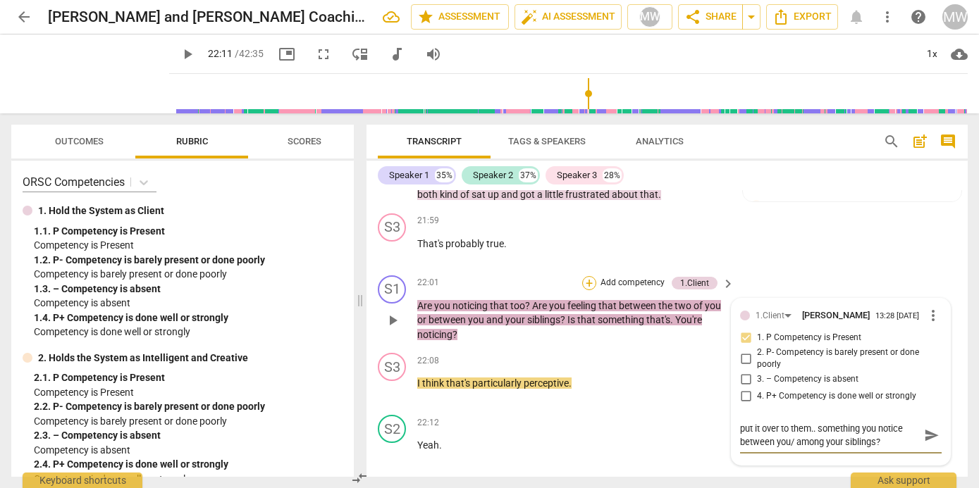
click at [585, 280] on div "+" at bounding box center [589, 283] width 14 height 14
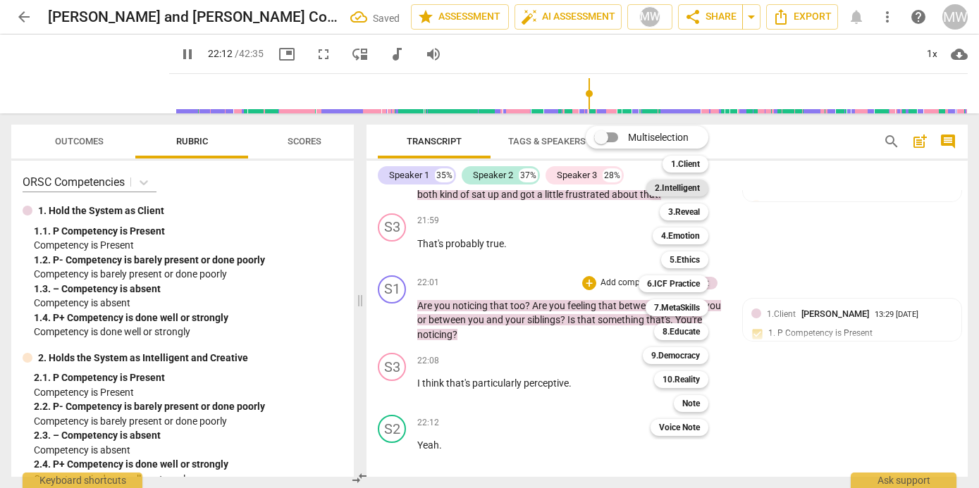
click at [693, 184] on b "2.Intelligent" at bounding box center [677, 188] width 45 height 17
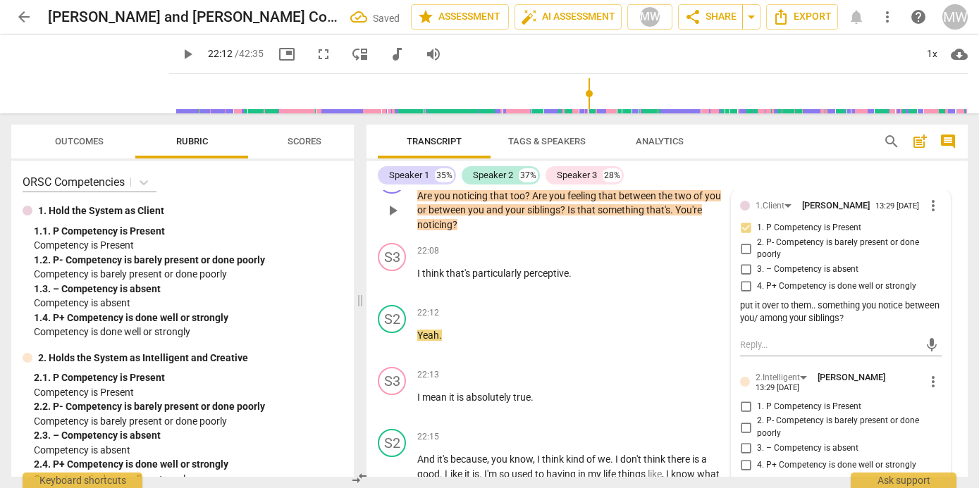
scroll to position [7251, 0]
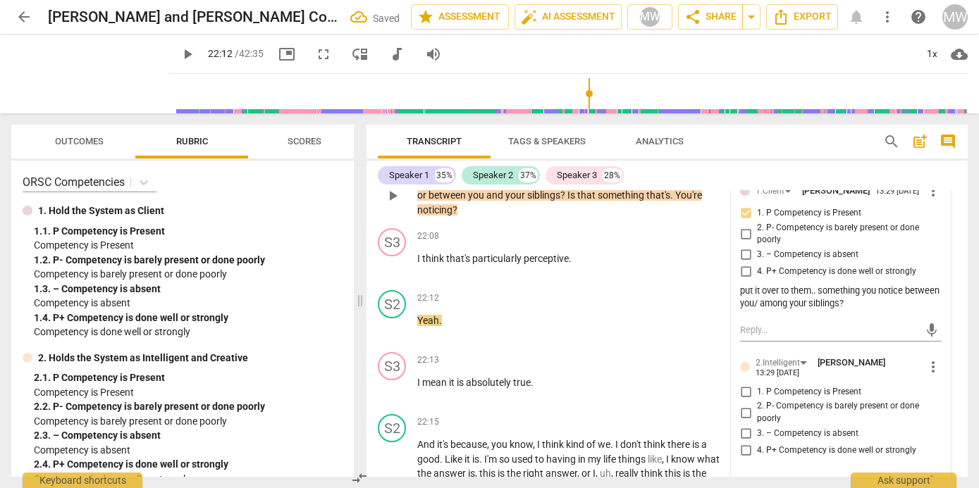
click at [741, 390] on input "1. P Competency is Present" at bounding box center [745, 391] width 23 height 17
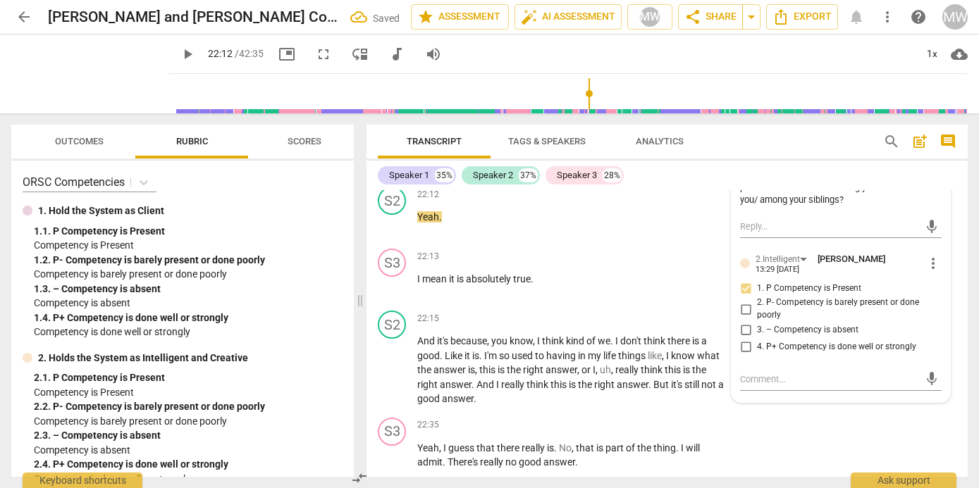
scroll to position [7435, 0]
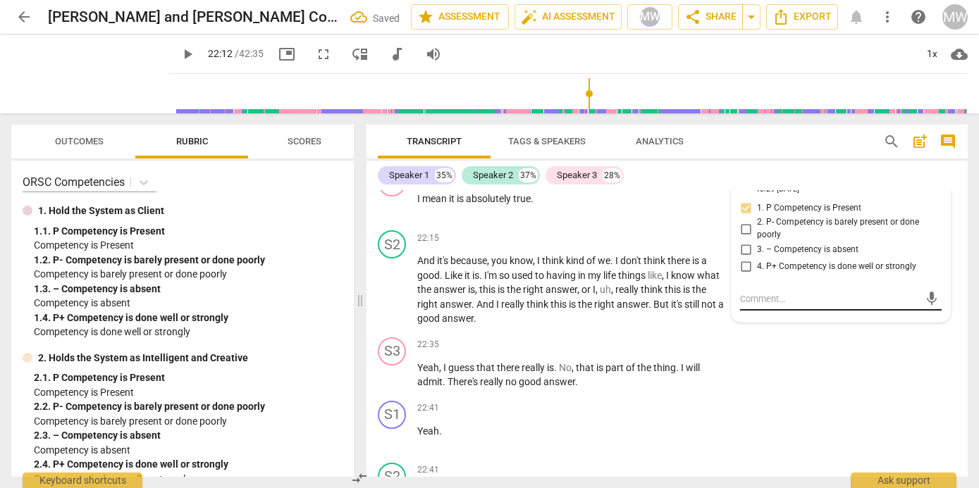
click at [743, 306] on textarea at bounding box center [829, 298] width 179 height 13
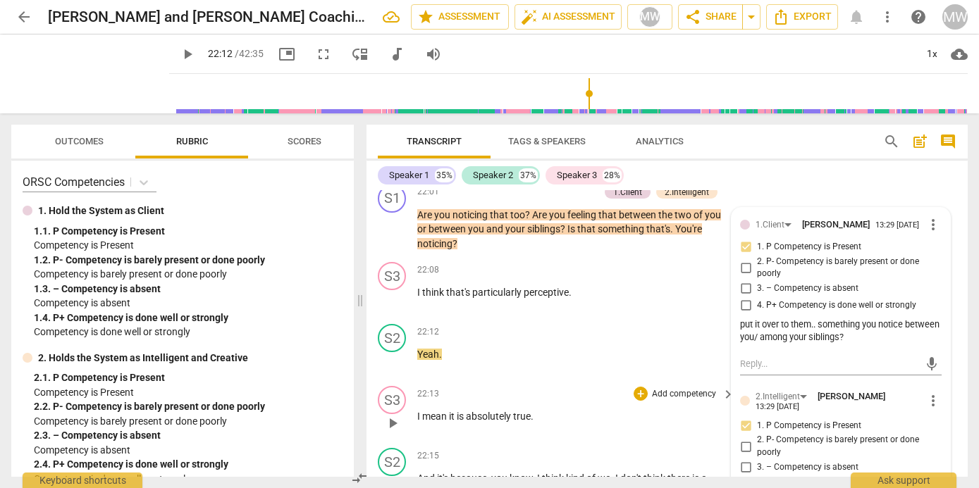
scroll to position [7217, 0]
click at [392, 300] on span "play_arrow" at bounding box center [392, 300] width 17 height 17
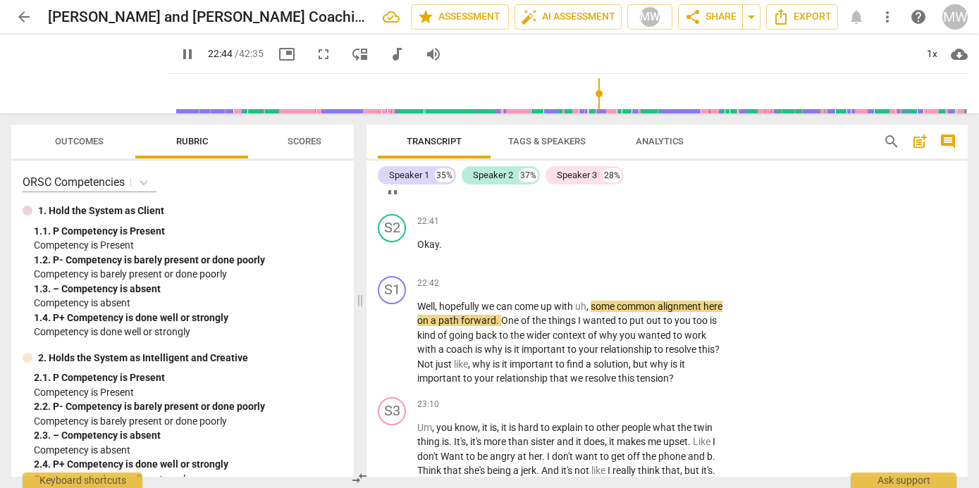
scroll to position [7687, 0]
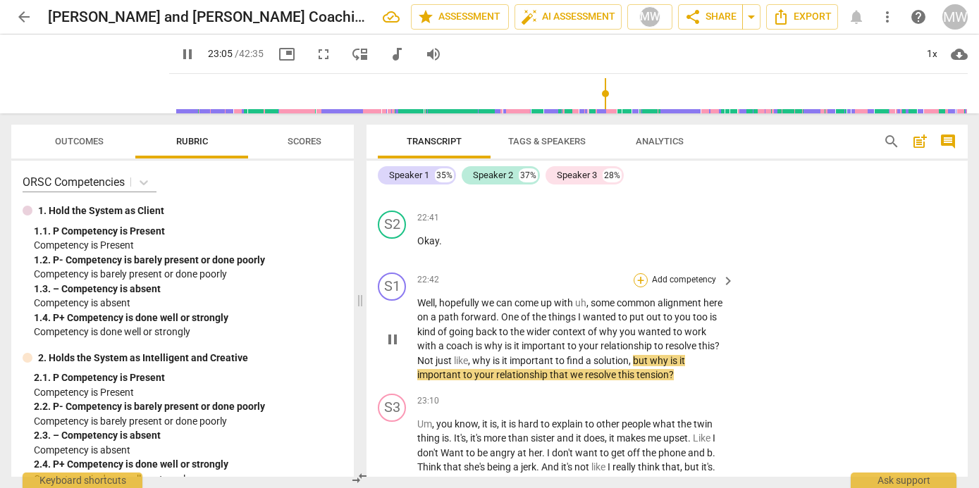
click at [637, 275] on div "+" at bounding box center [640, 280] width 14 height 14
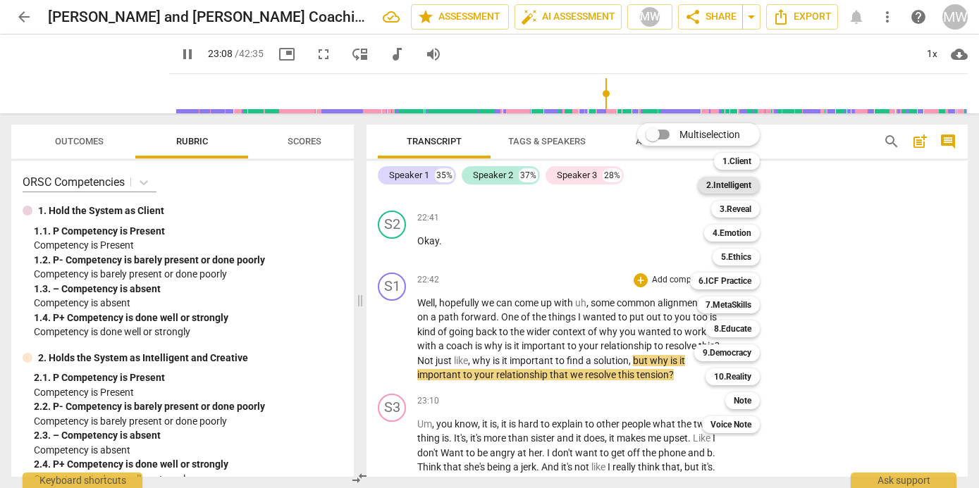
click at [731, 187] on b "2.Intelligent" at bounding box center [728, 185] width 45 height 17
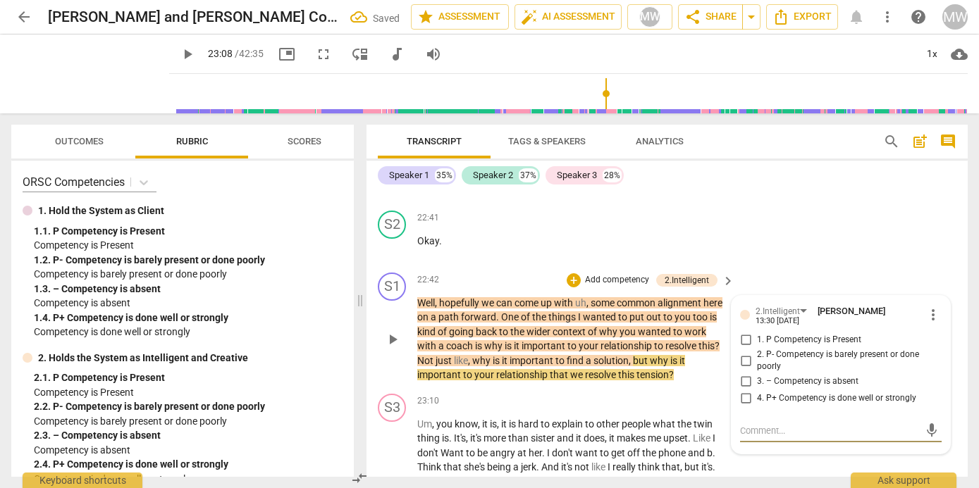
click at [745, 335] on input "1. P Competency is Present" at bounding box center [745, 340] width 23 height 17
click at [746, 428] on textarea at bounding box center [829, 430] width 179 height 13
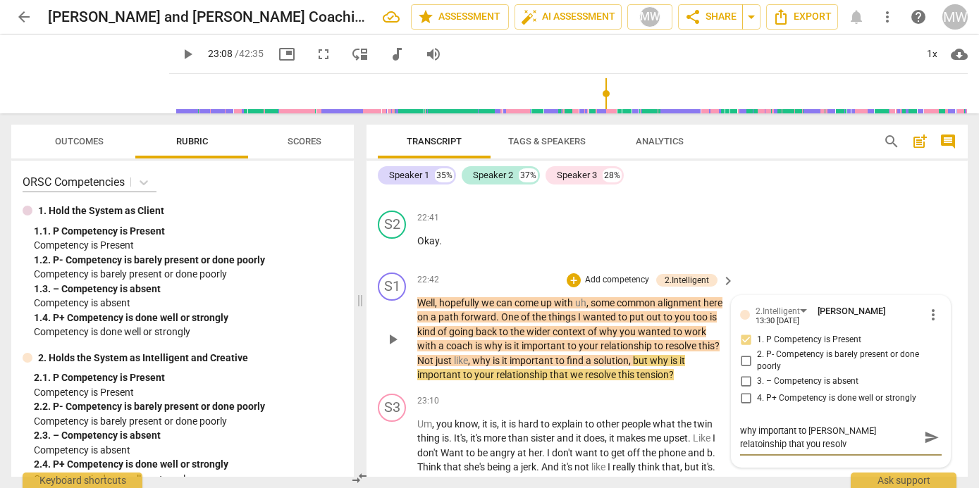
scroll to position [0, 0]
click at [572, 279] on div "+" at bounding box center [573, 280] width 14 height 14
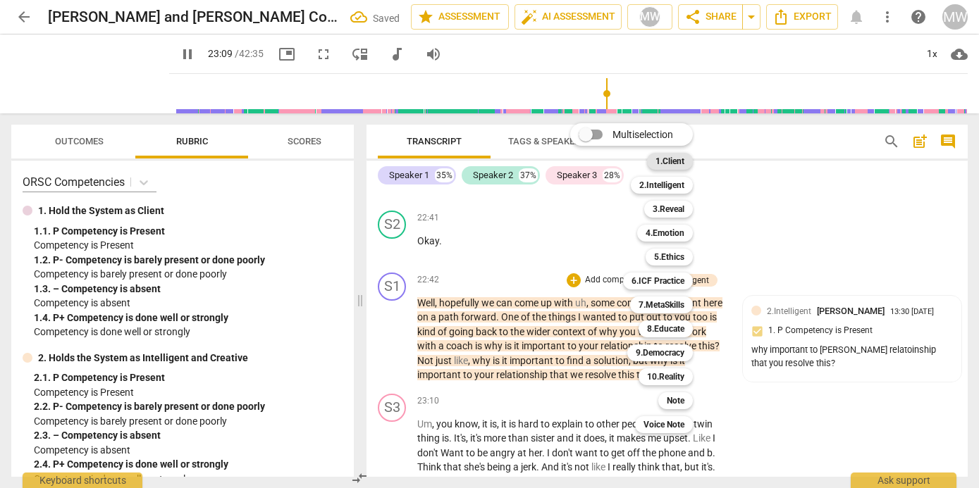
click at [665, 159] on b "1.Client" at bounding box center [669, 161] width 29 height 17
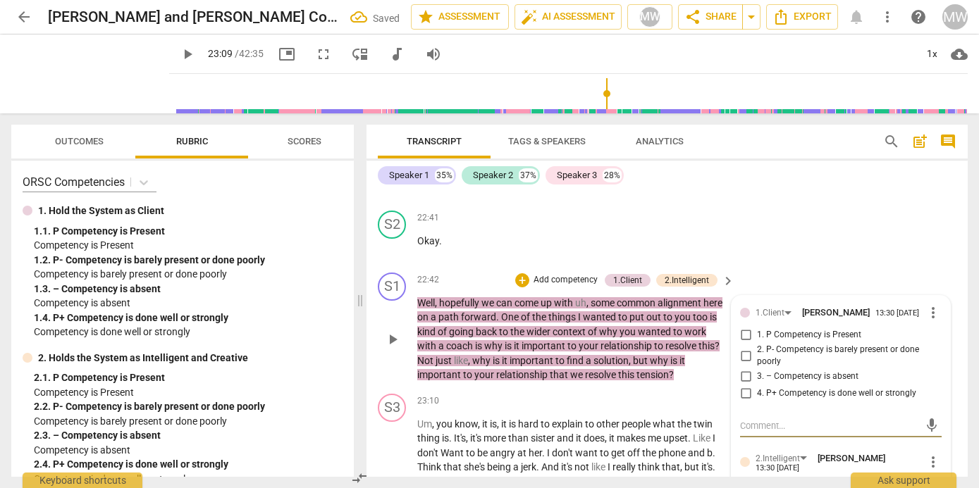
click at [743, 337] on input "1. P Competency is Present" at bounding box center [745, 335] width 23 height 17
click at [755, 423] on textarea at bounding box center [829, 425] width 179 height 13
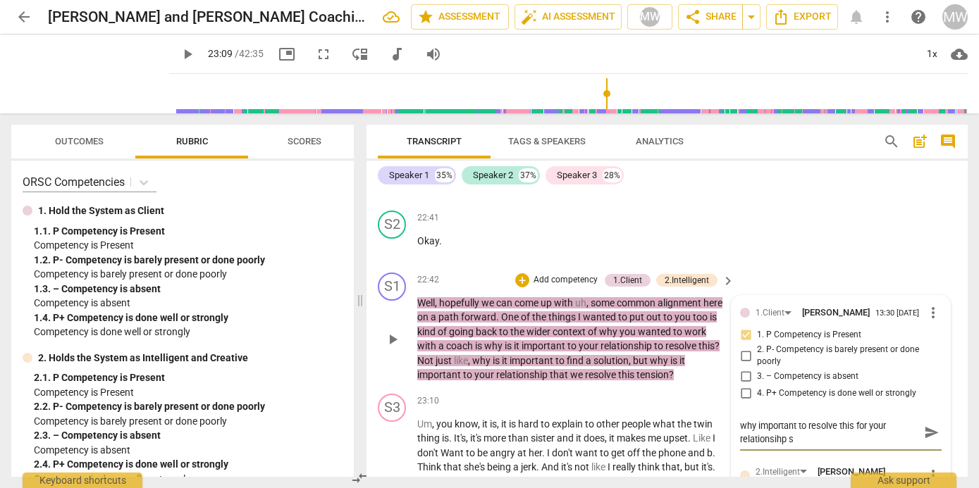
click at [392, 337] on span "play_arrow" at bounding box center [392, 339] width 17 height 17
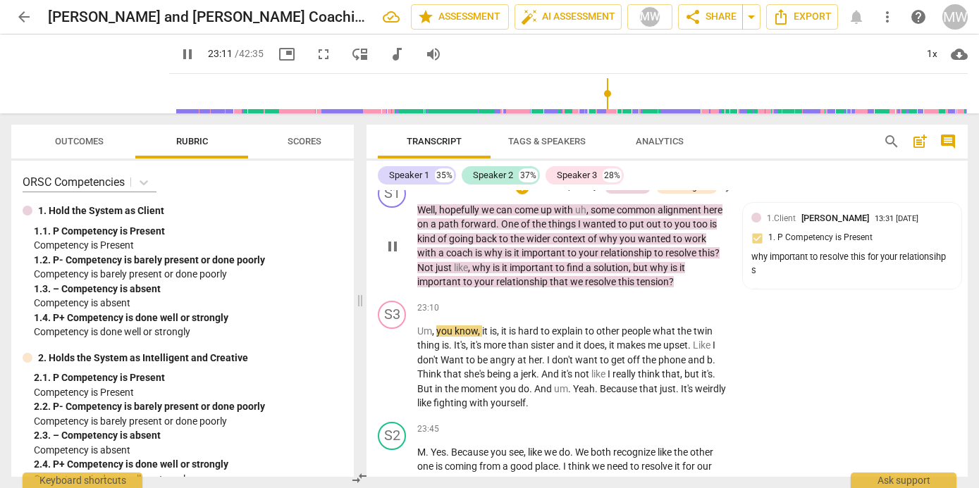
scroll to position [7732, 0]
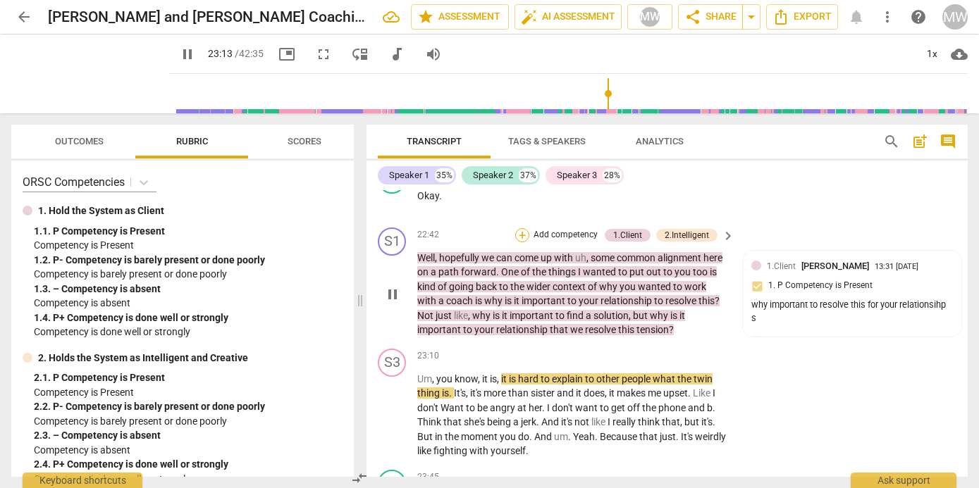
click at [516, 234] on div "+" at bounding box center [522, 235] width 14 height 14
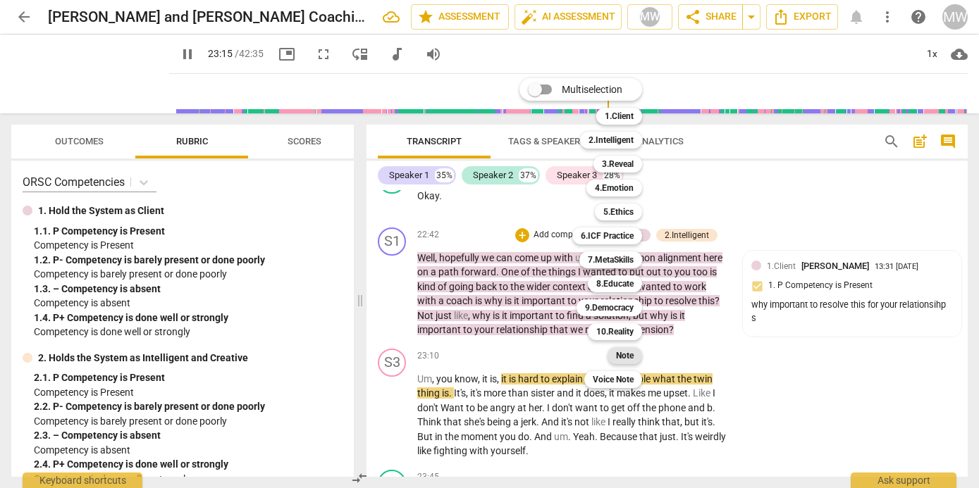
click at [624, 352] on b "Note" at bounding box center [625, 355] width 18 height 17
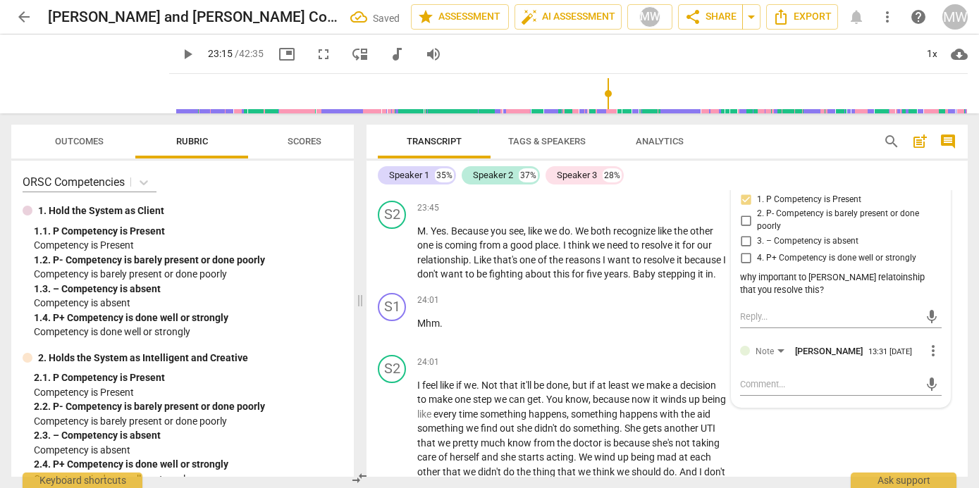
scroll to position [8004, 0]
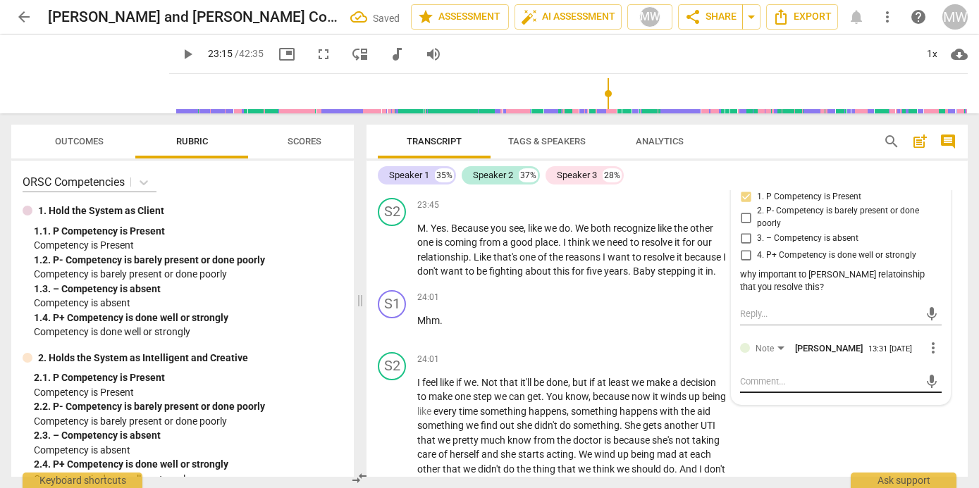
click at [745, 382] on div "mic" at bounding box center [841, 382] width 202 height 23
click at [745, 388] on textarea at bounding box center [829, 381] width 179 height 13
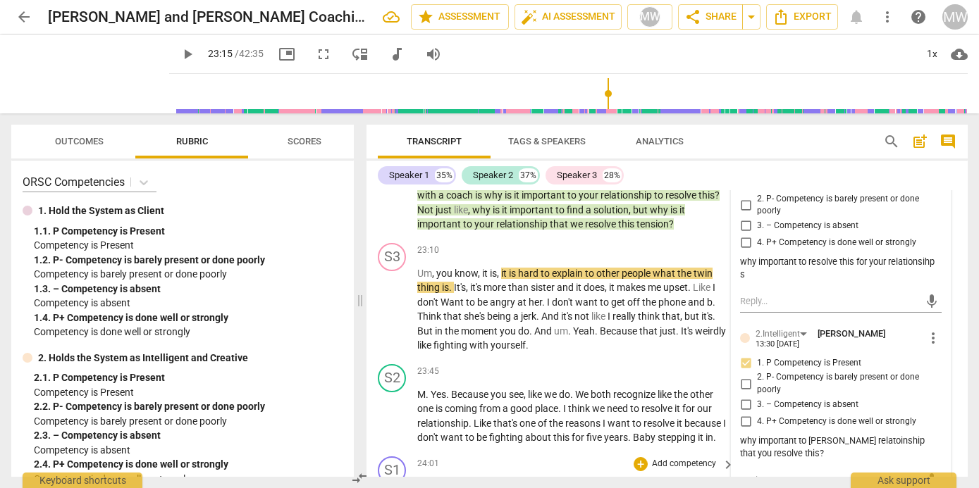
scroll to position [7840, 0]
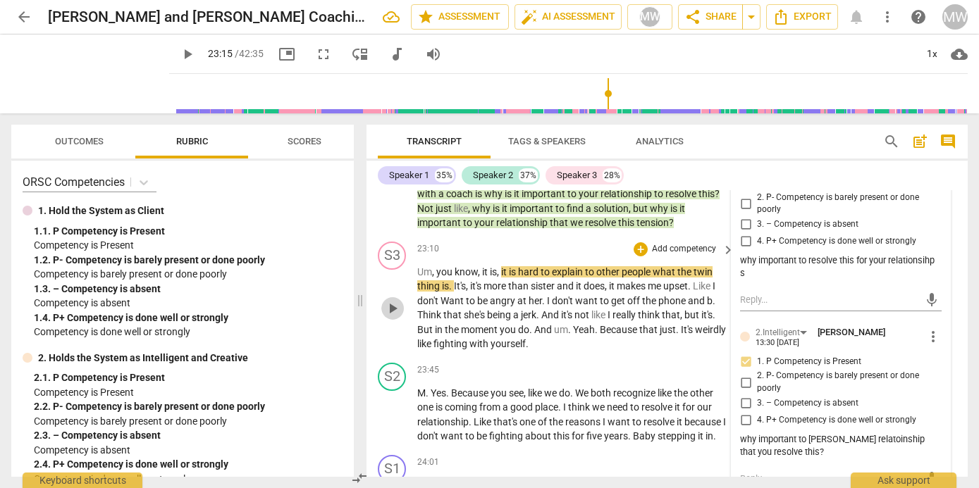
click at [388, 307] on span "play_arrow" at bounding box center [392, 308] width 17 height 17
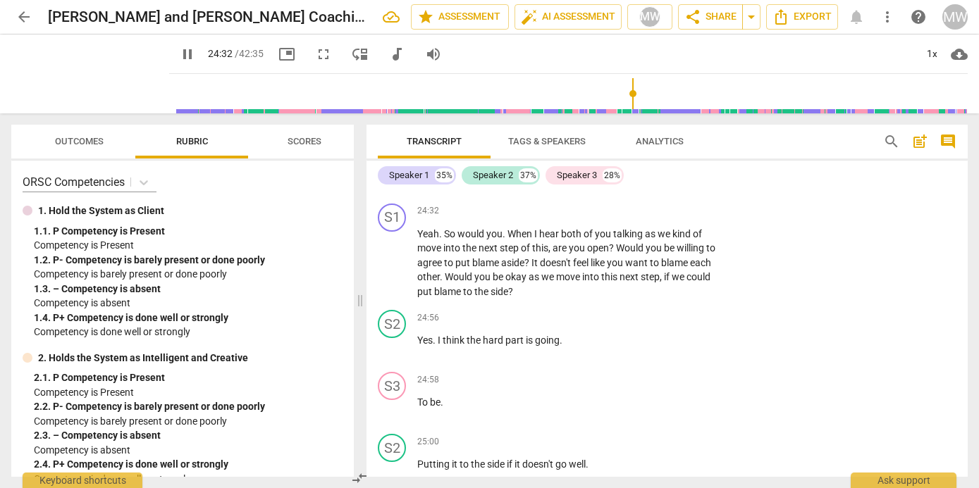
scroll to position [8307, 0]
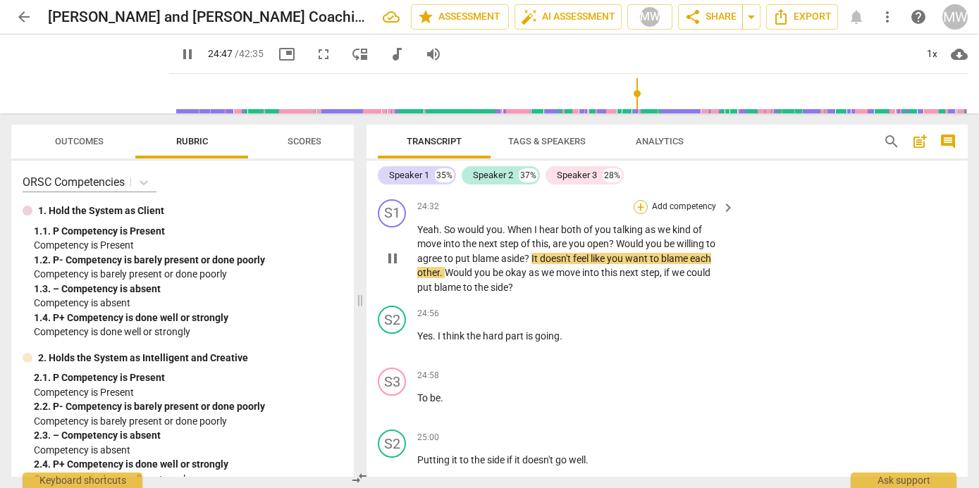
click at [640, 203] on div "+" at bounding box center [640, 207] width 14 height 14
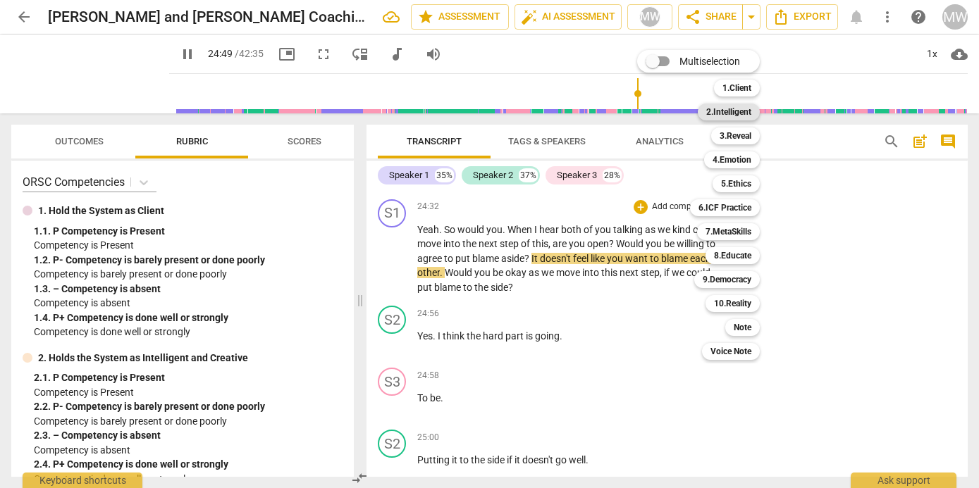
click at [720, 112] on b "2.Intelligent" at bounding box center [728, 112] width 45 height 17
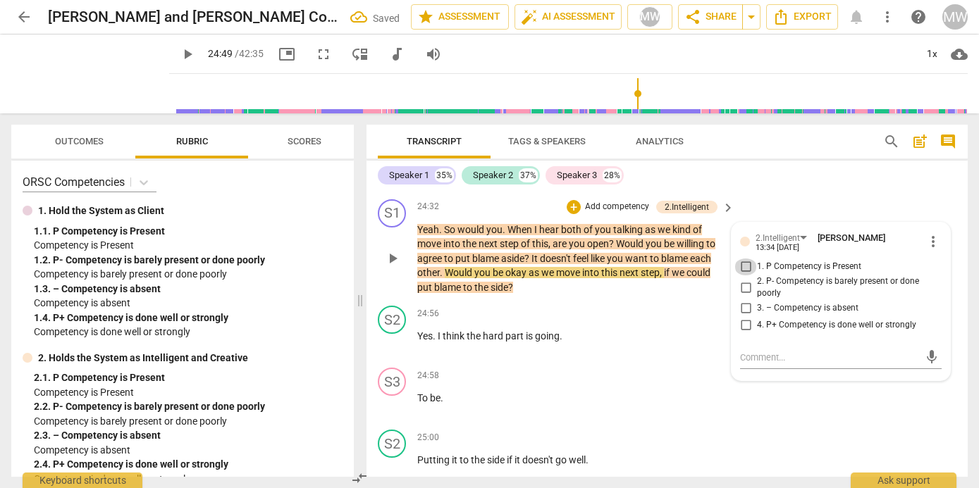
click at [748, 259] on input "1. P Competency is Present" at bounding box center [745, 267] width 23 height 17
click at [745, 352] on textarea at bounding box center [829, 357] width 179 height 13
click at [393, 254] on span "play_arrow" at bounding box center [392, 258] width 17 height 17
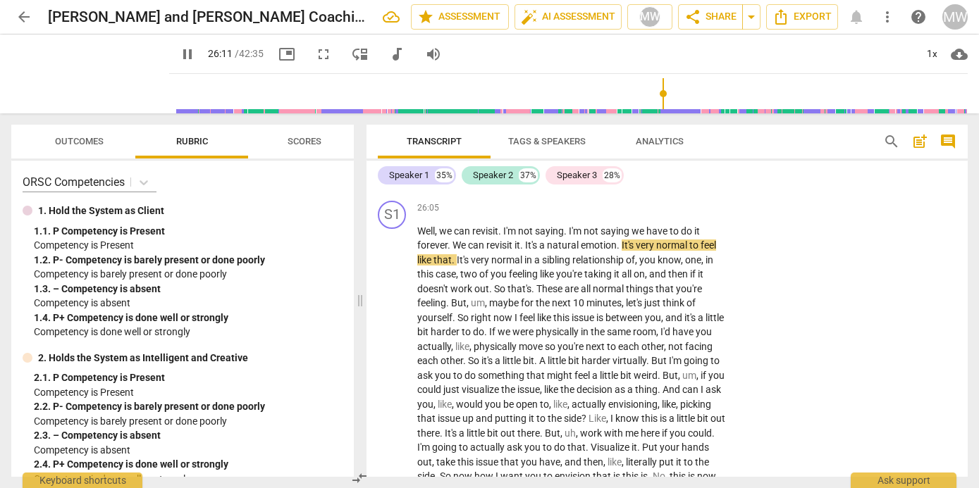
scroll to position [9101, 0]
click at [640, 206] on div "+" at bounding box center [640, 211] width 14 height 14
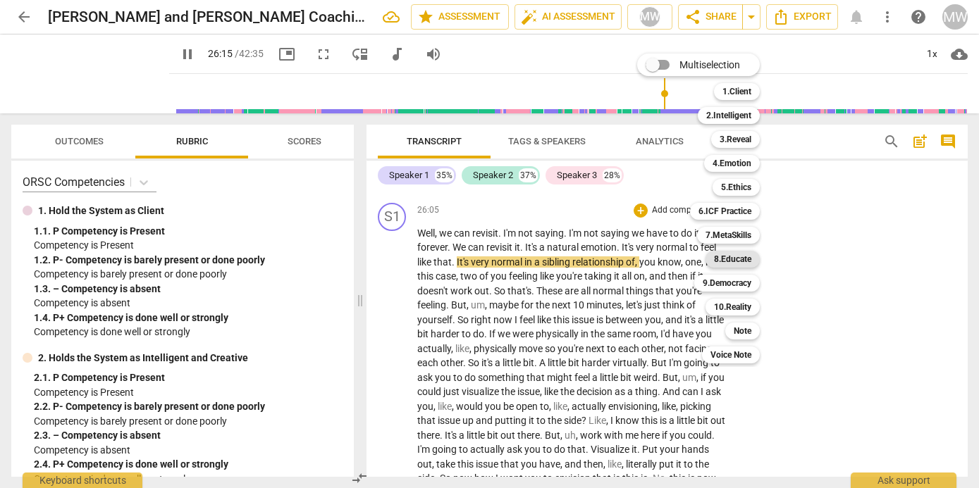
click at [729, 259] on b "8.Educate" at bounding box center [732, 259] width 37 height 17
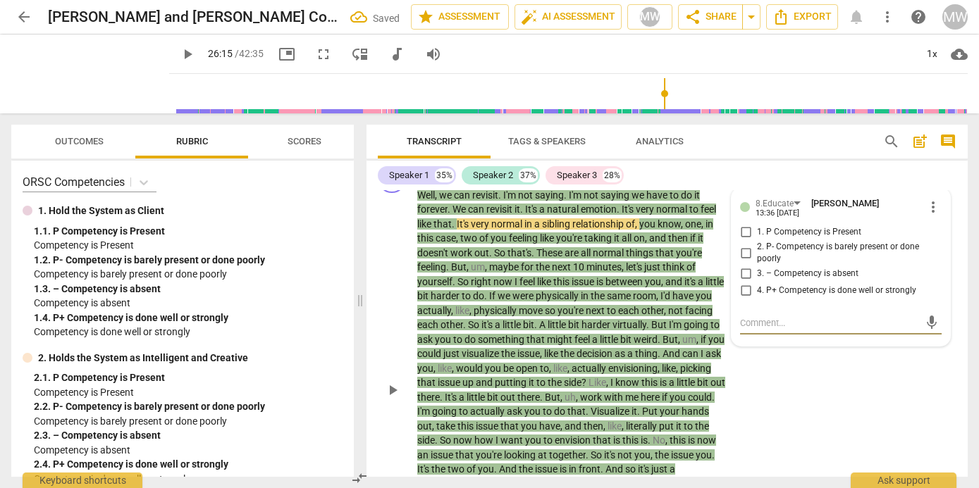
scroll to position [9140, 0]
click at [744, 231] on input "1. P Competency is Present" at bounding box center [745, 231] width 23 height 17
click at [750, 321] on textarea at bounding box center [829, 322] width 179 height 13
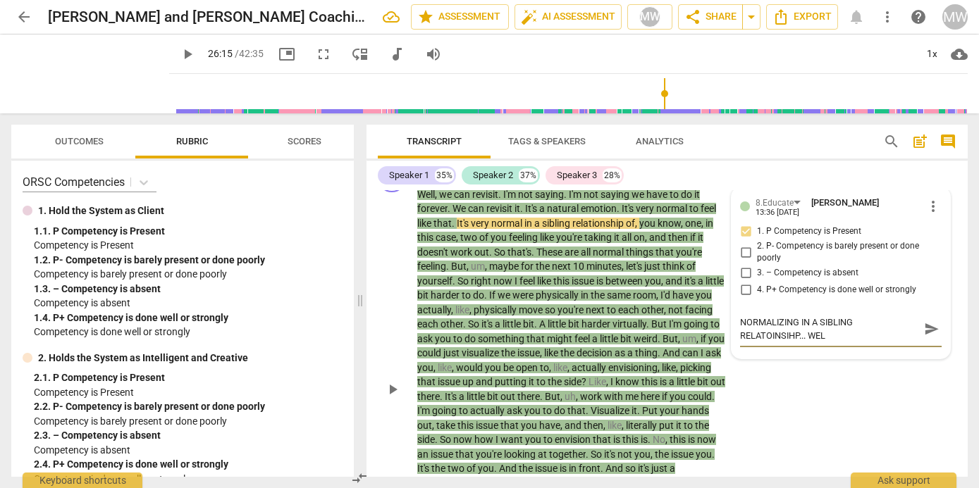
scroll to position [0, 0]
click at [392, 381] on span "play_arrow" at bounding box center [392, 389] width 17 height 17
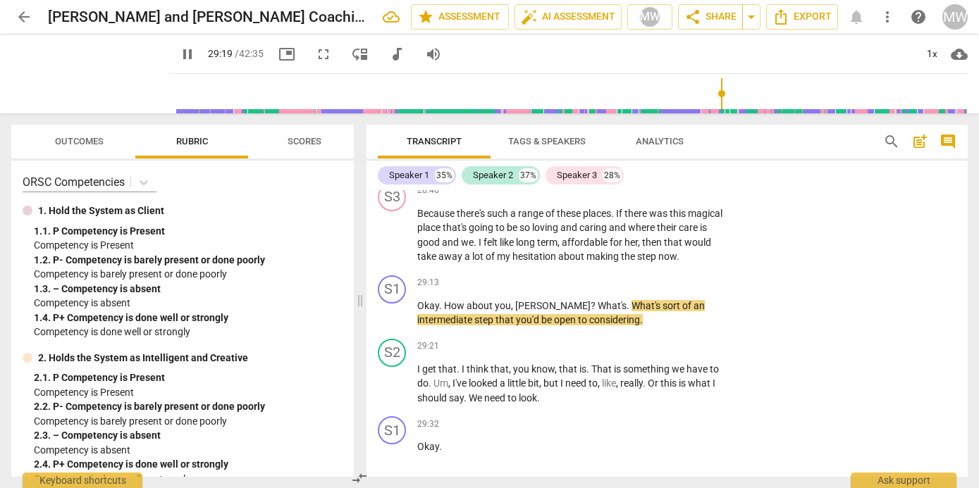
scroll to position [9720, 0]
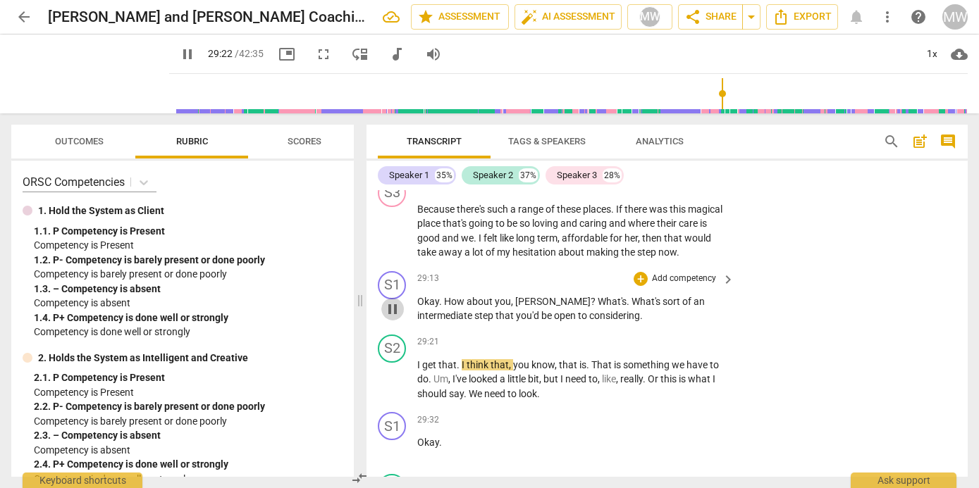
click at [392, 301] on span "pause" at bounding box center [392, 309] width 17 height 17
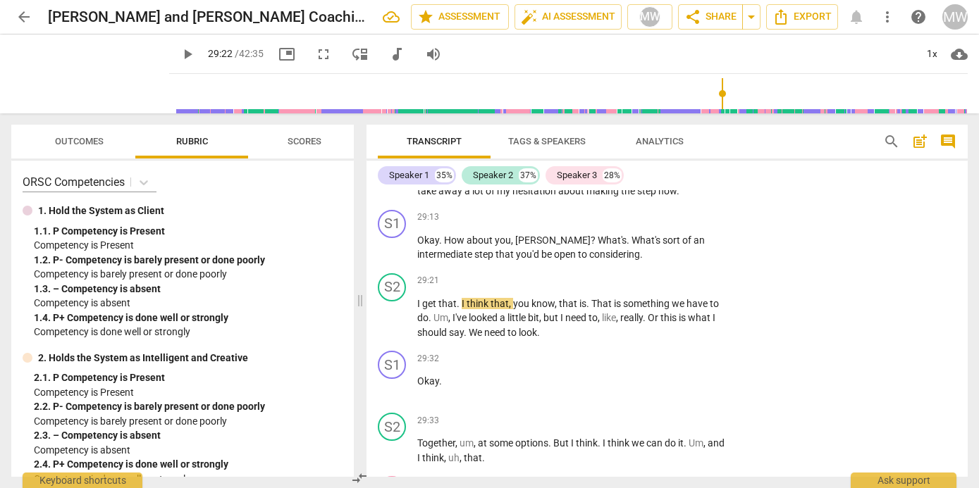
scroll to position [9785, 0]
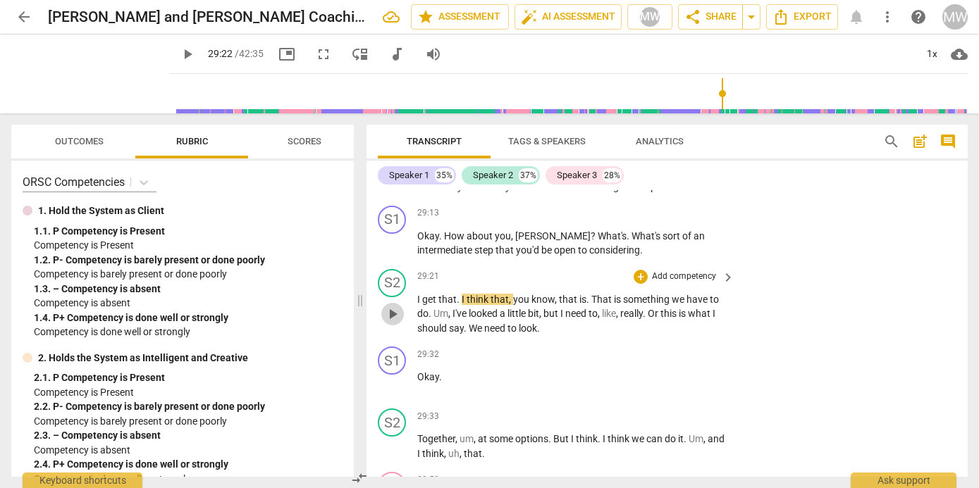
click at [395, 306] on span "play_arrow" at bounding box center [392, 314] width 17 height 17
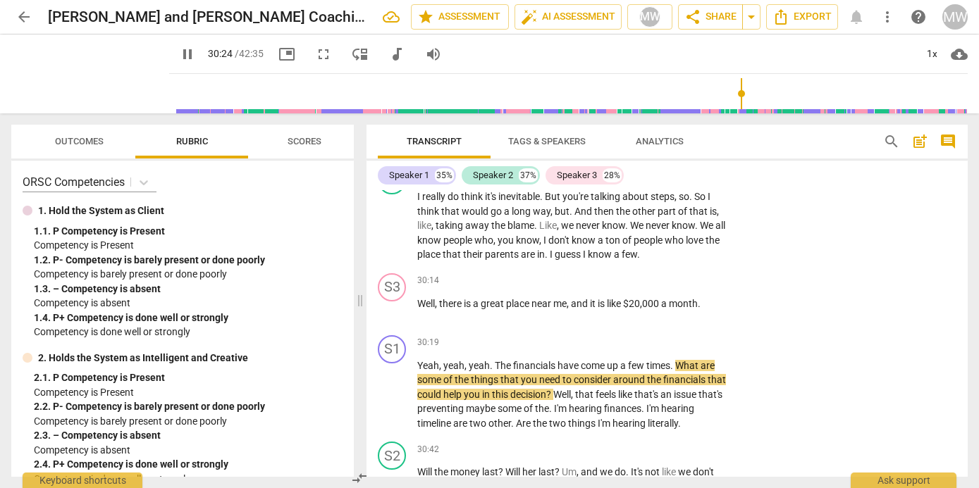
scroll to position [10155, 0]
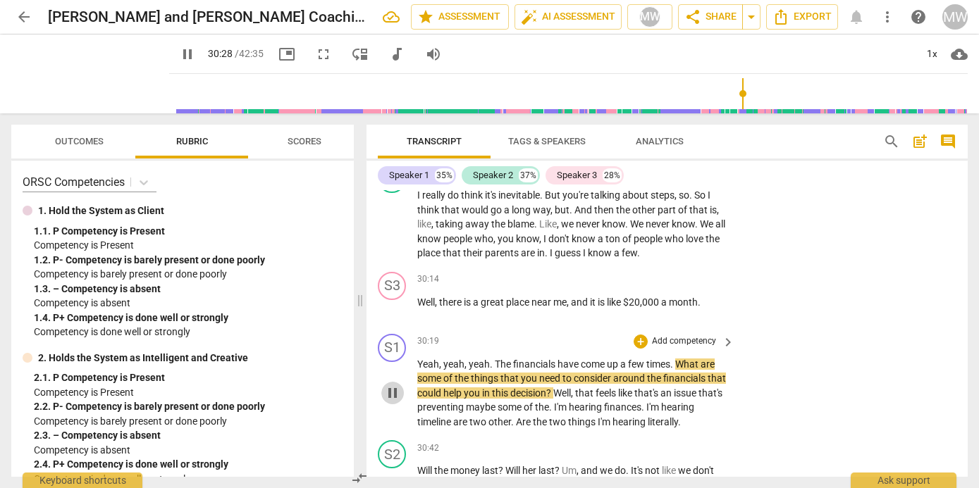
click at [388, 385] on span "pause" at bounding box center [392, 393] width 17 height 17
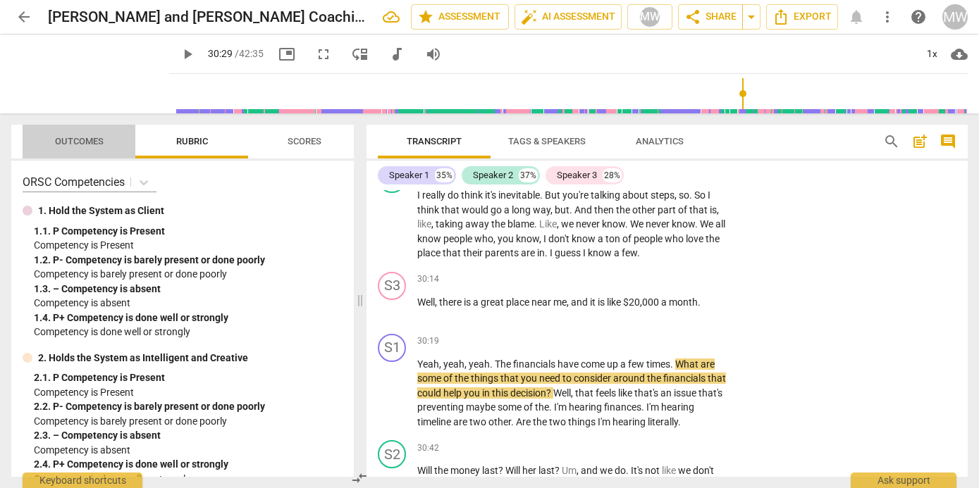
click at [80, 141] on span "Outcomes" at bounding box center [79, 141] width 49 height 11
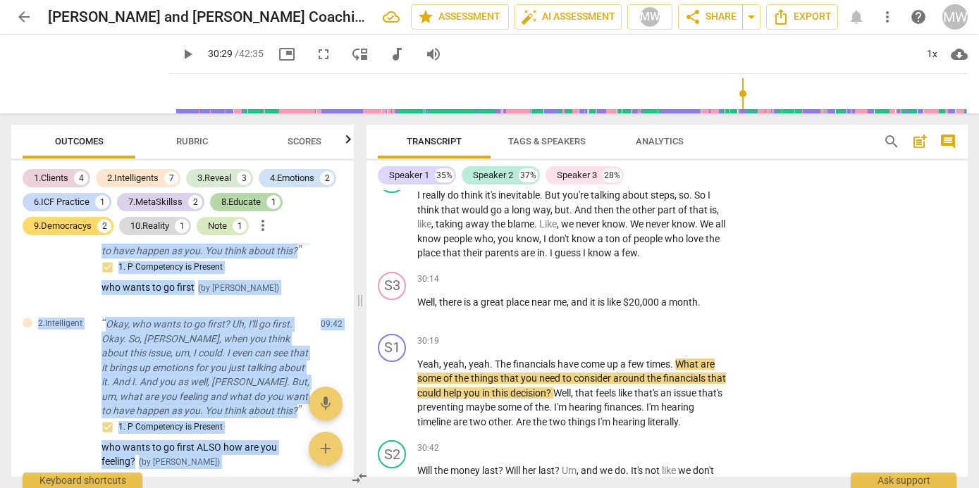
scroll to position [0, 0]
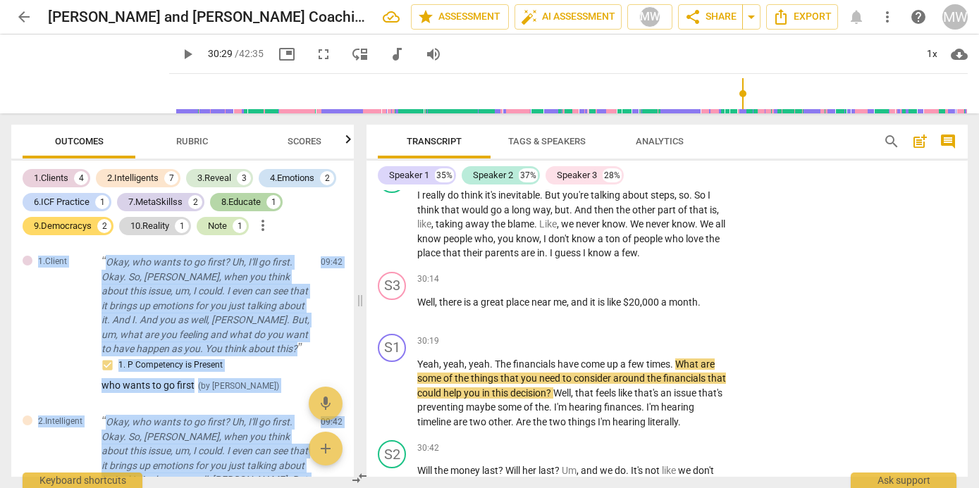
drag, startPoint x: 287, startPoint y: 449, endPoint x: 237, endPoint y: 228, distance: 226.0
click at [237, 228] on div "1.Clients 4 2.Intelligents 7 3.Reveal 3 4.Emotions 2 6.ICF Practice 1 7.MetaSki…" at bounding box center [182, 319] width 342 height 316
copy div "1.Client Okay, who wants to go first? Uh, I'll go first. Okay. So, [PERSON_NAME…"
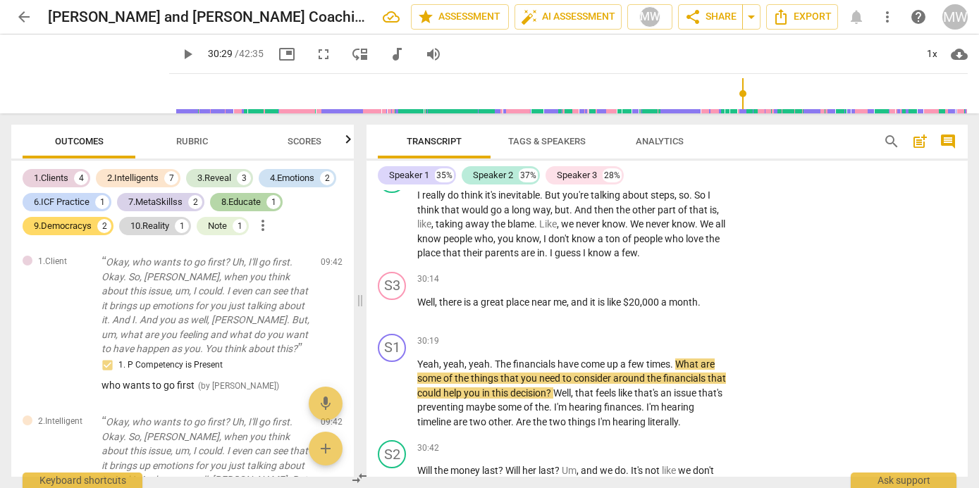
click at [335, 225] on div "1.Clients 4 2.Intelligents 7 3.Reveal 3 4.Emotions 2 6.ICF Practice 1 7.MetaSki…" at bounding box center [188, 202] width 331 height 72
click at [346, 140] on icon "button" at bounding box center [348, 139] width 17 height 17
click at [558, 15] on span "auto_fix_high AI Assessment" at bounding box center [568, 16] width 94 height 17
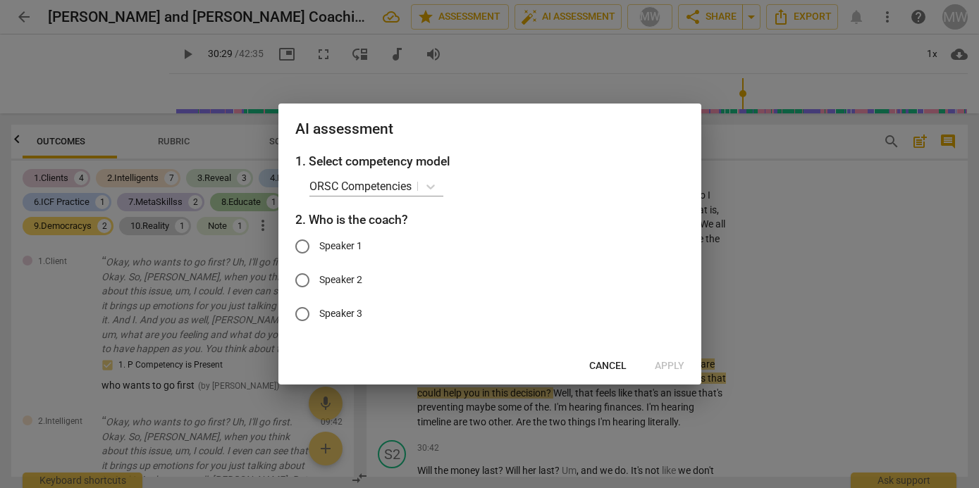
click at [605, 368] on span "Cancel" at bounding box center [607, 366] width 37 height 14
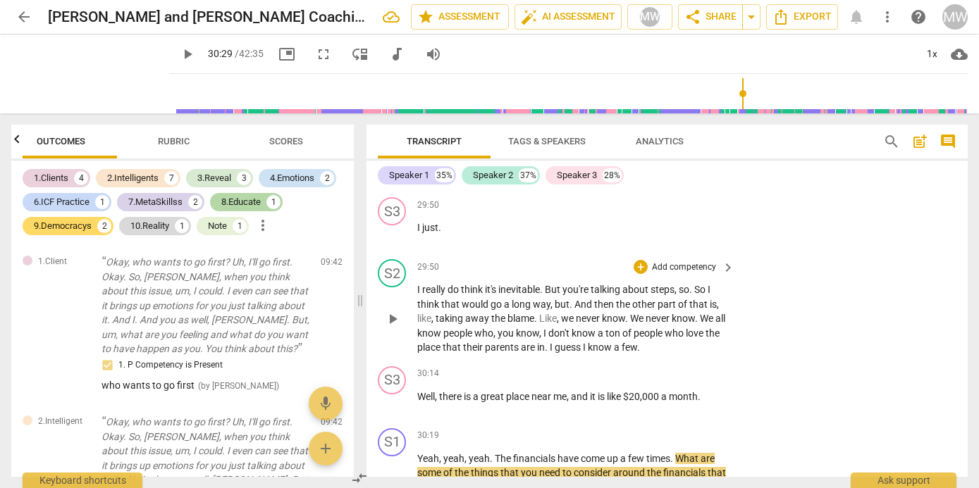
scroll to position [10056, 0]
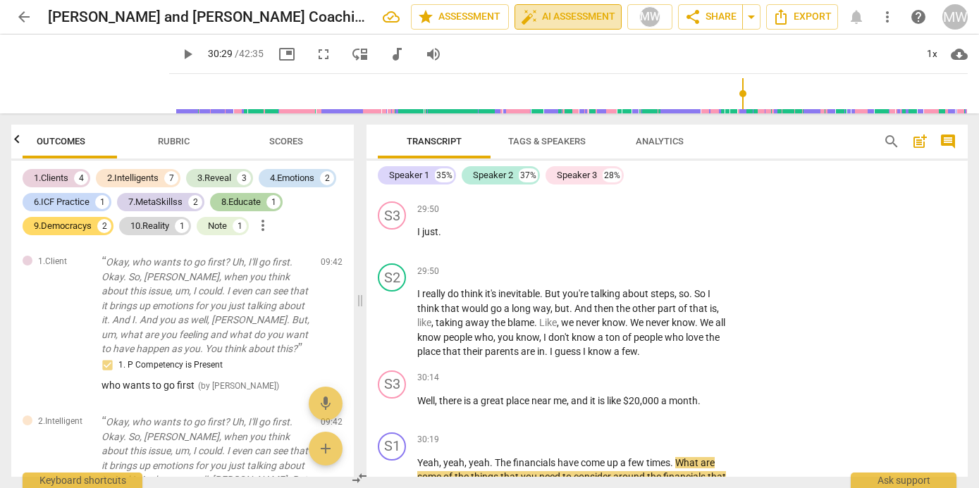
click at [588, 13] on span "auto_fix_high AI Assessment" at bounding box center [568, 16] width 94 height 17
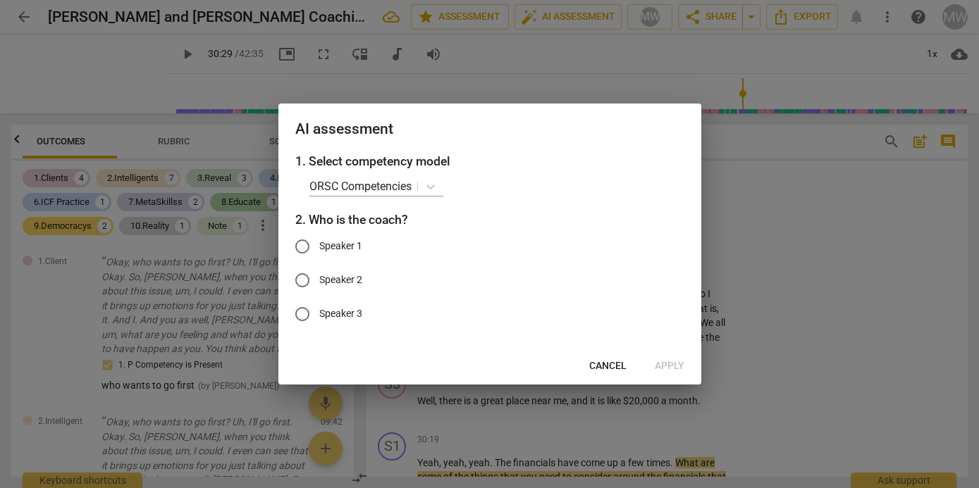
click at [302, 247] on input "Speaker 1" at bounding box center [302, 247] width 34 height 34
click at [432, 185] on icon at bounding box center [430, 187] width 14 height 14
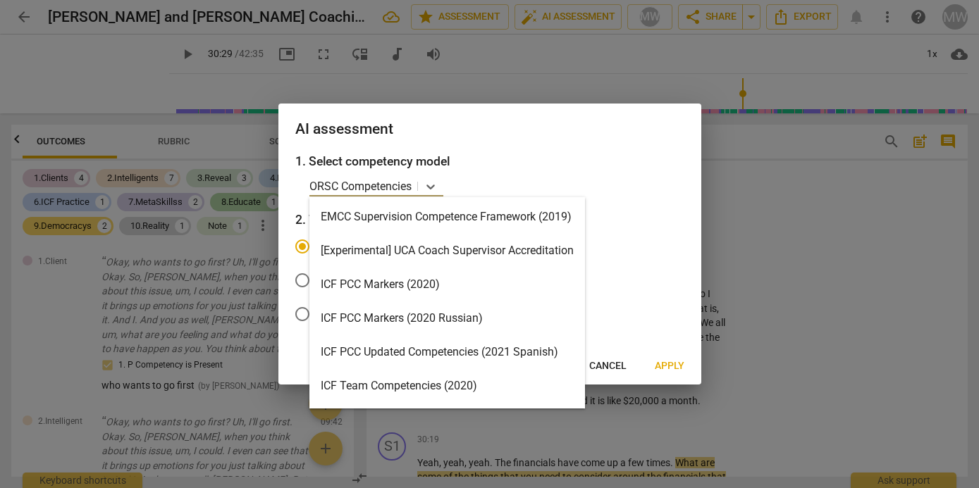
click at [416, 285] on div "ICF PCC Markers (2020)" at bounding box center [446, 285] width 275 height 34
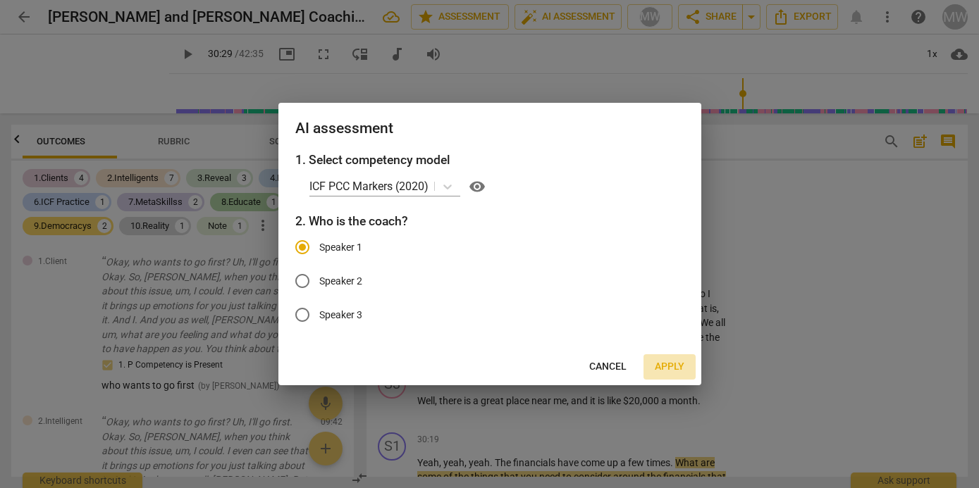
click at [672, 368] on span "Apply" at bounding box center [670, 367] width 30 height 14
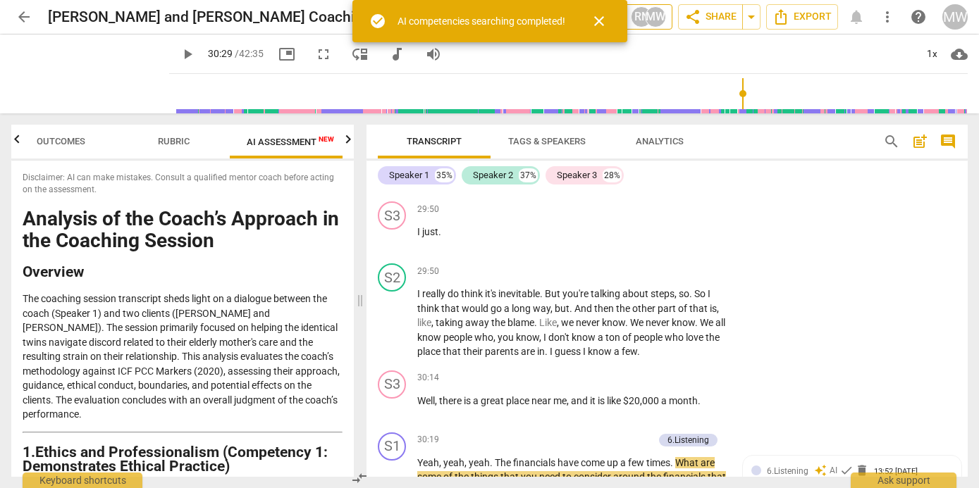
scroll to position [0, 26]
click at [275, 140] on span "AI Assessment New" at bounding box center [282, 142] width 87 height 11
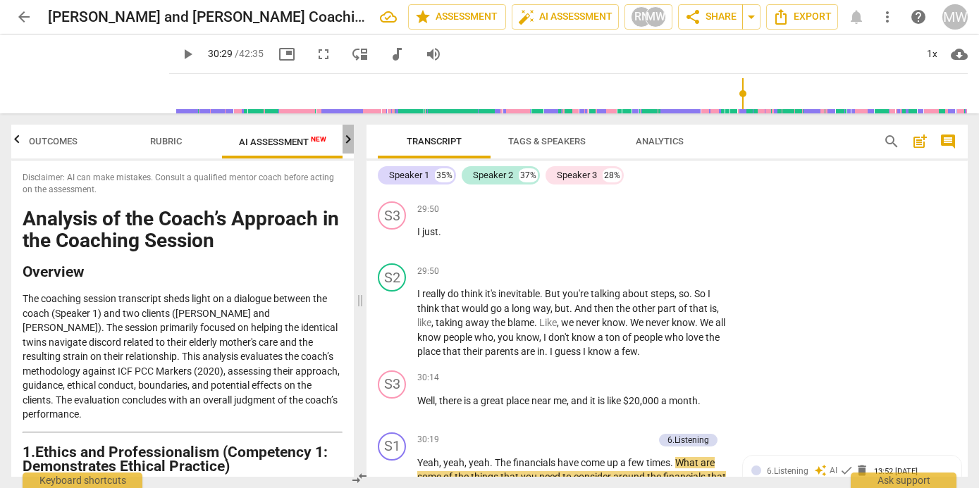
click at [347, 137] on icon "button" at bounding box center [348, 139] width 5 height 8
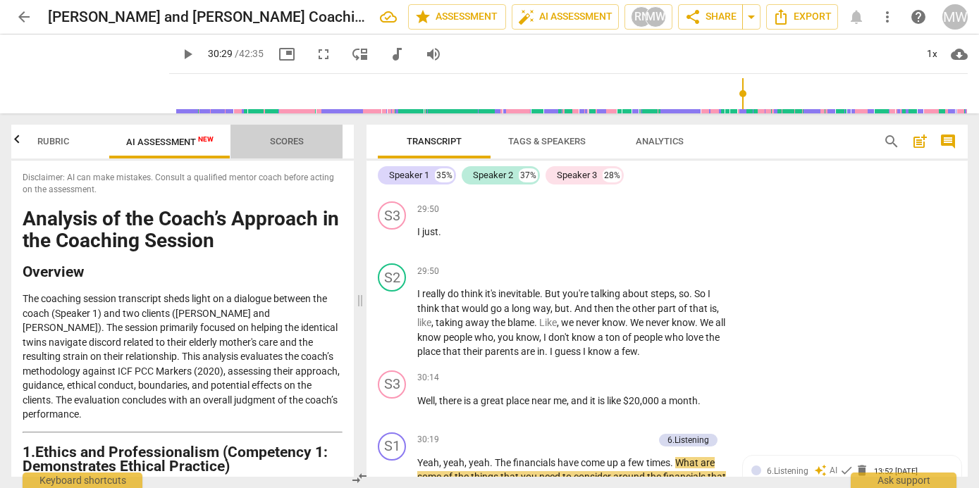
click at [284, 143] on span "Scores" at bounding box center [287, 141] width 34 height 11
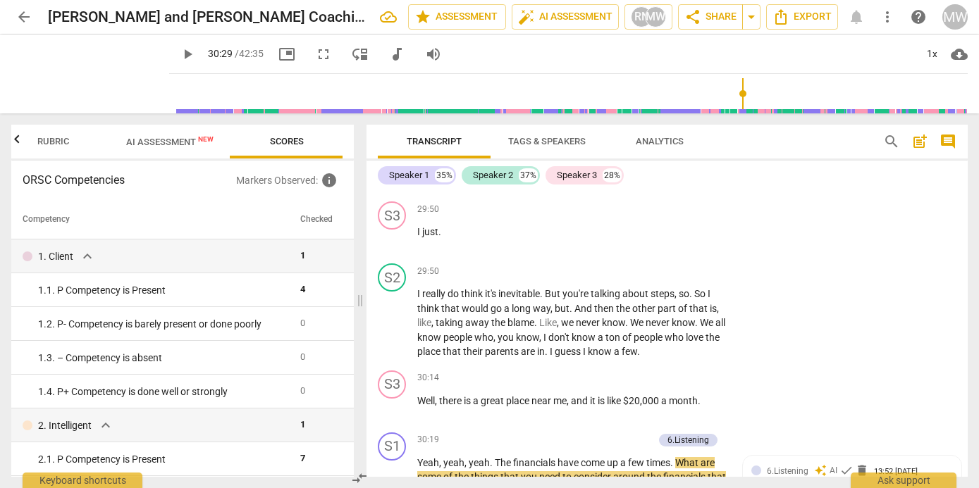
scroll to position [337, 0]
click at [178, 142] on span "AI Assessment New" at bounding box center [169, 142] width 87 height 11
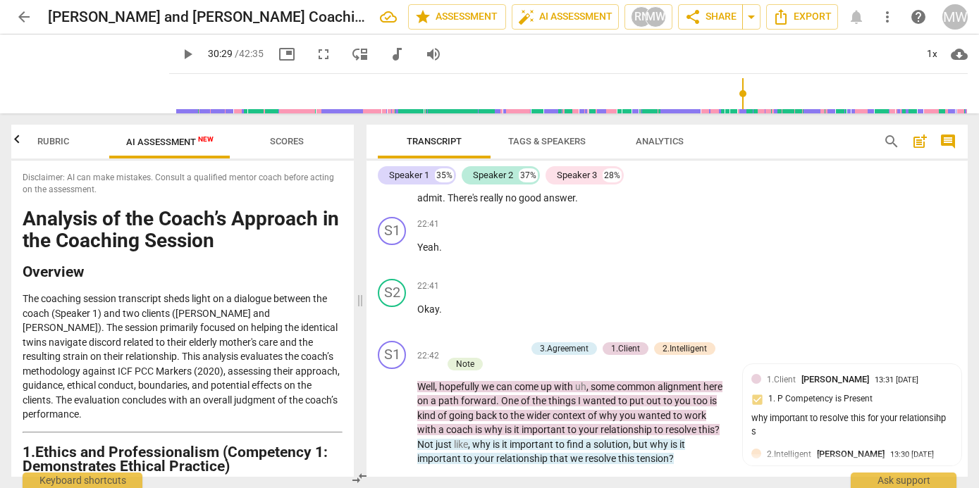
scroll to position [7563, 0]
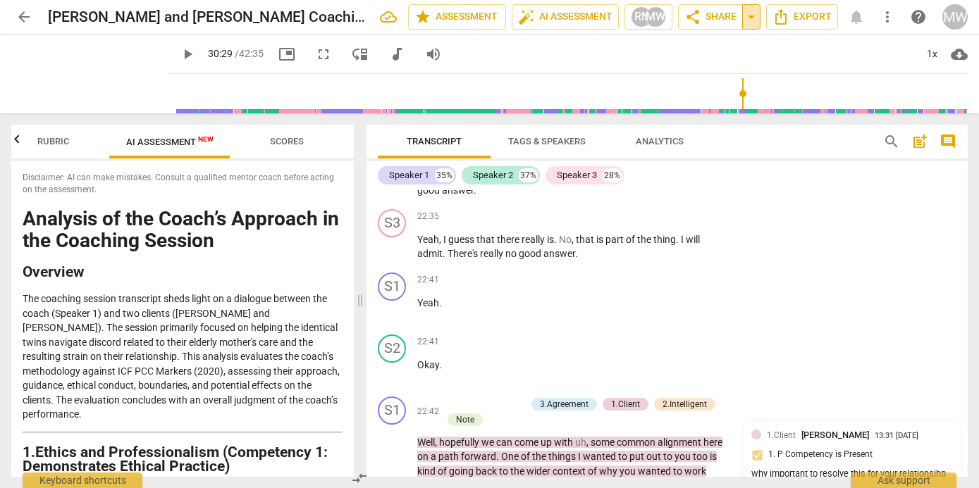
click at [752, 20] on span "arrow_drop_down" at bounding box center [751, 16] width 17 height 17
click at [705, 45] on span "Available only to you" at bounding box center [690, 41] width 80 height 13
click at [671, 42] on span "Available only to you" at bounding box center [690, 41] width 80 height 13
click at [693, 15] on span "share" at bounding box center [692, 16] width 17 height 17
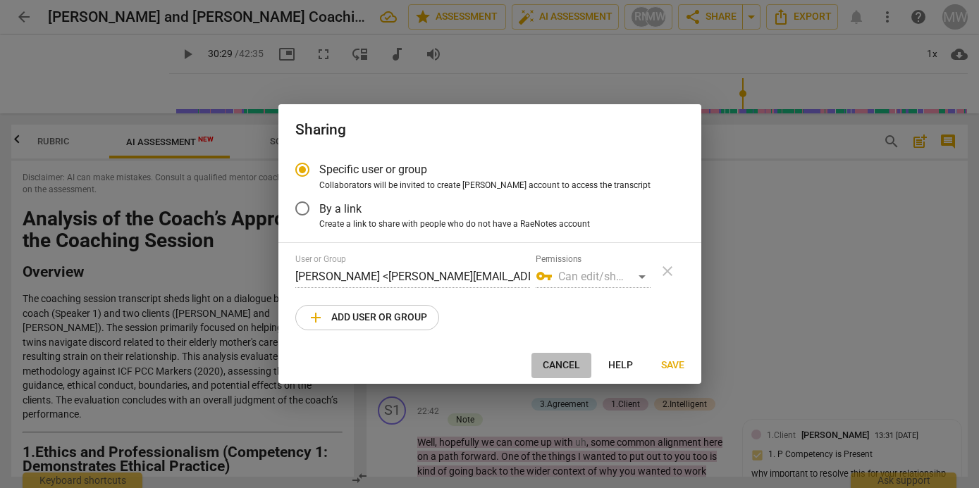
click at [564, 361] on span "Cancel" at bounding box center [561, 366] width 37 height 14
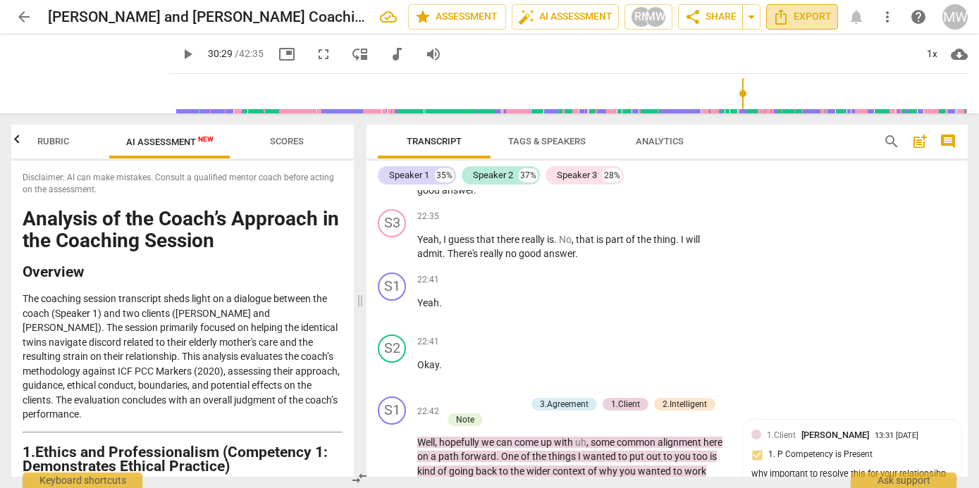
click at [807, 14] on span "Export" at bounding box center [801, 16] width 59 height 17
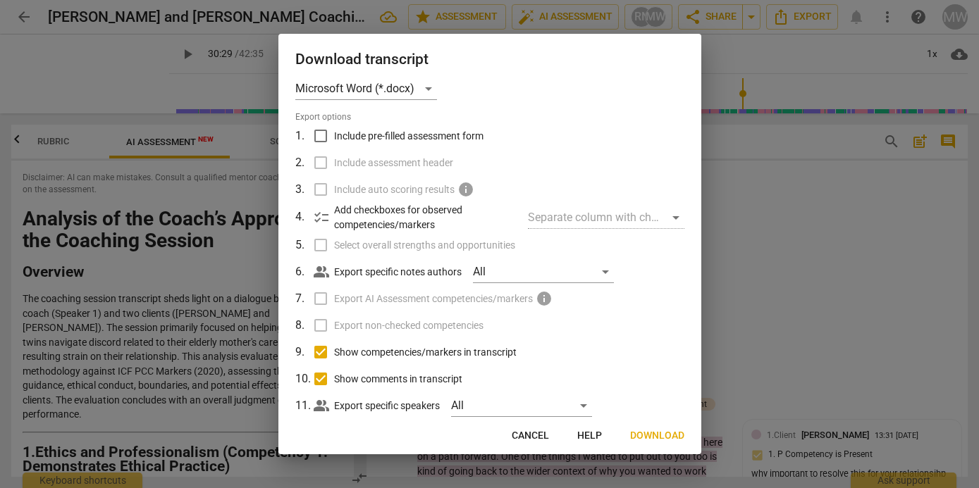
scroll to position [15, 0]
click at [318, 300] on label "Export AI Assessment competencies/markers info" at bounding box center [488, 300] width 369 height 27
click at [314, 299] on label "Export AI Assessment competencies/markers info" at bounding box center [488, 300] width 369 height 27
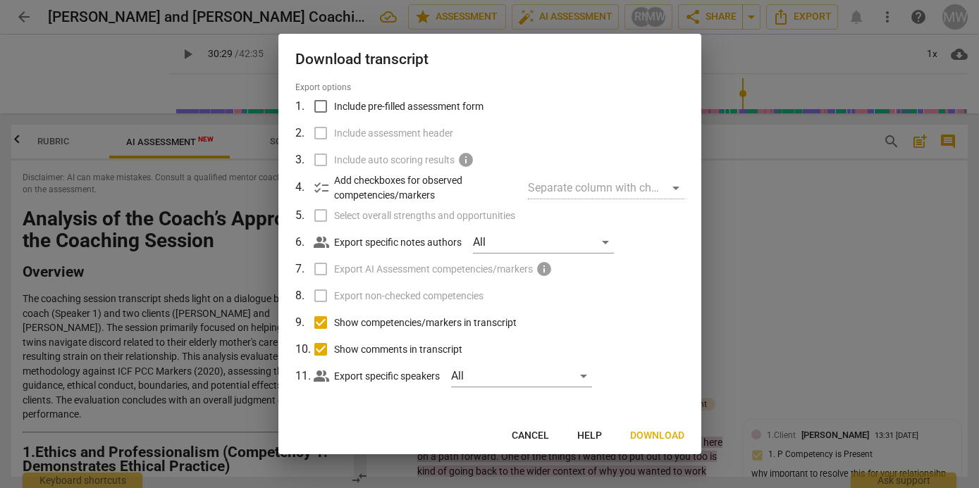
click at [658, 433] on span "Download" at bounding box center [657, 436] width 54 height 14
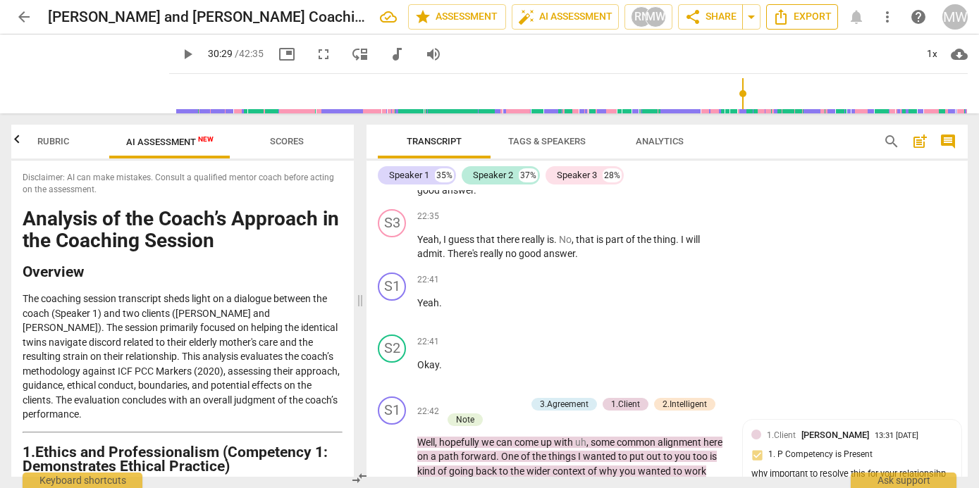
click at [802, 15] on span "Export" at bounding box center [801, 16] width 59 height 17
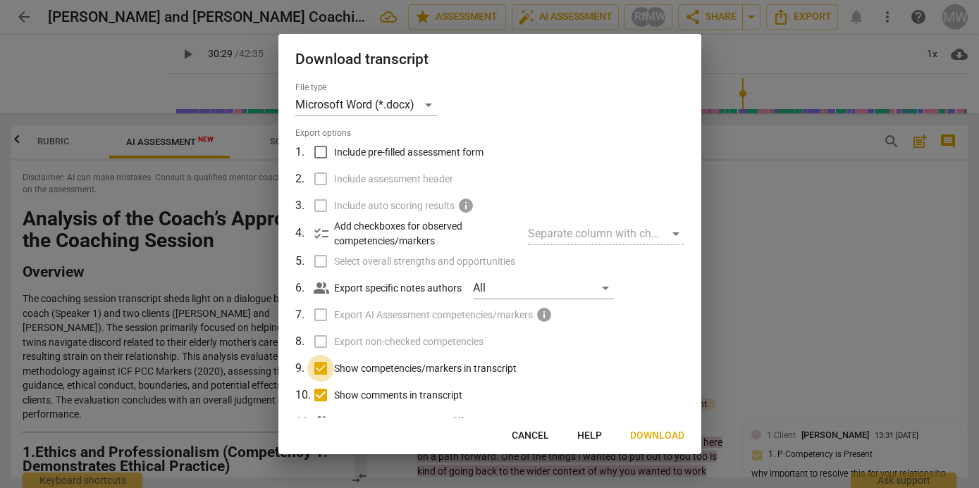
click at [320, 367] on input "Show competencies/markers in transcript" at bounding box center [320, 368] width 27 height 27
click at [318, 396] on input "Show comments in transcript" at bounding box center [320, 395] width 27 height 27
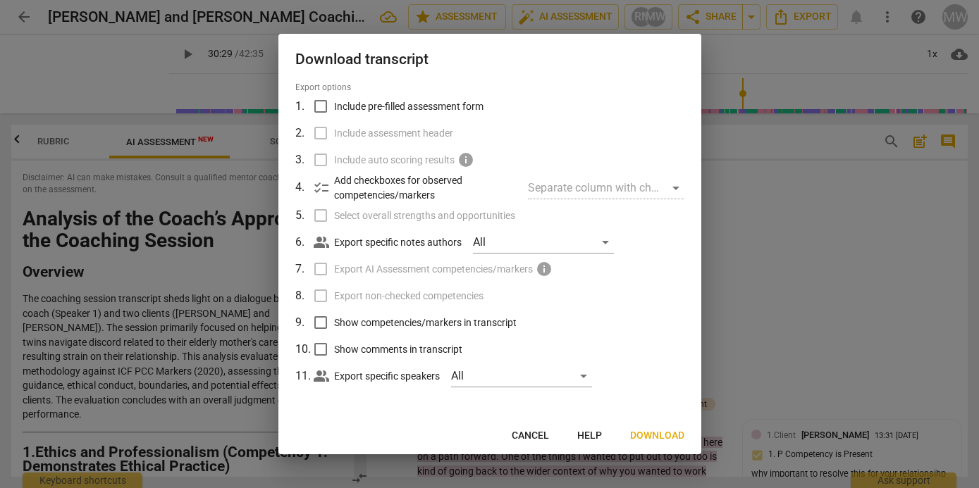
click at [316, 271] on label "Export AI Assessment competencies/markers info" at bounding box center [488, 269] width 369 height 27
click at [546, 269] on span "info" at bounding box center [543, 269] width 17 height 17
click at [314, 268] on label "Export AI Assessment competencies/markers info" at bounding box center [488, 269] width 369 height 27
click at [530, 436] on span "Cancel" at bounding box center [530, 436] width 37 height 14
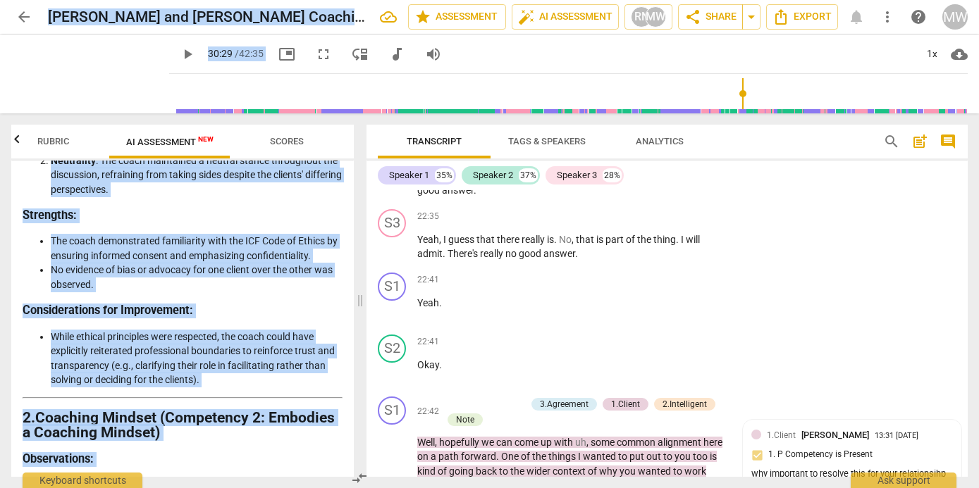
scroll to position [0, 0]
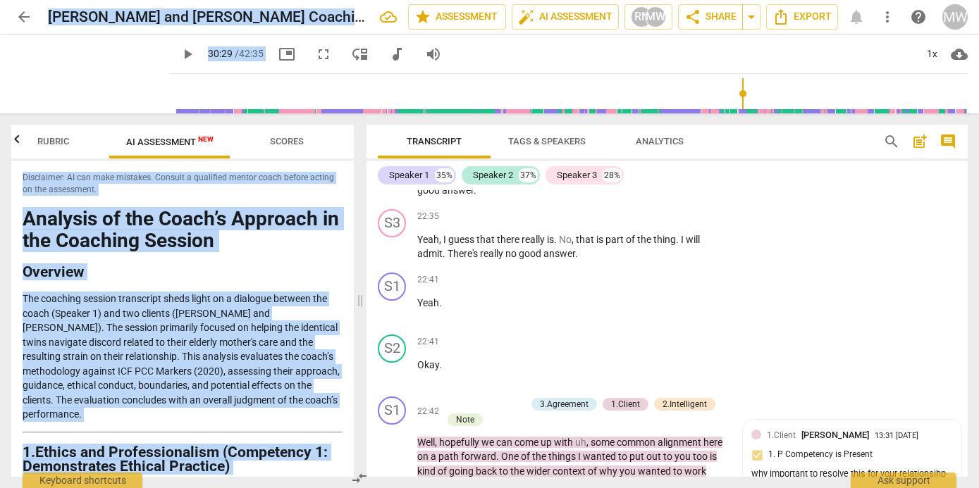
drag, startPoint x: 215, startPoint y: 454, endPoint x: -11, endPoint y: -68, distance: 568.7
click at [0, 0] on html "arrow_back [PERSON_NAME] and [PERSON_NAME] Coaching Session-20250924_185453-Mee…" at bounding box center [489, 0] width 979 height 0
copy div "Loremi dol Sita Consecte Adipisc-96308902_778072-Elitsed Doeiusmod temp inci Ut…"
